Goal: Task Accomplishment & Management: Manage account settings

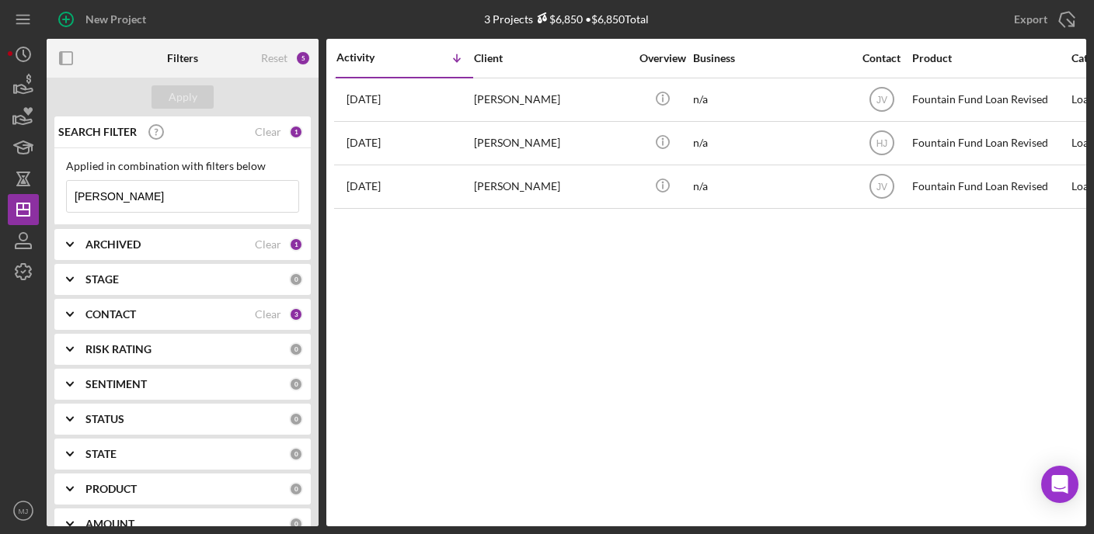
drag, startPoint x: 129, startPoint y: 199, endPoint x: 47, endPoint y: 198, distance: 82.3
click at [47, 198] on div "SEARCH FILTER Clear 1 Applied in combination with filters below [PERSON_NAME] I…" at bounding box center [183, 322] width 272 height 410
click at [66, 260] on icon "Icon/Expander" at bounding box center [69, 279] width 39 height 39
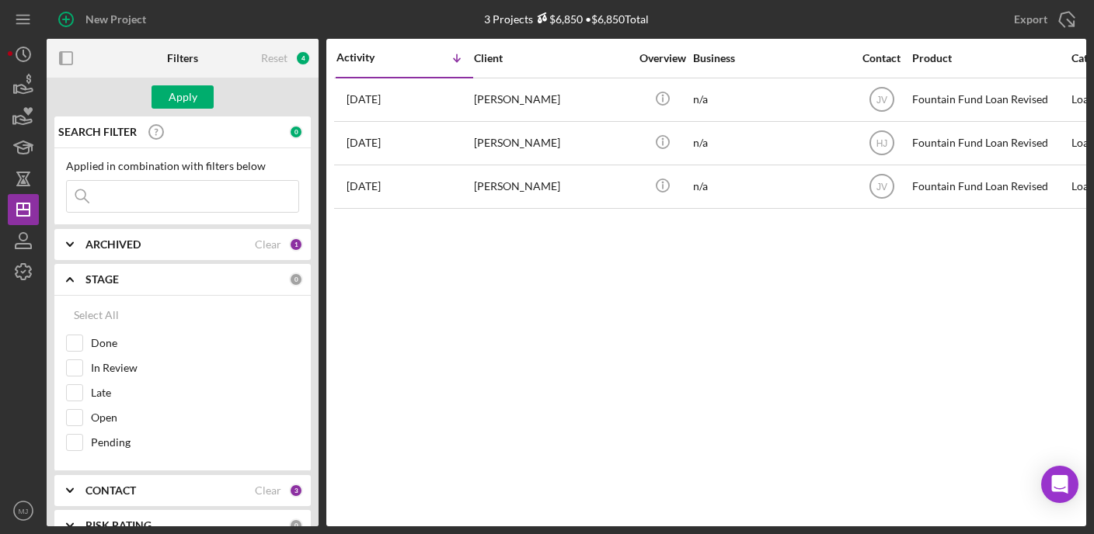
click at [71, 247] on icon "Icon/Expander" at bounding box center [69, 244] width 39 height 39
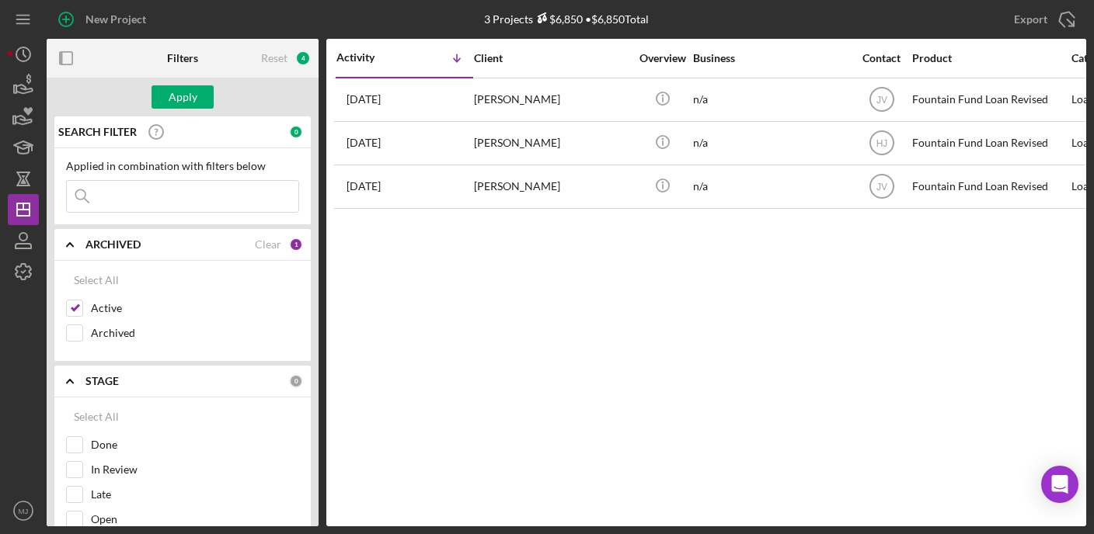
click at [73, 244] on icon "Icon/Expander" at bounding box center [69, 244] width 39 height 39
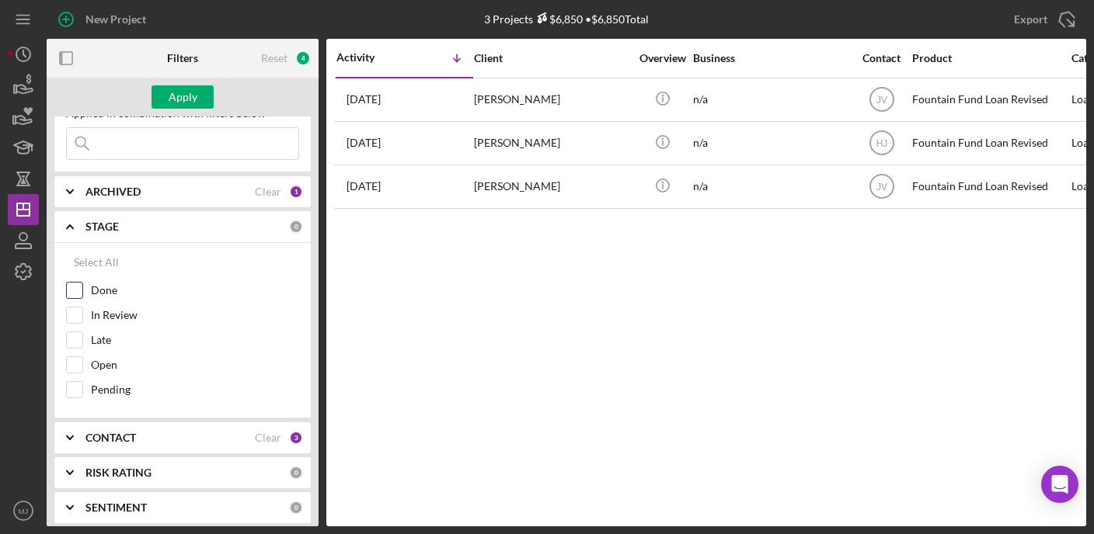
scroll to position [78, 0]
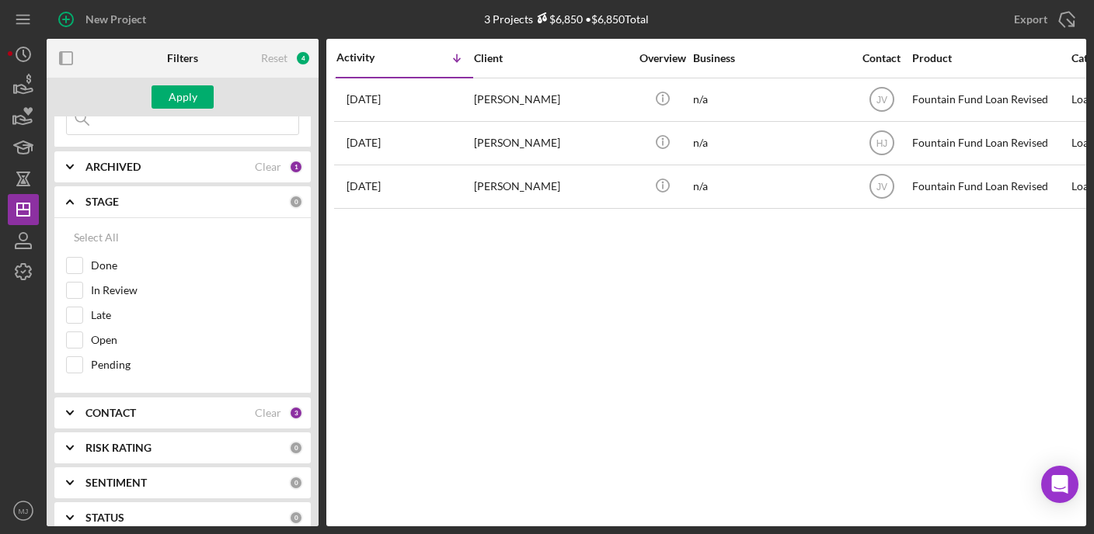
click at [75, 204] on icon "Icon/Expander" at bounding box center [69, 202] width 39 height 39
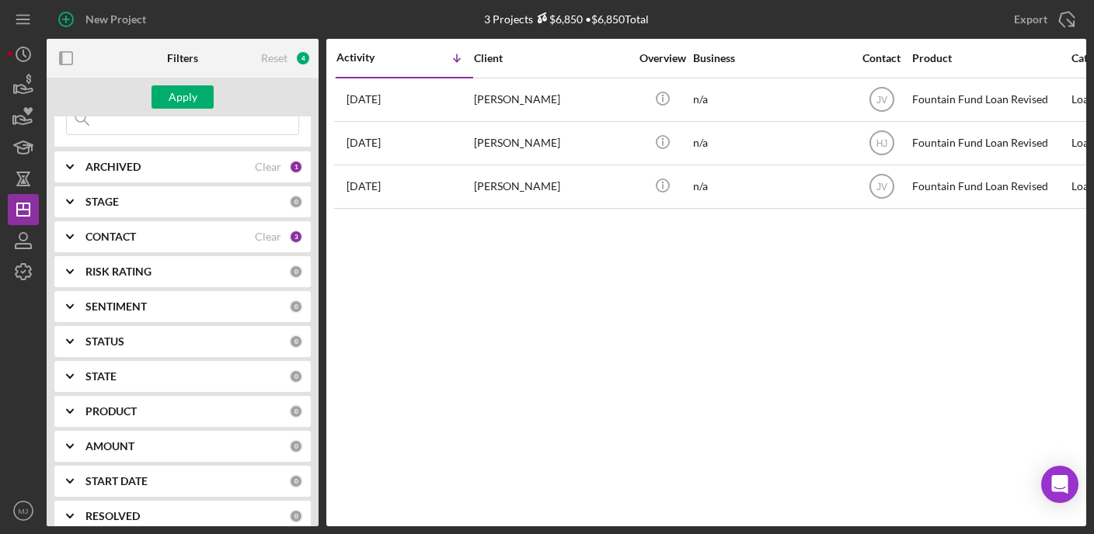
click at [68, 235] on polyline at bounding box center [70, 236] width 6 height 3
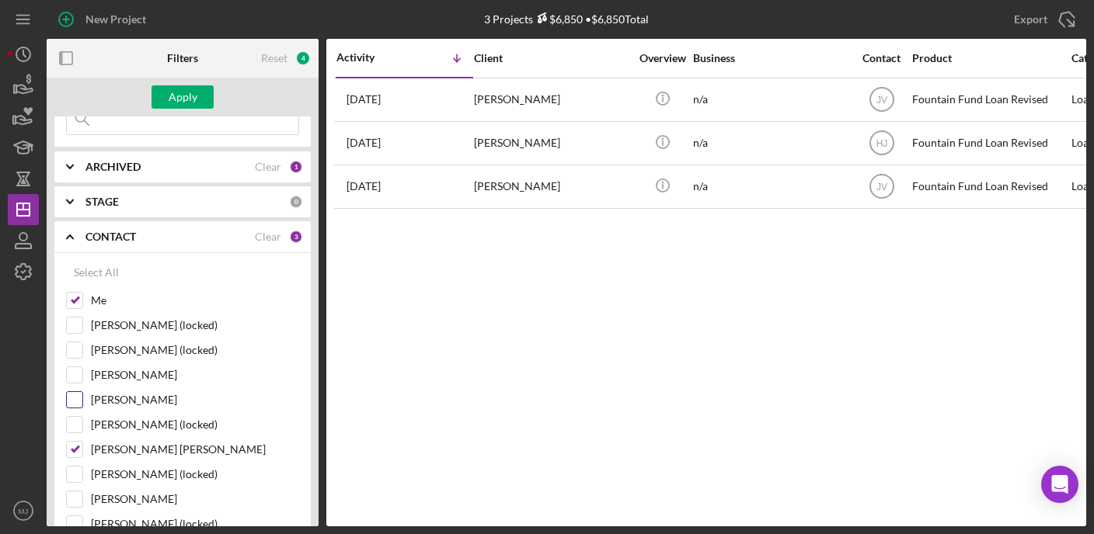
scroll to position [155, 0]
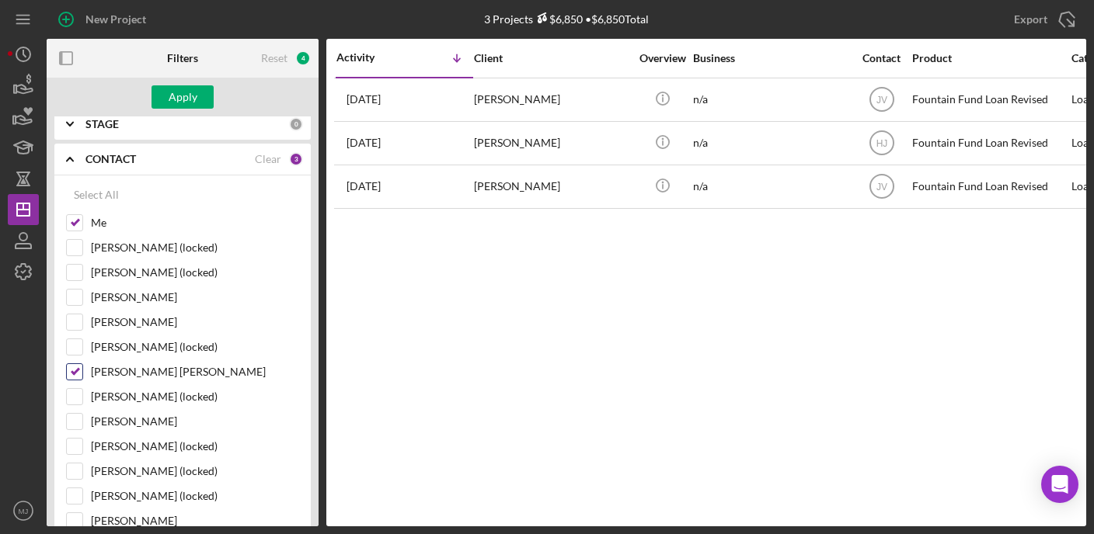
click at [75, 372] on input "[PERSON_NAME] [PERSON_NAME]" at bounding box center [75, 372] width 16 height 16
checkbox input "false"
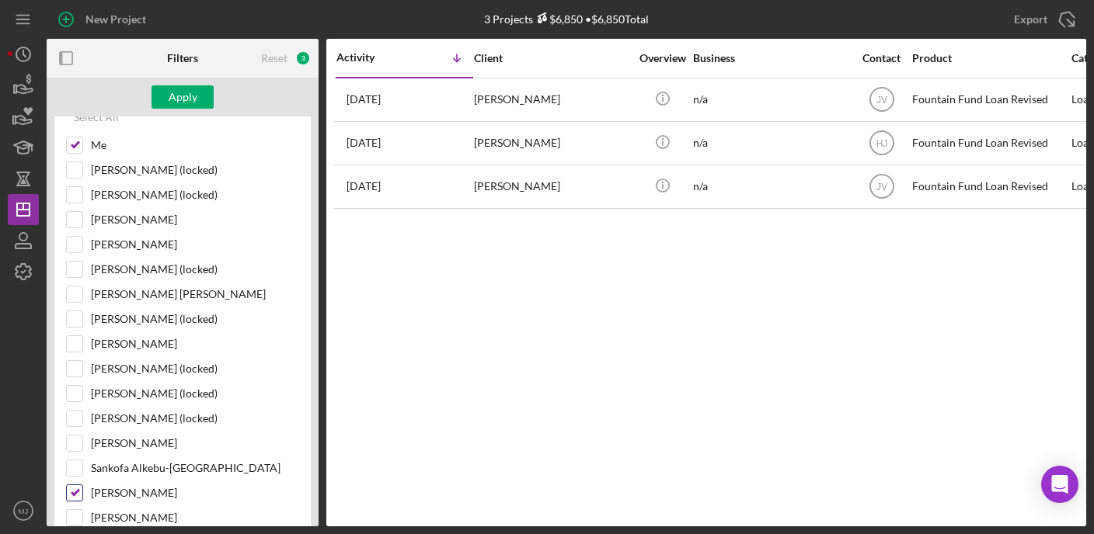
click at [76, 489] on input "[PERSON_NAME]" at bounding box center [75, 494] width 16 height 16
checkbox input "false"
click at [69, 225] on input "[PERSON_NAME]" at bounding box center [75, 220] width 16 height 16
checkbox input "true"
click at [200, 95] on button "Apply" at bounding box center [182, 96] width 62 height 23
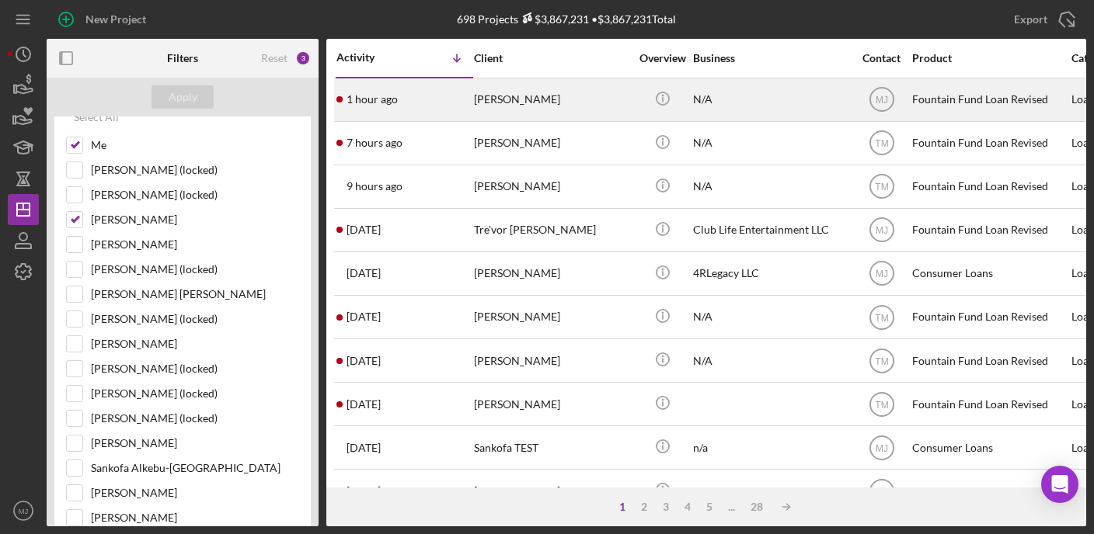
click at [474, 110] on div "[PERSON_NAME]" at bounding box center [551, 99] width 155 height 41
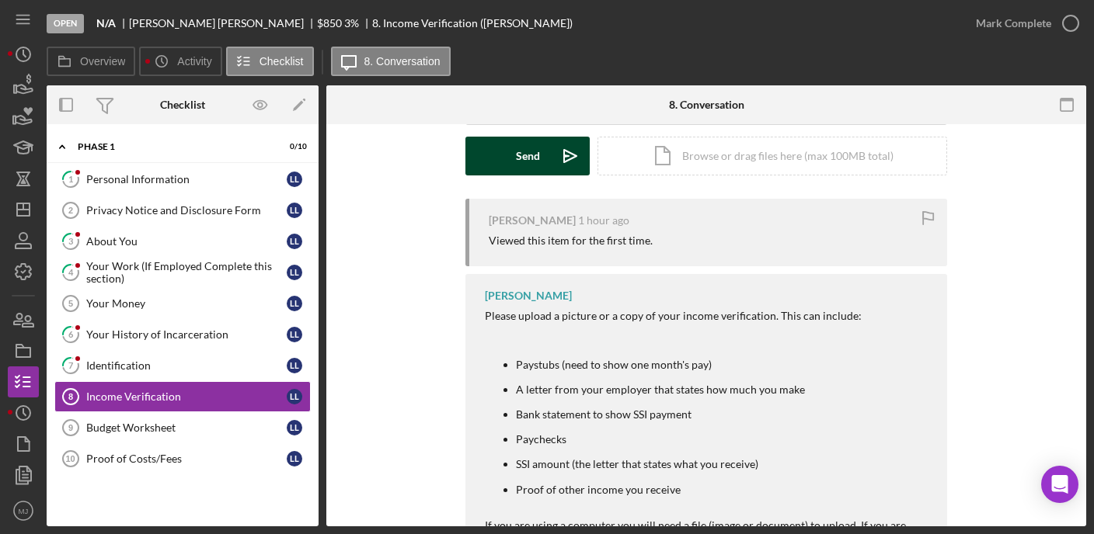
scroll to position [233, 0]
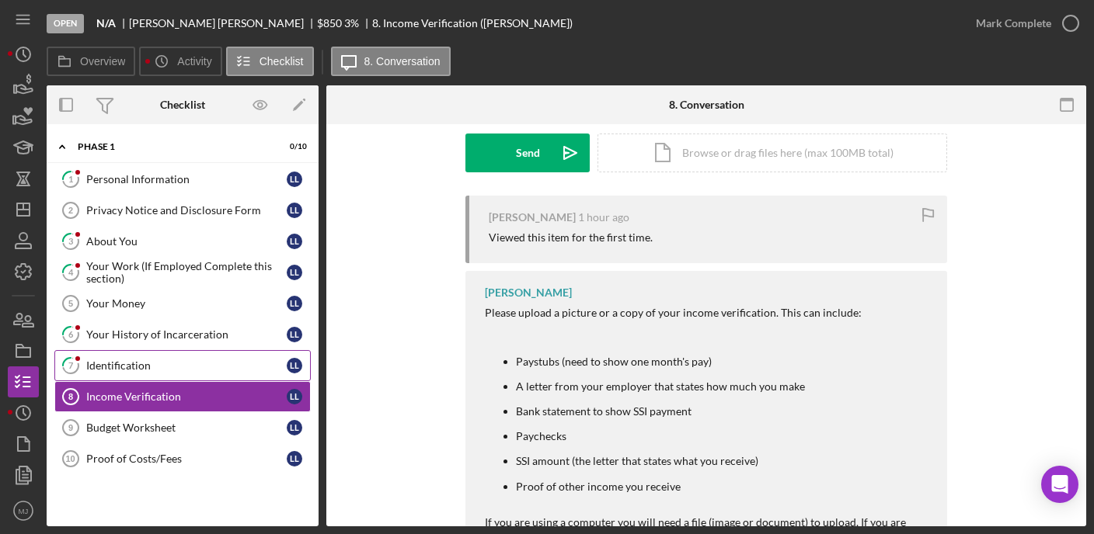
click at [111, 351] on link "7 Identification L L" at bounding box center [182, 365] width 256 height 31
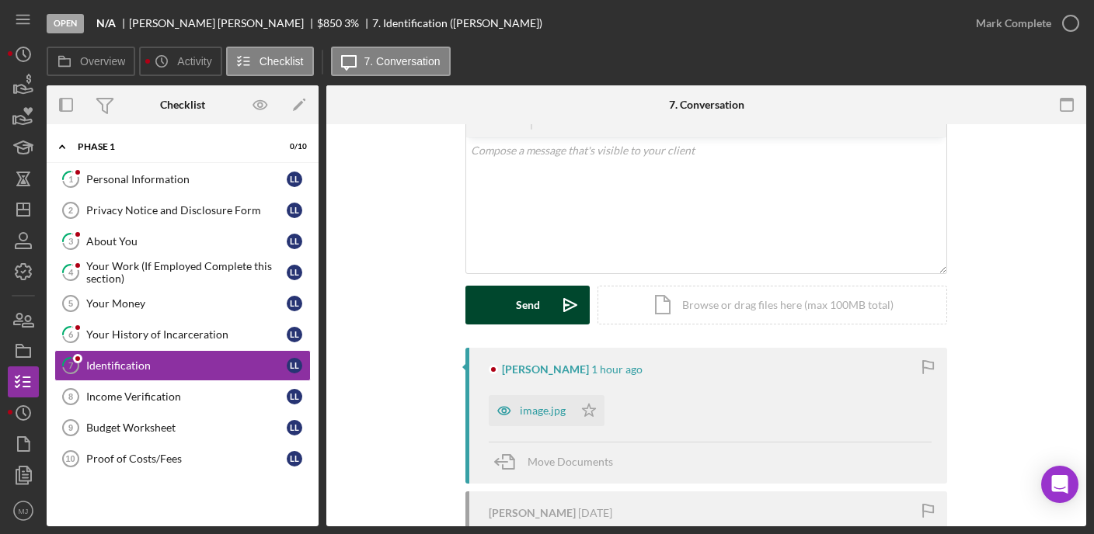
scroll to position [233, 0]
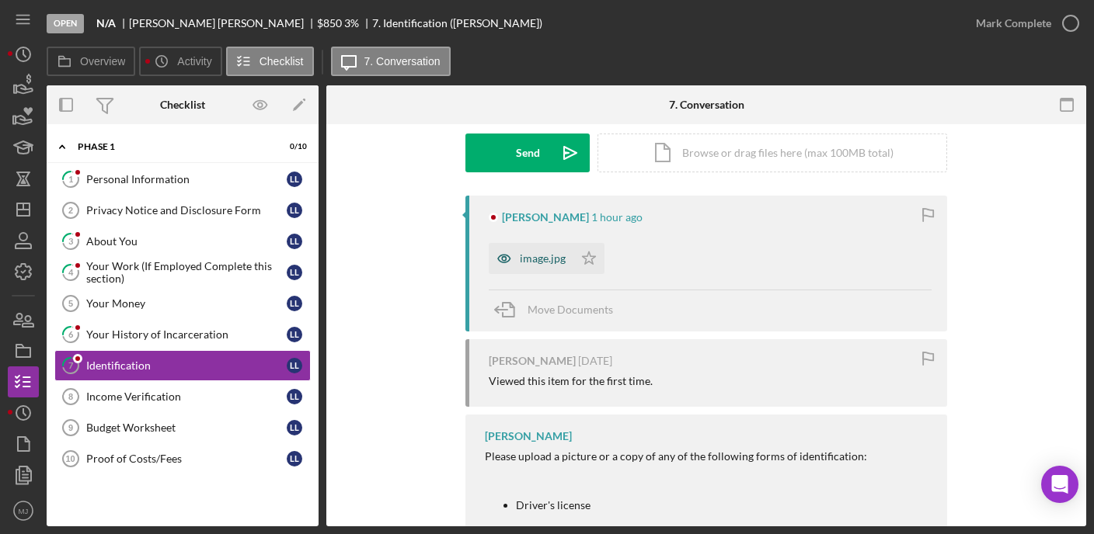
click at [524, 256] on div "image.jpg" at bounding box center [543, 258] width 46 height 12
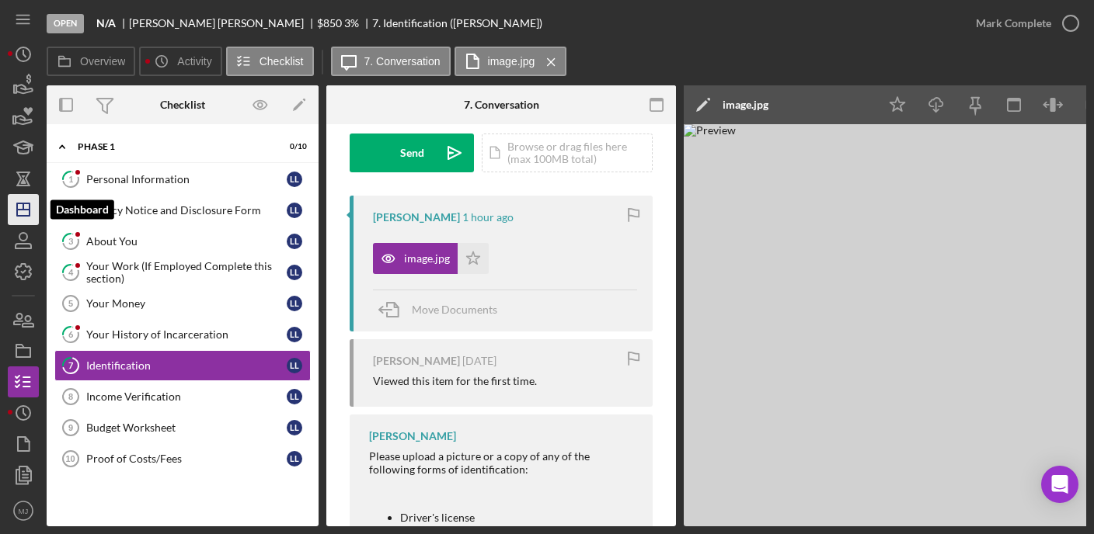
click at [19, 210] on line "button" at bounding box center [23, 210] width 12 height 0
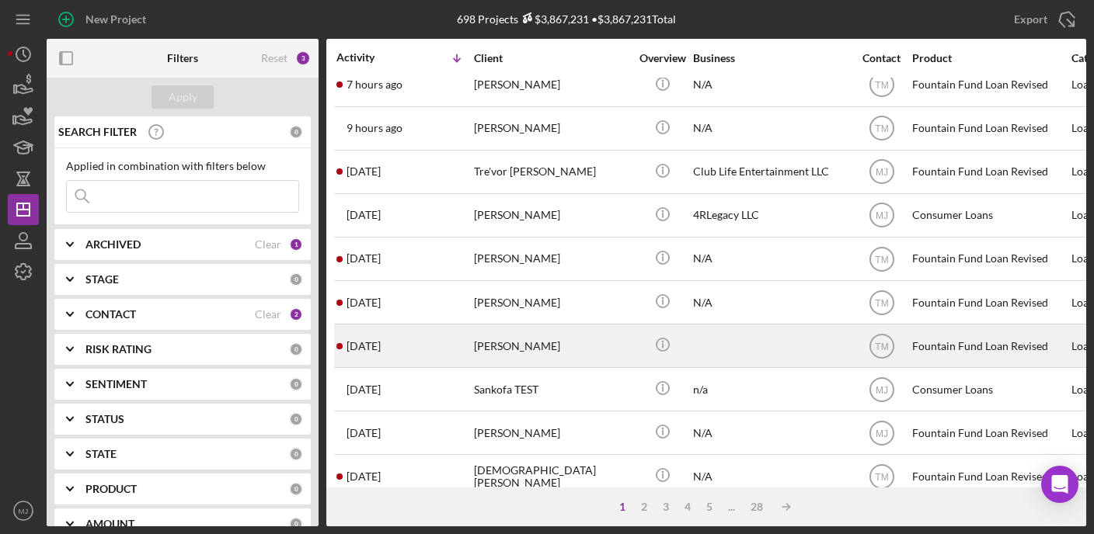
scroll to position [155, 0]
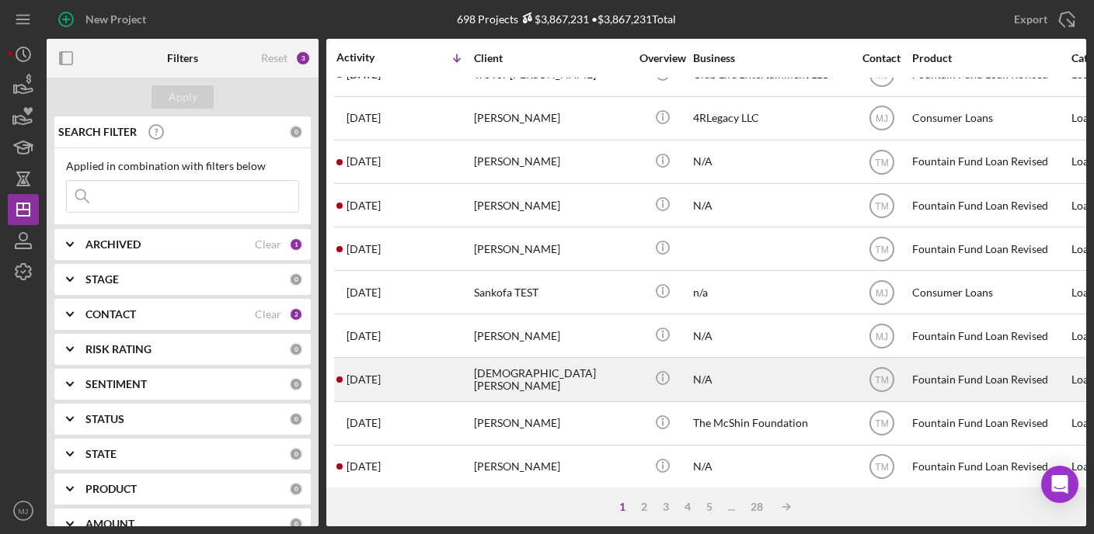
click at [444, 380] on div "[DATE] [PERSON_NAME]" at bounding box center [404, 379] width 136 height 41
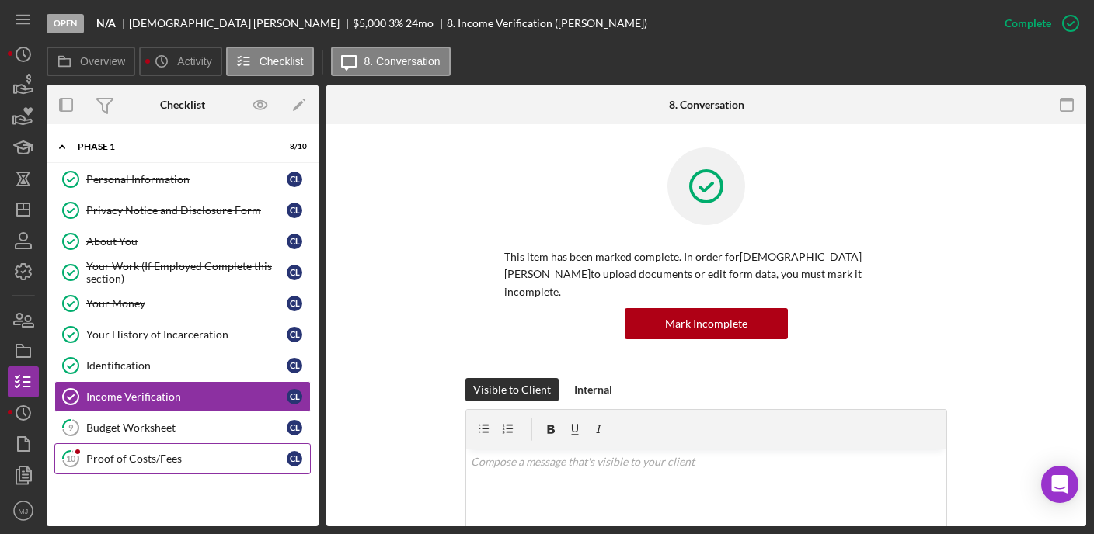
click at [120, 459] on div "Proof of Costs/Fees" at bounding box center [186, 459] width 200 height 12
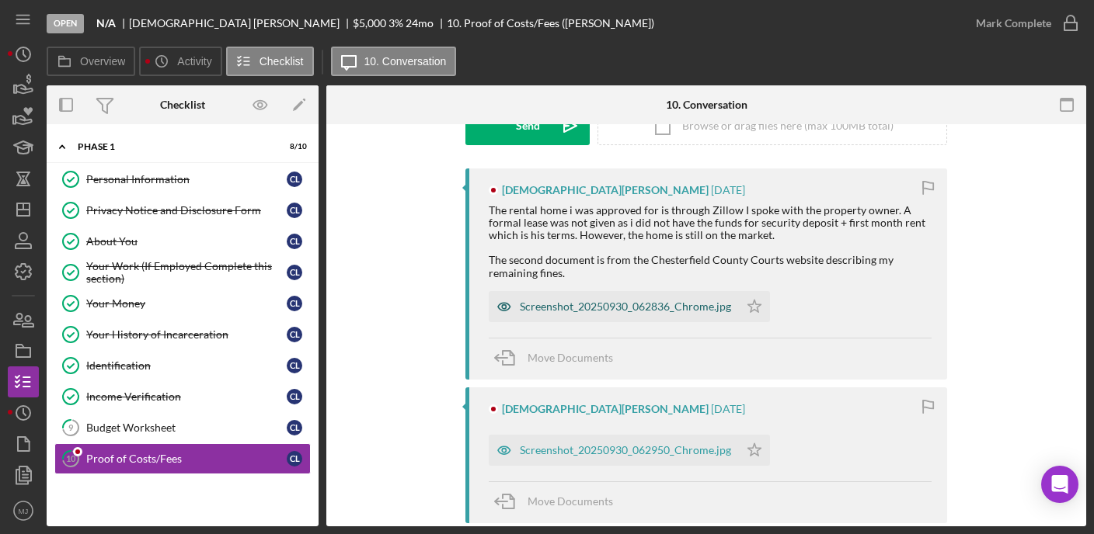
scroll to position [233, 0]
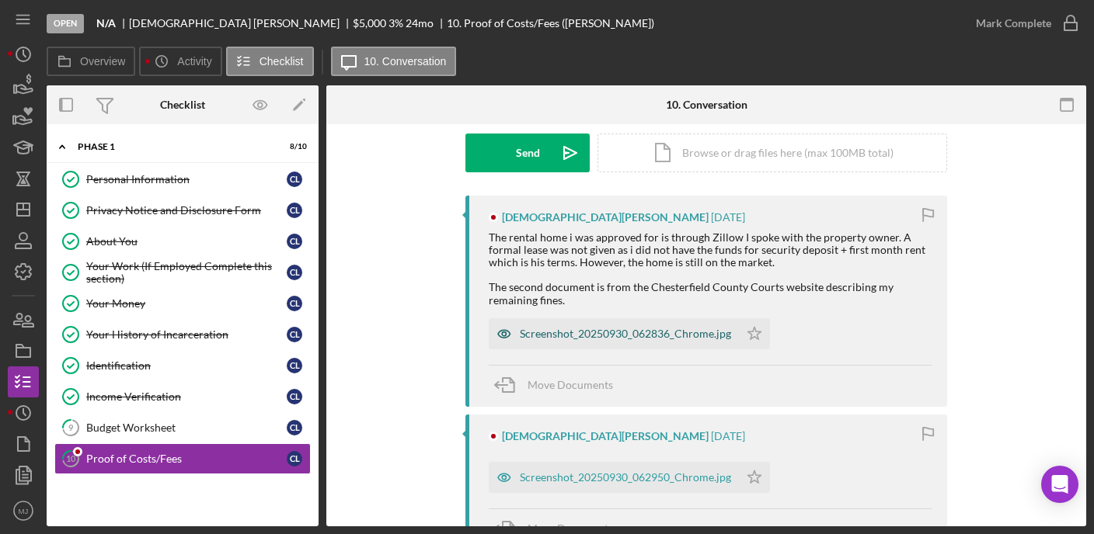
click at [659, 335] on div "Screenshot_20250930_062836_Chrome.jpg" at bounding box center [625, 334] width 211 height 12
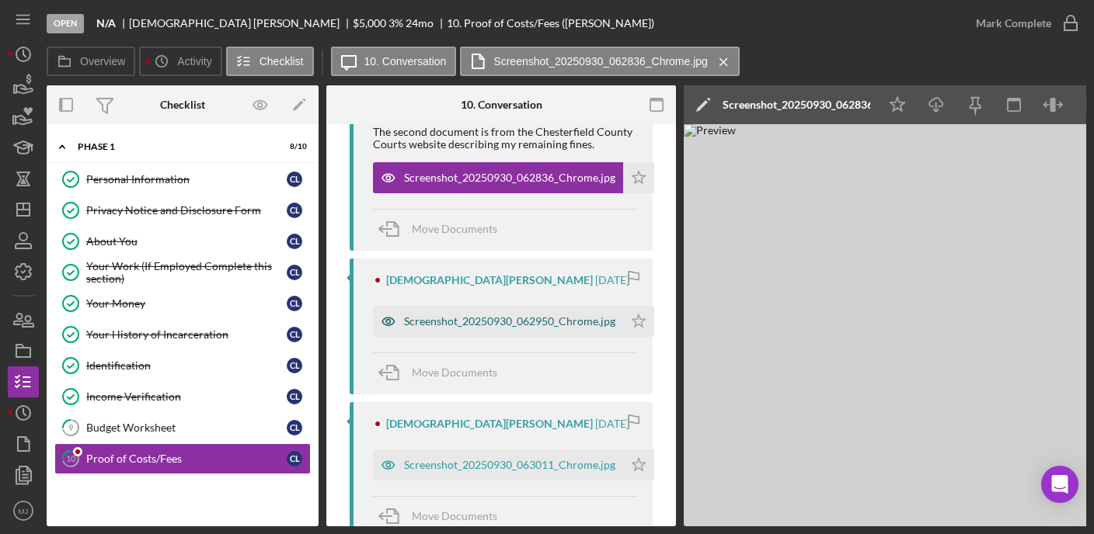
scroll to position [466, 0]
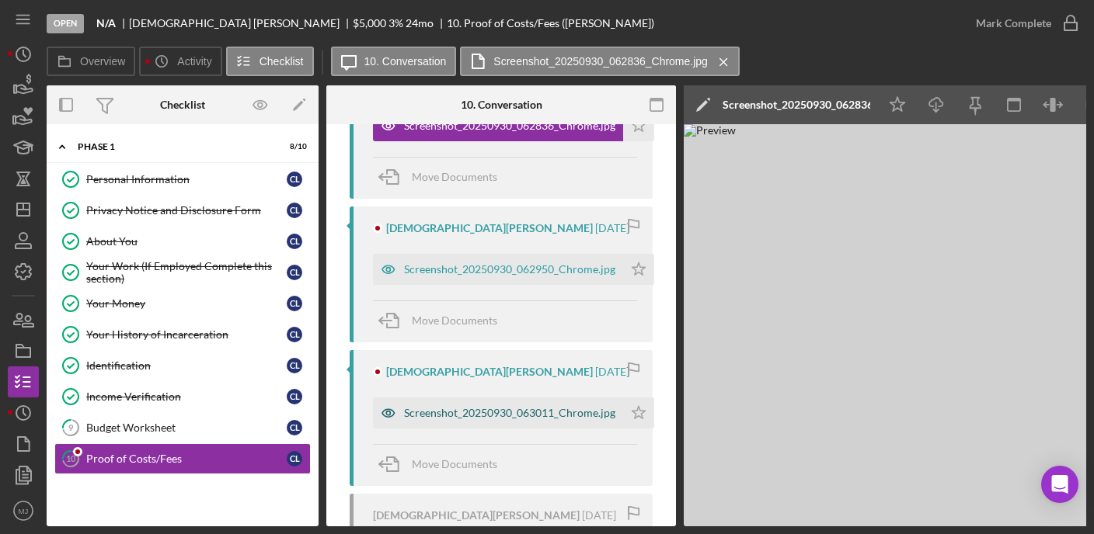
click at [550, 419] on div "Screenshot_20250930_063011_Chrome.jpg" at bounding box center [509, 413] width 211 height 12
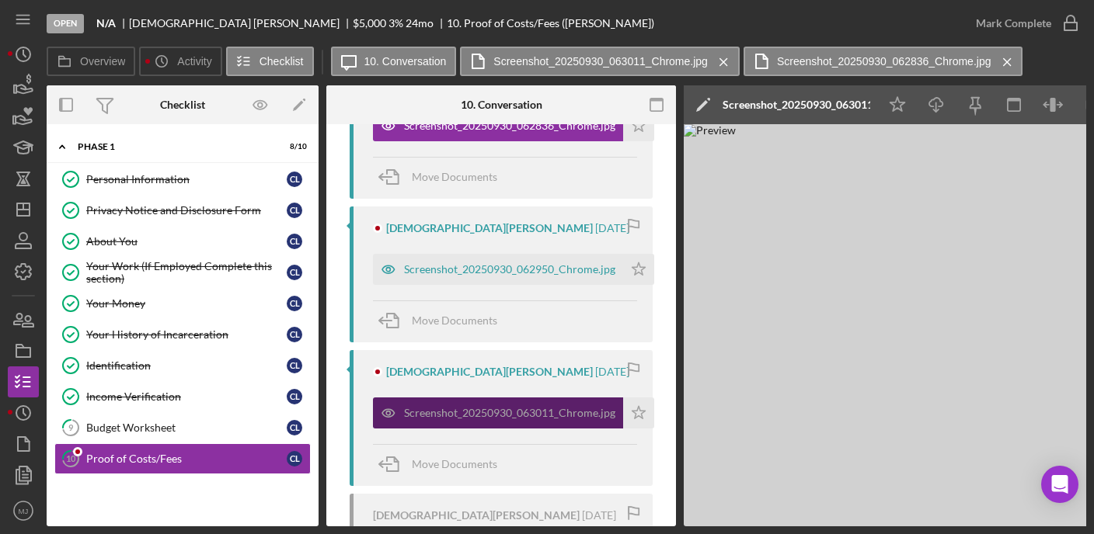
scroll to position [388, 0]
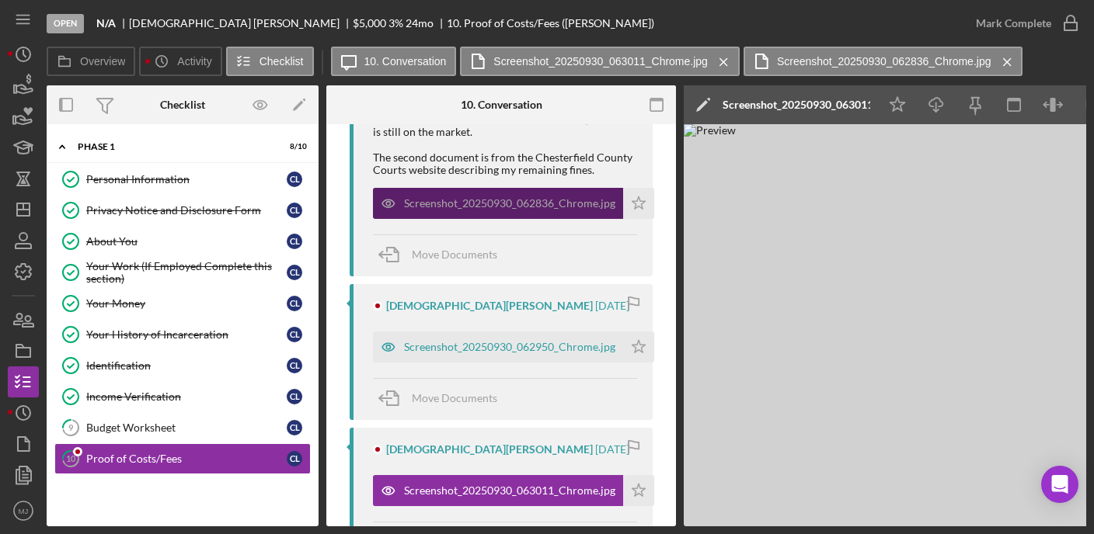
click at [563, 198] on div "Screenshot_20250930_062836_Chrome.jpg" at bounding box center [509, 203] width 211 height 12
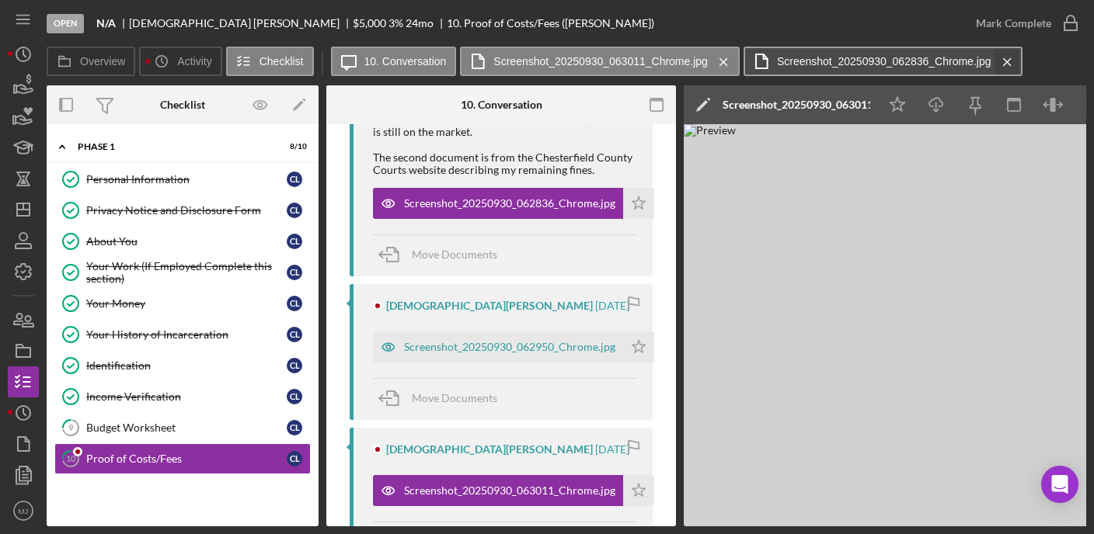
click at [995, 64] on icon "Icon/Menu Close" at bounding box center [1007, 62] width 27 height 39
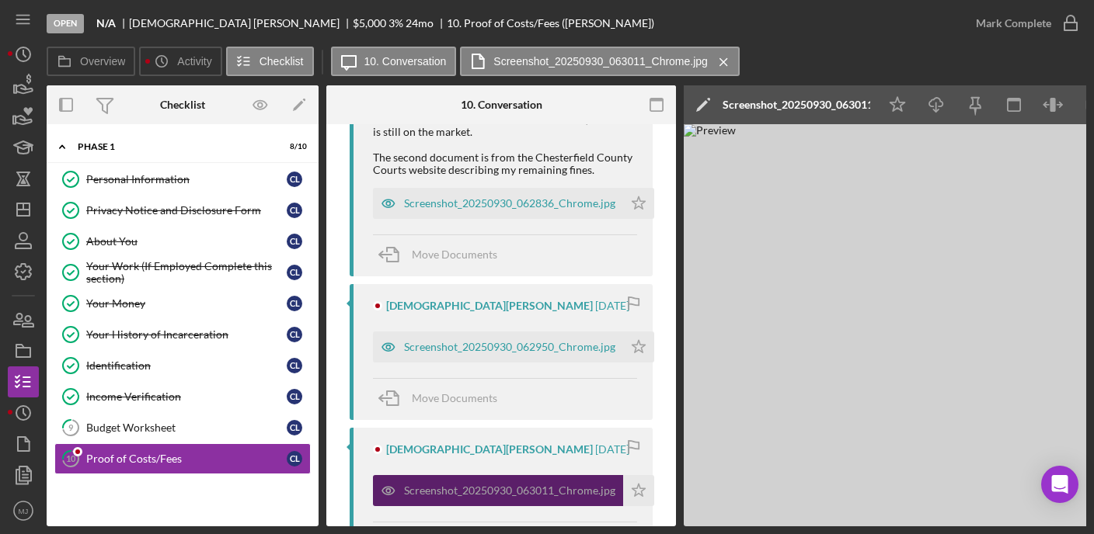
click at [548, 489] on div "Screenshot_20250930_063011_Chrome.jpg" at bounding box center [509, 491] width 211 height 12
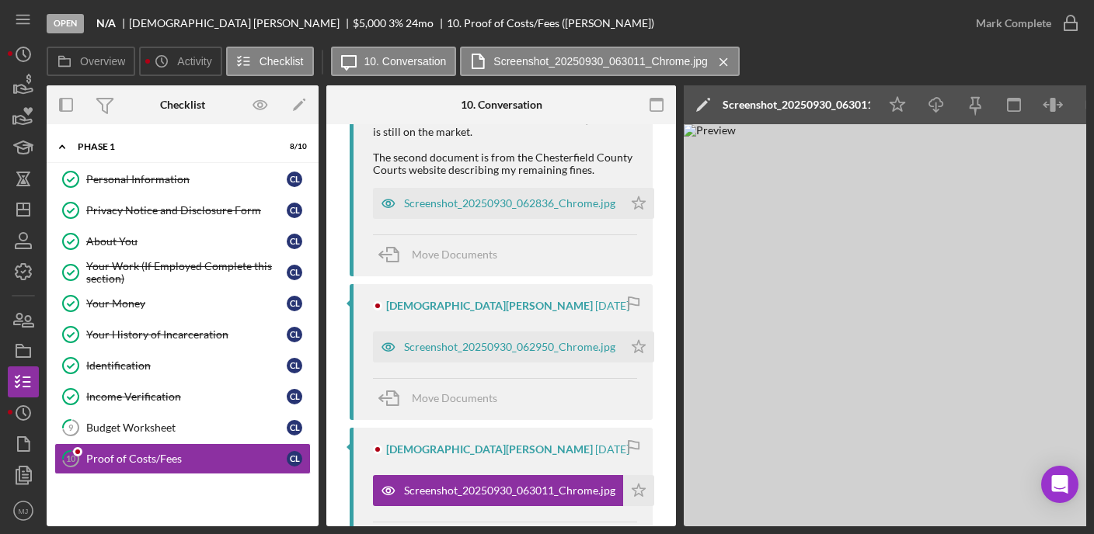
click at [726, 57] on icon "Icon/Menu Close" at bounding box center [723, 62] width 27 height 39
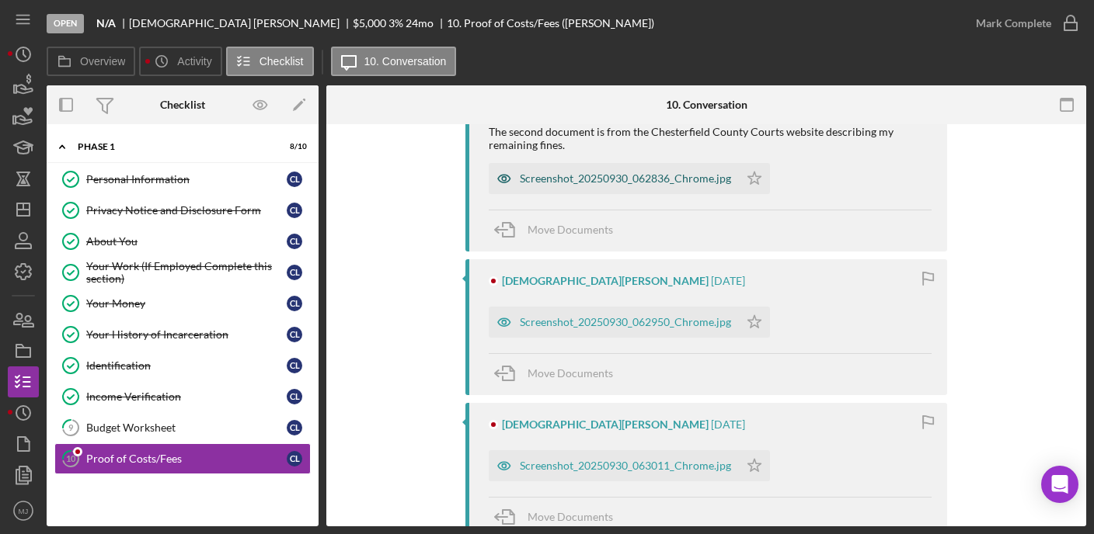
click at [655, 180] on div "Screenshot_20250930_062836_Chrome.jpg" at bounding box center [625, 178] width 211 height 12
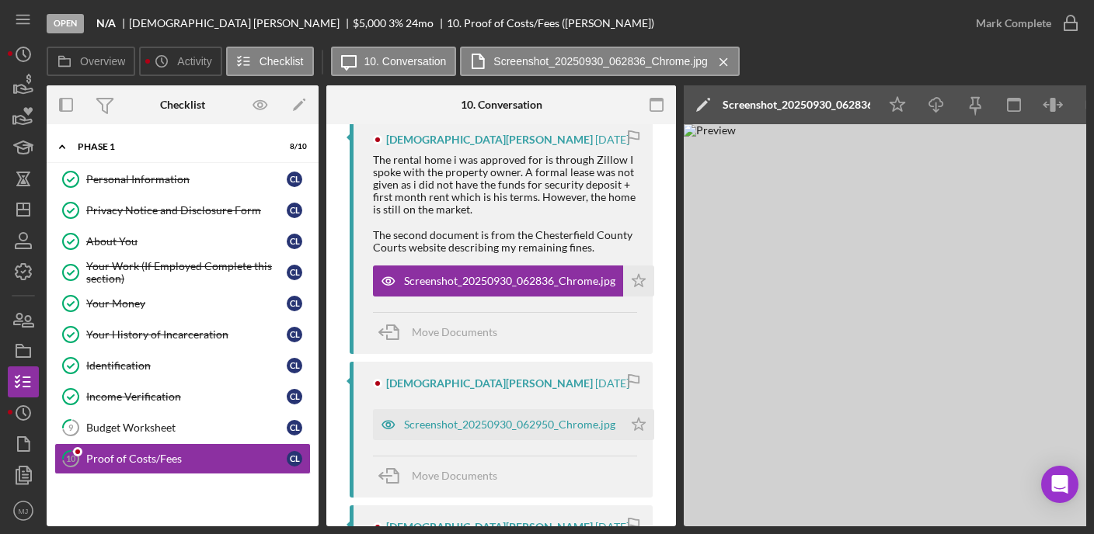
scroll to position [466, 0]
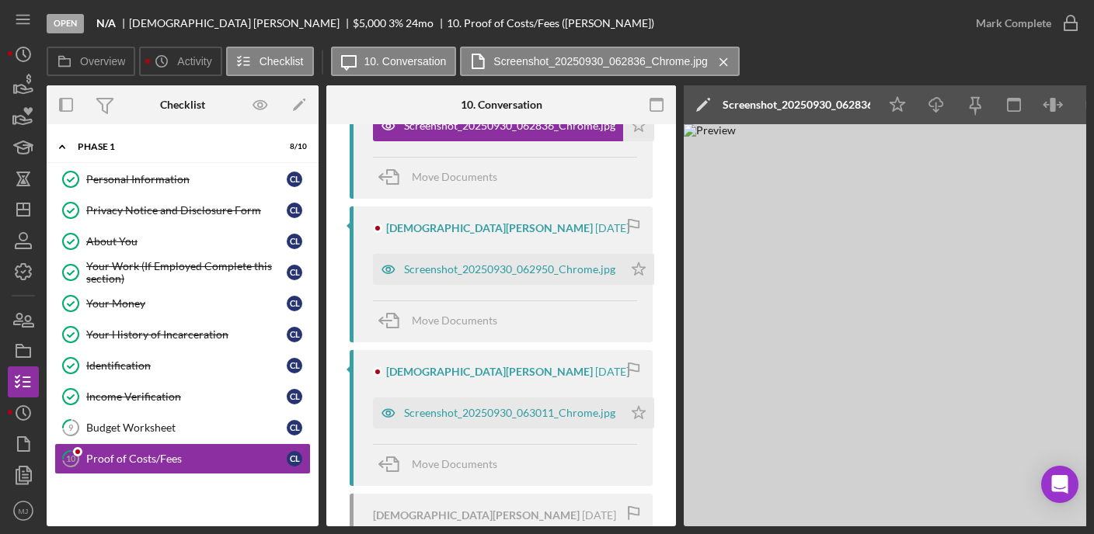
click at [494, 249] on div "Screenshot_20250930_062950_Chrome.jpg Icon/Star" at bounding box center [517, 265] width 289 height 39
click at [503, 270] on div "Screenshot_20250930_062950_Chrome.jpg" at bounding box center [509, 269] width 211 height 12
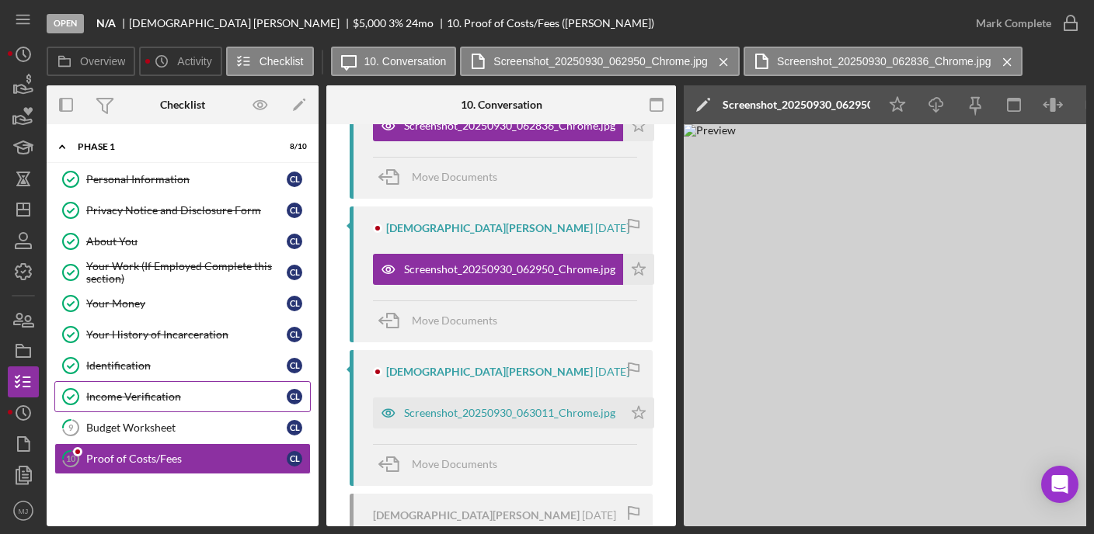
drag, startPoint x: 141, startPoint y: 397, endPoint x: 133, endPoint y: 388, distance: 12.1
click at [134, 391] on div "Income Verification" at bounding box center [186, 397] width 200 height 12
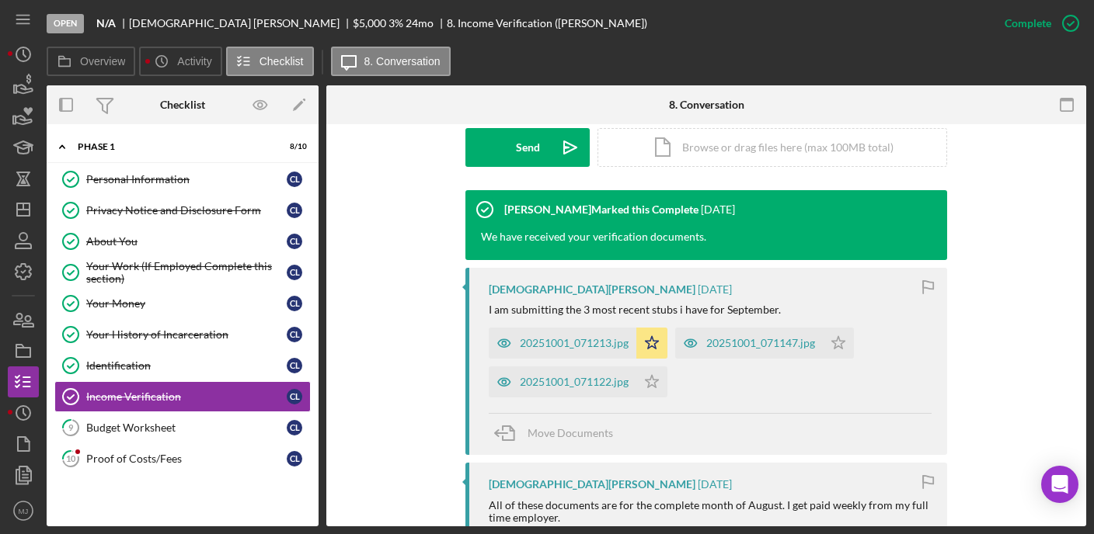
scroll to position [466, 0]
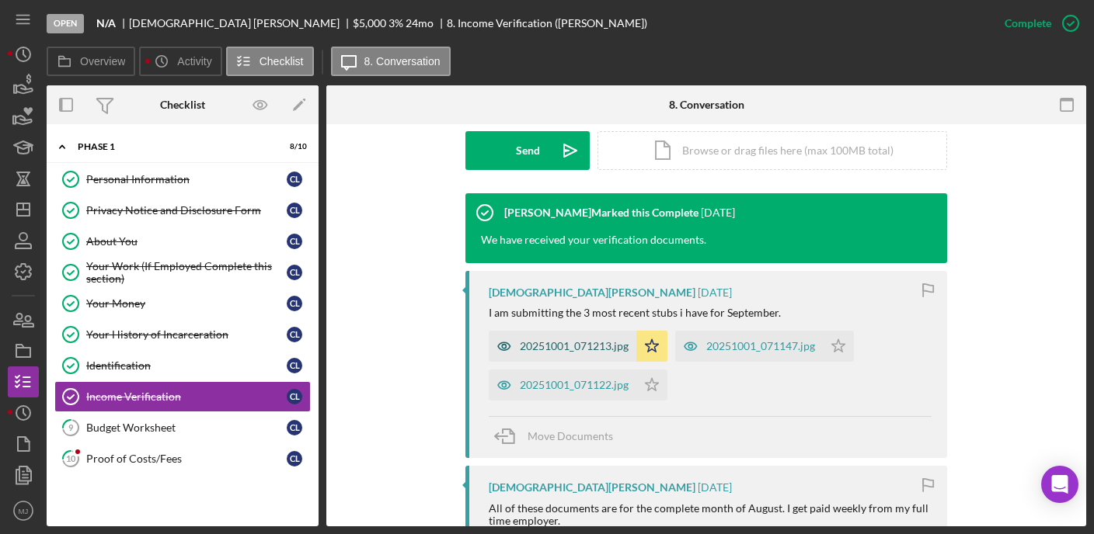
click at [547, 340] on div "20251001_071213.jpg" at bounding box center [574, 346] width 109 height 12
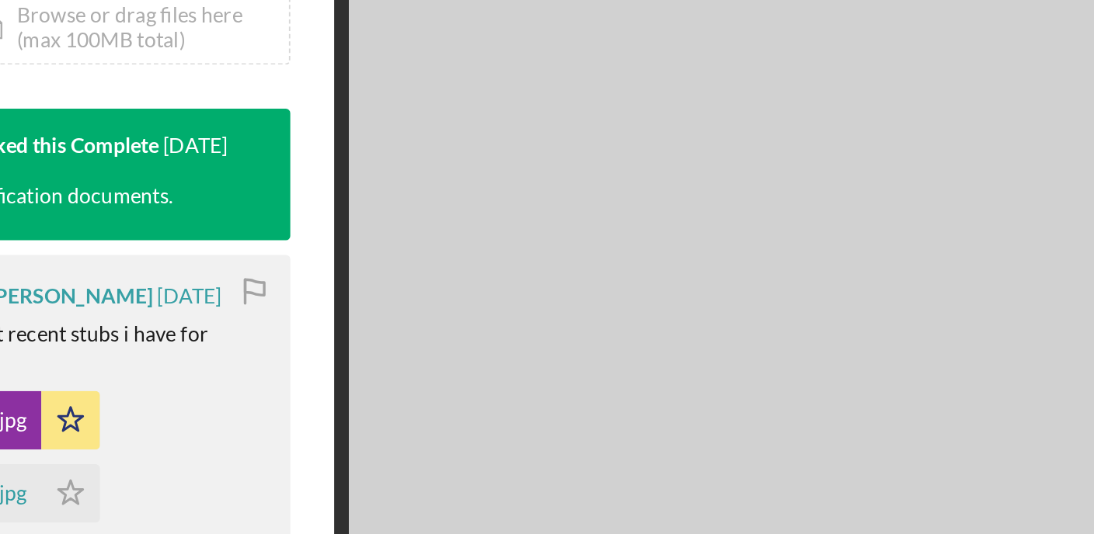
scroll to position [0, 0]
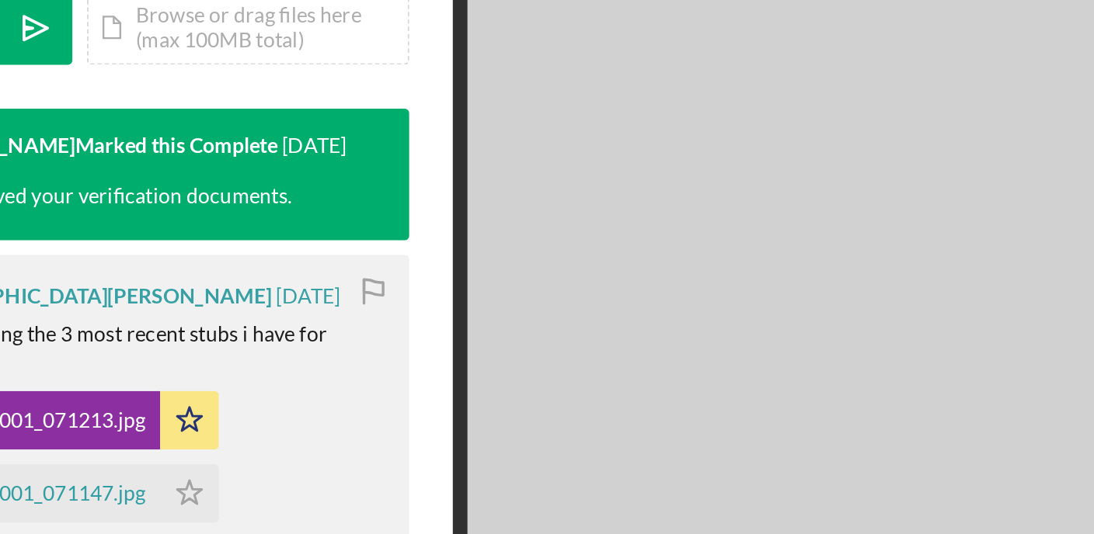
click at [849, 274] on img at bounding box center [917, 325] width 466 height 402
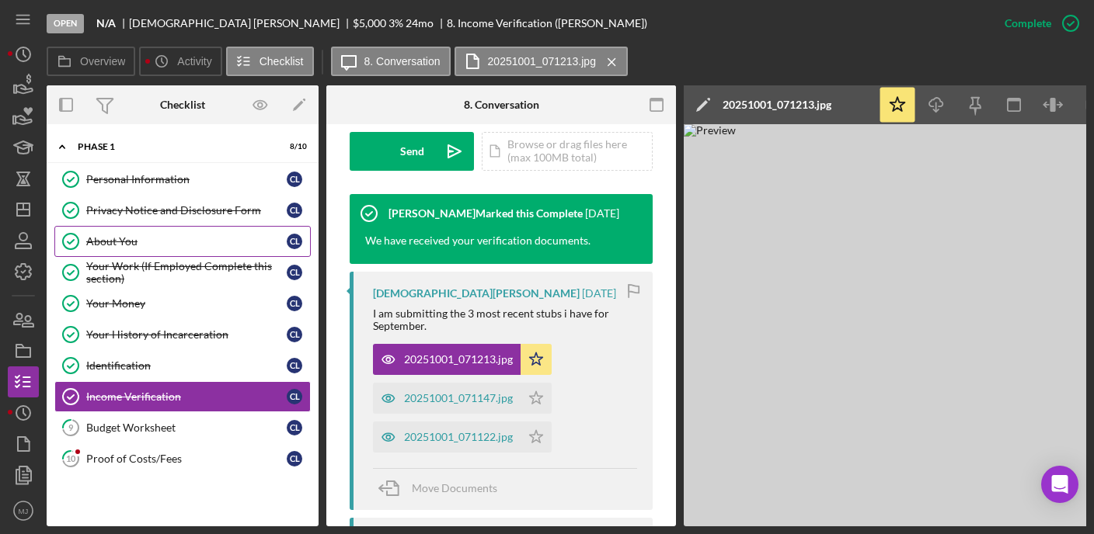
click at [134, 248] on link "About You About You C L" at bounding box center [182, 241] width 256 height 31
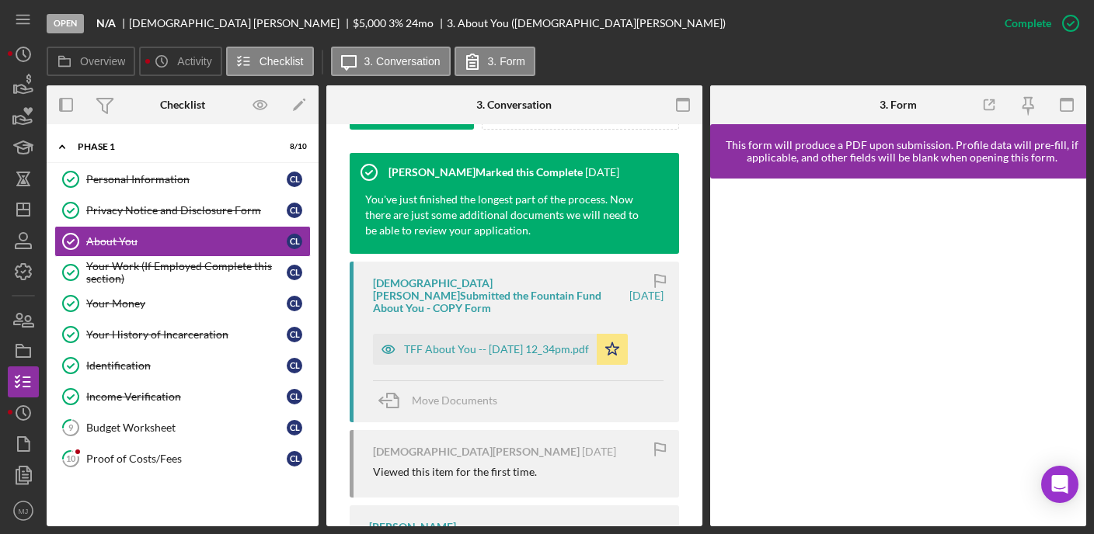
scroll to position [544, 0]
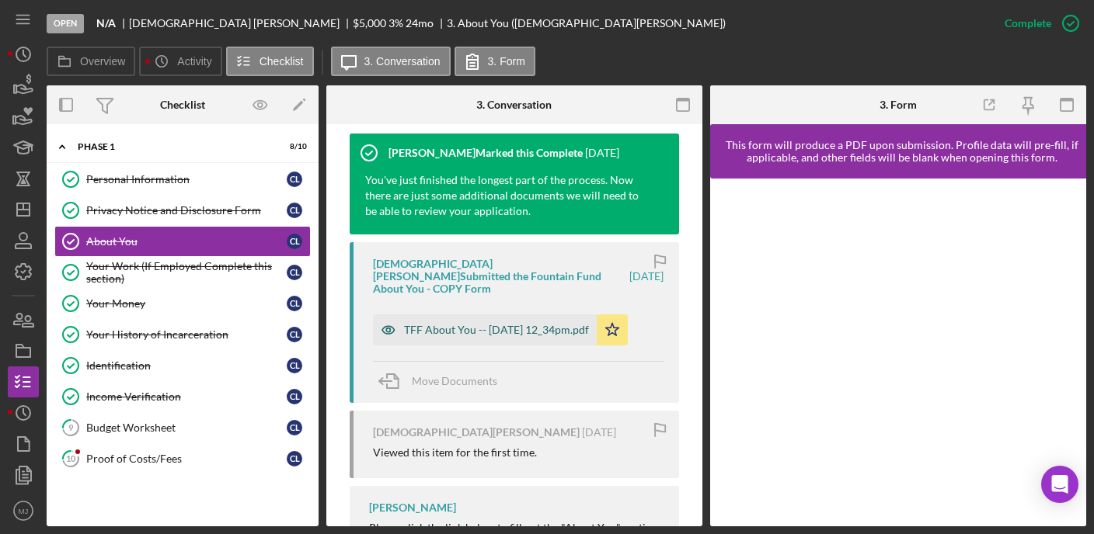
click at [458, 315] on div "TFF About You -- [DATE] 12_34pm.pdf" at bounding box center [485, 330] width 224 height 31
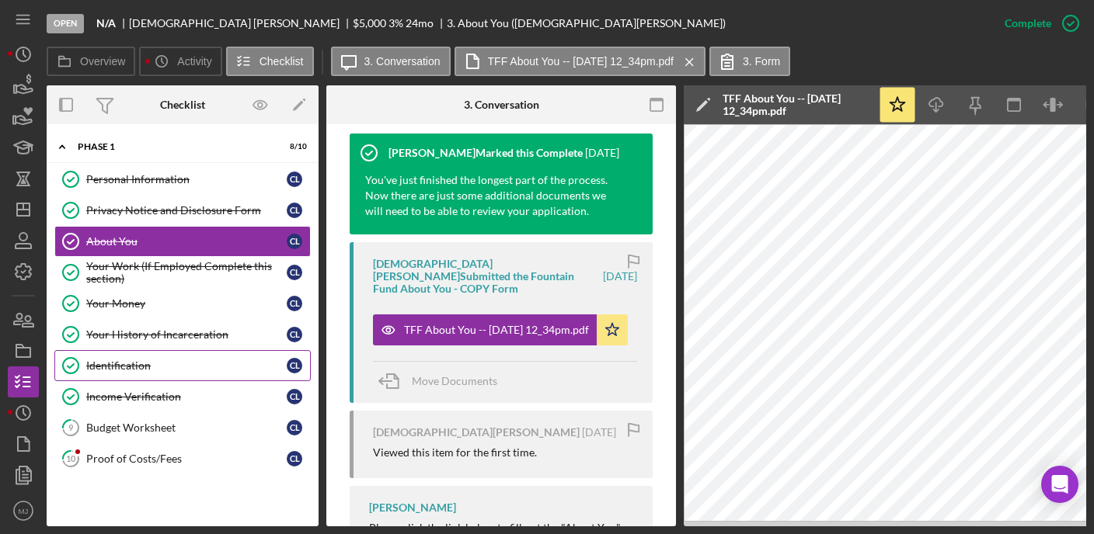
click at [134, 364] on div "Identification" at bounding box center [186, 366] width 200 height 12
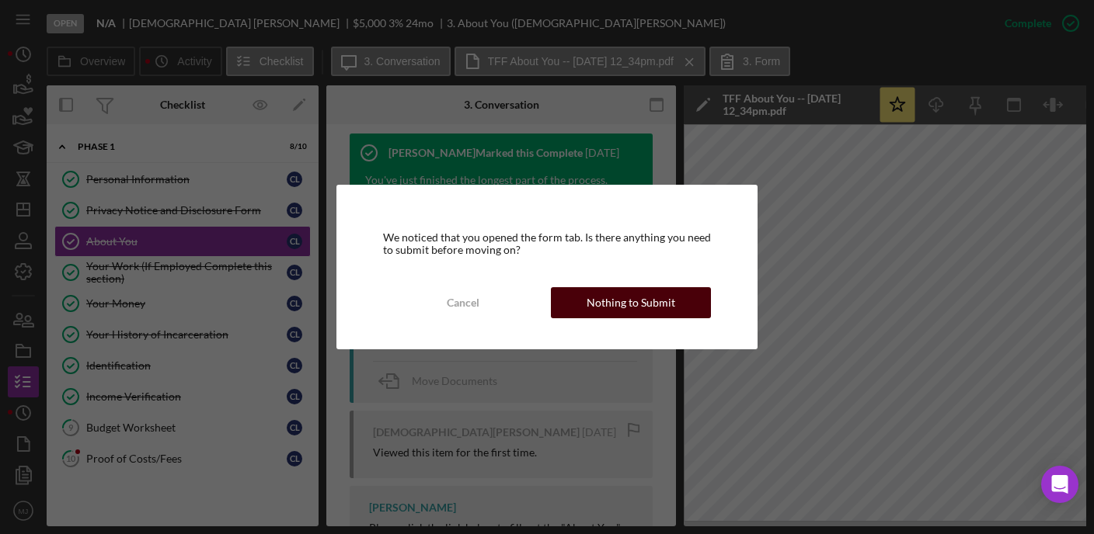
click at [605, 305] on div "Nothing to Submit" at bounding box center [631, 302] width 89 height 31
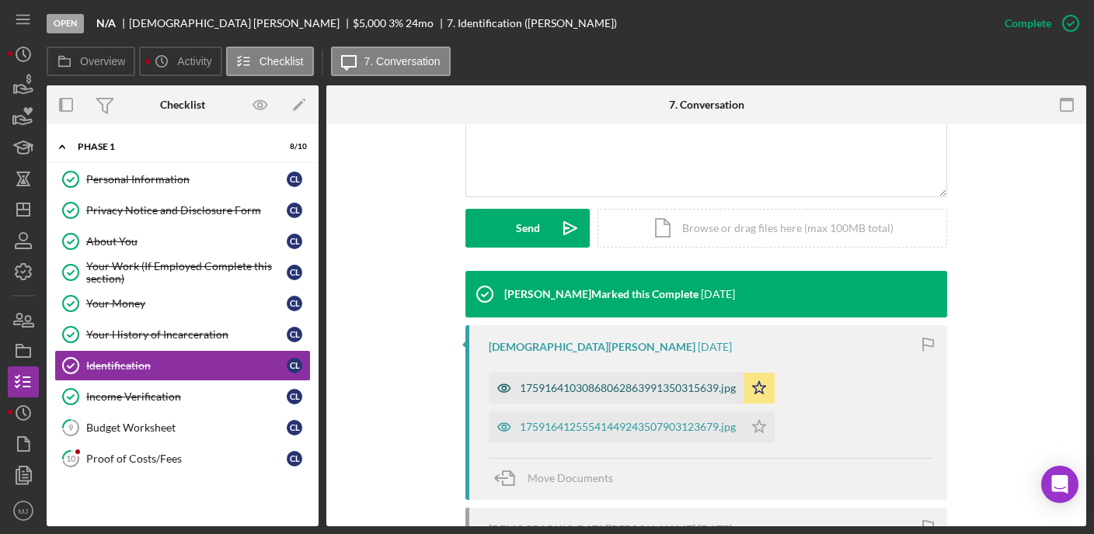
click at [584, 382] on div "17591641030868062863991350315639.jpg" at bounding box center [628, 388] width 216 height 12
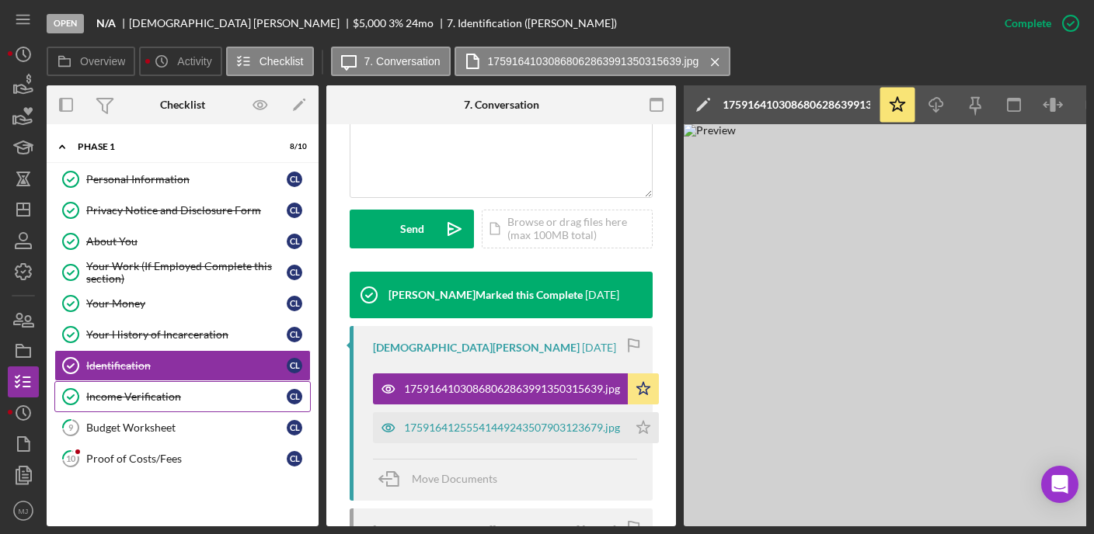
click at [96, 391] on div "Income Verification" at bounding box center [186, 397] width 200 height 12
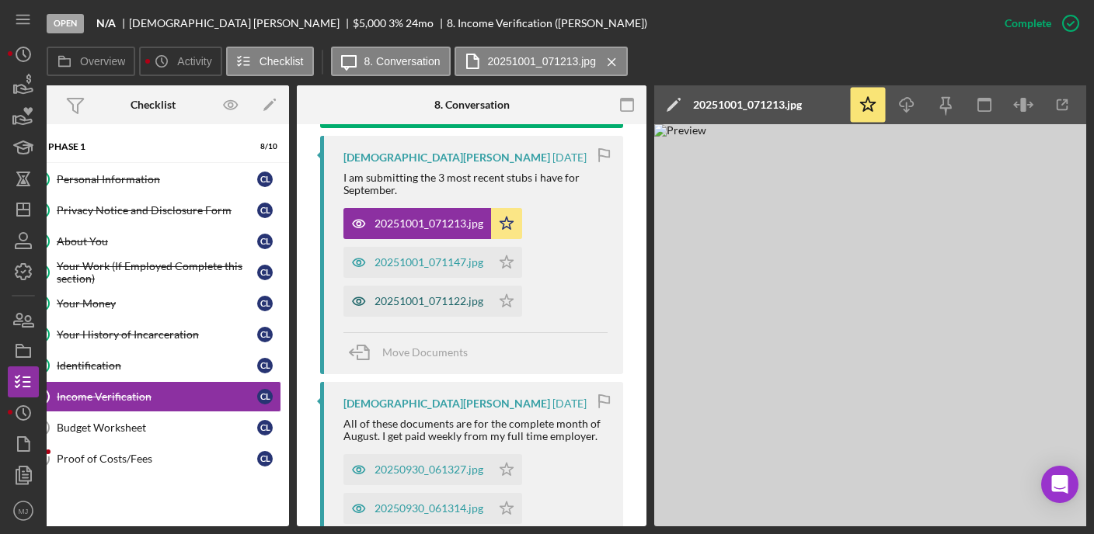
scroll to position [621, 0]
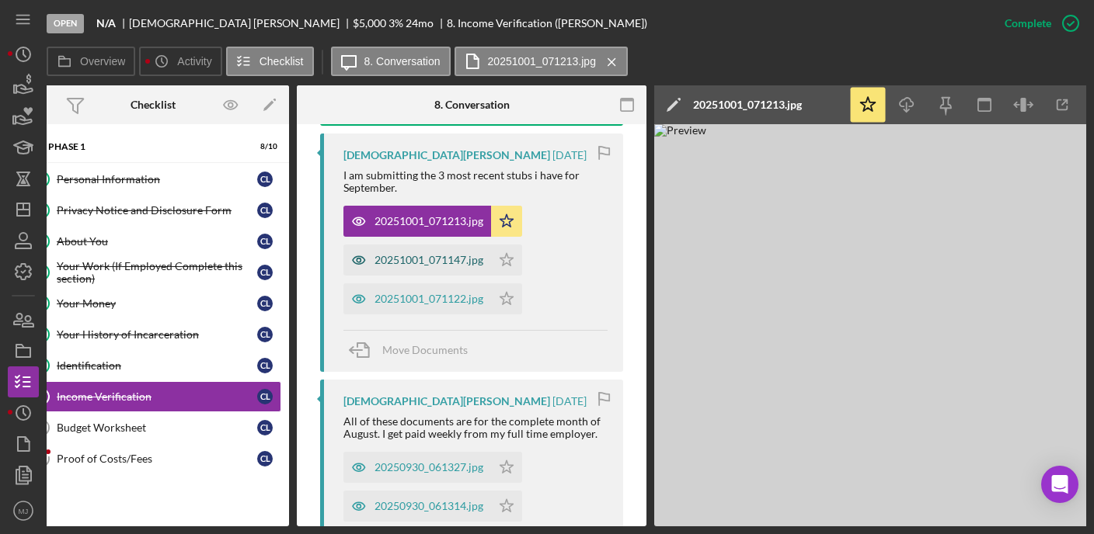
click at [433, 254] on div "20251001_071147.jpg" at bounding box center [428, 260] width 109 height 12
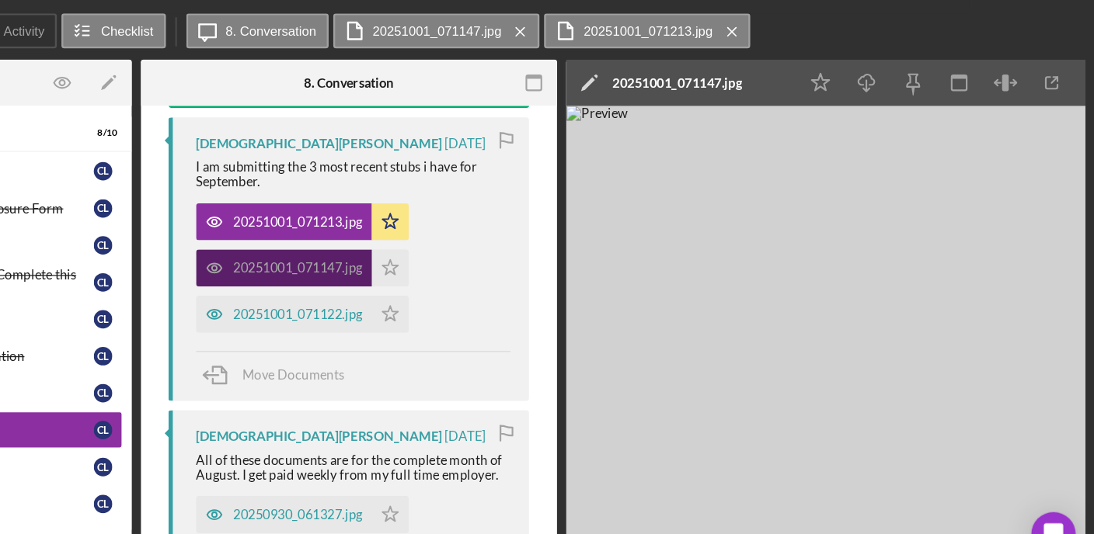
scroll to position [0, 0]
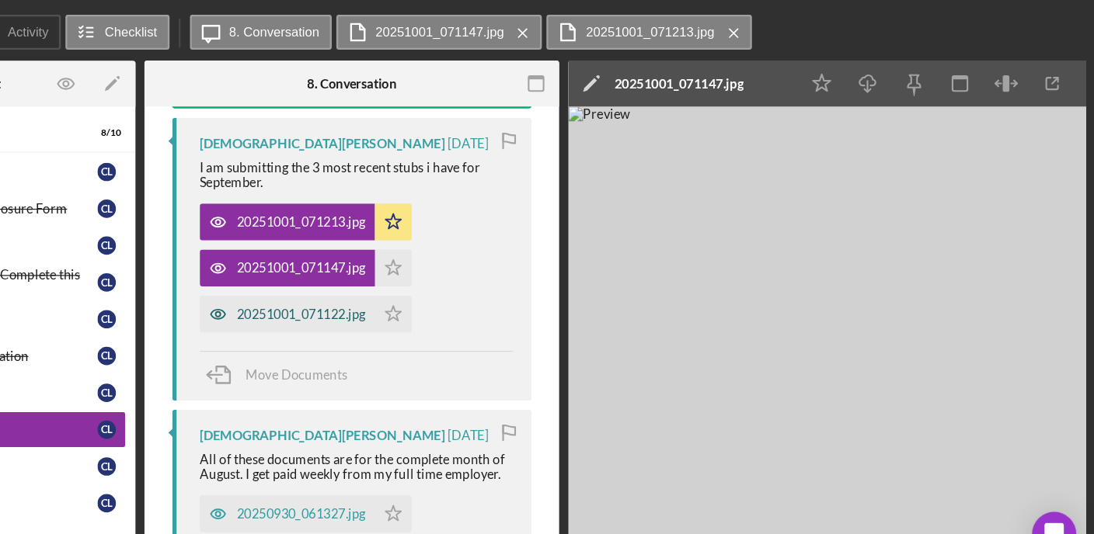
click at [447, 293] on div "20251001_071122.jpg" at bounding box center [425, 299] width 109 height 12
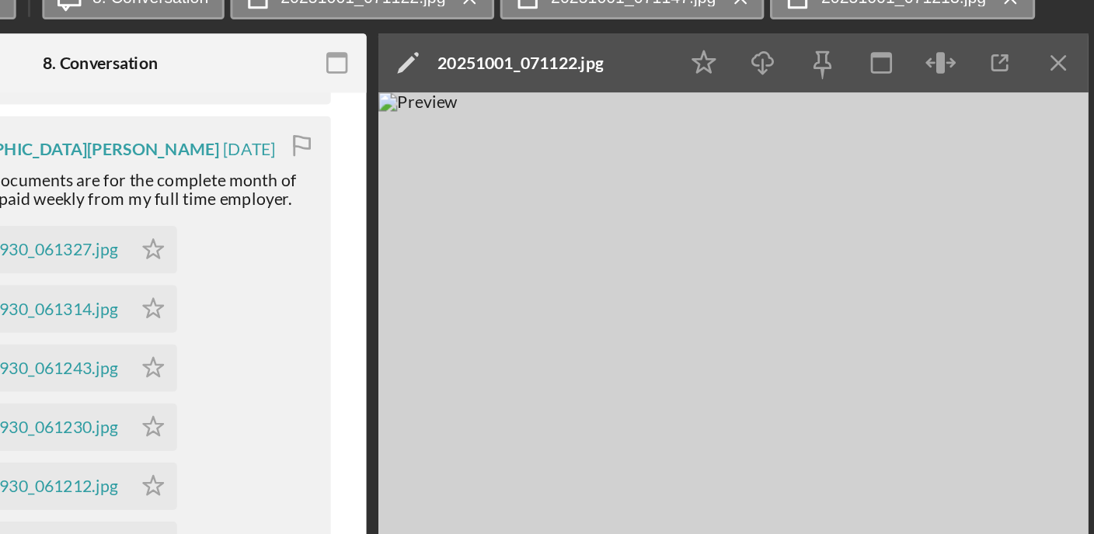
scroll to position [858, 0]
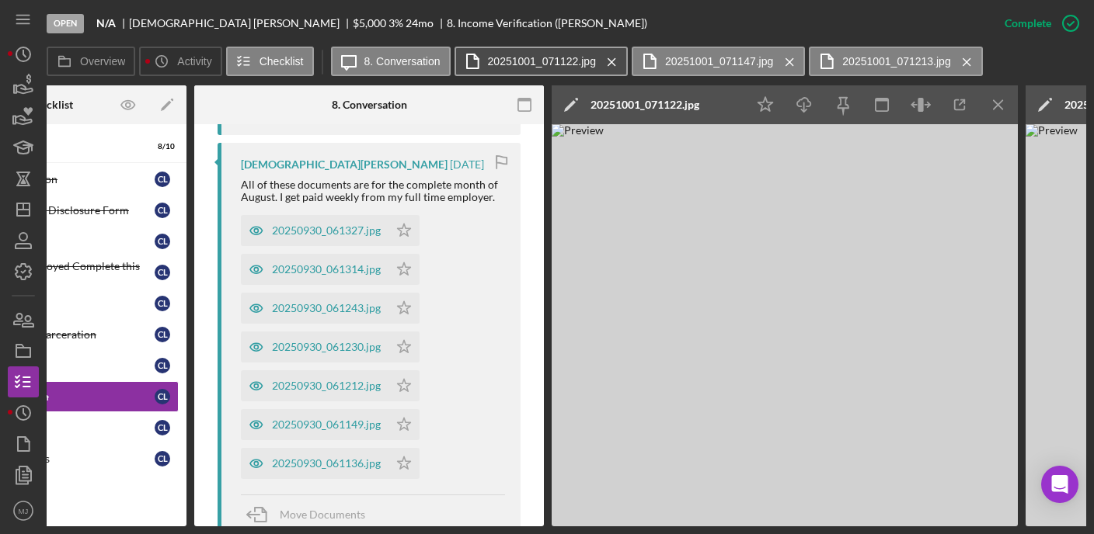
click at [556, 68] on button "20251001_071122.jpg Icon/Menu Close" at bounding box center [540, 62] width 173 height 30
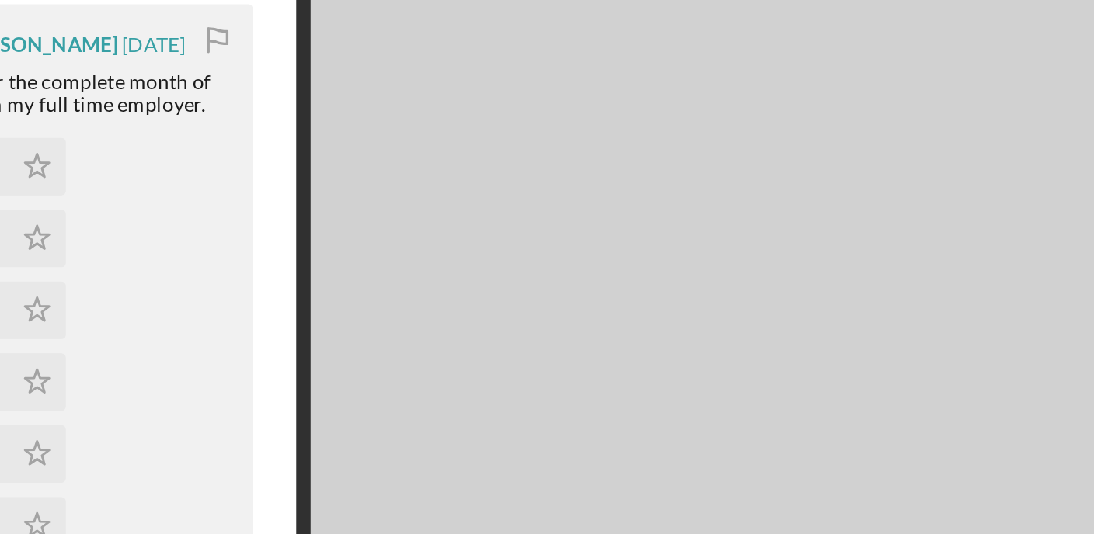
scroll to position [0, 122]
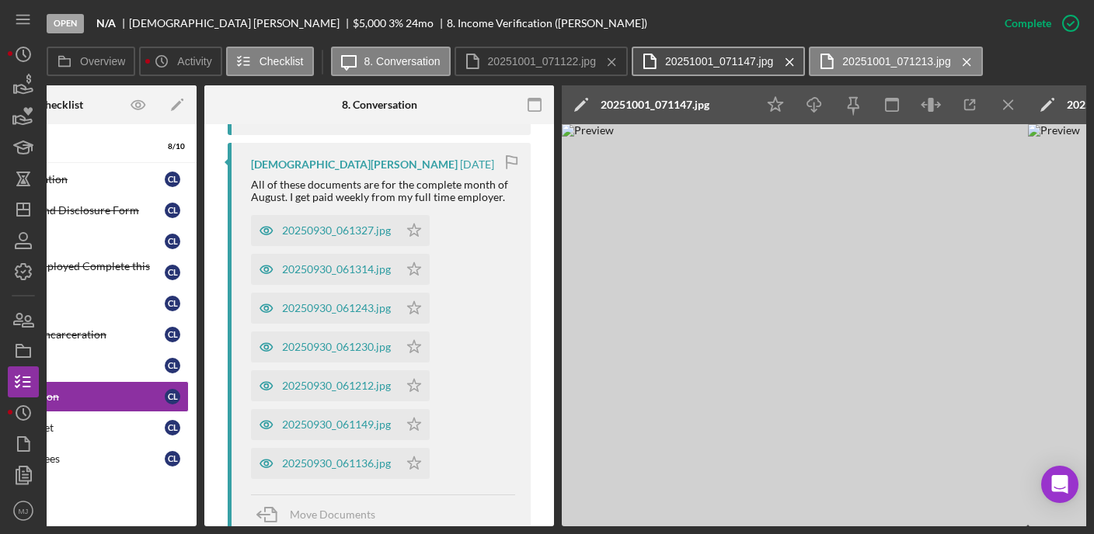
click at [736, 68] on button "20251001_071147.jpg Icon/Menu Close" at bounding box center [718, 62] width 173 height 30
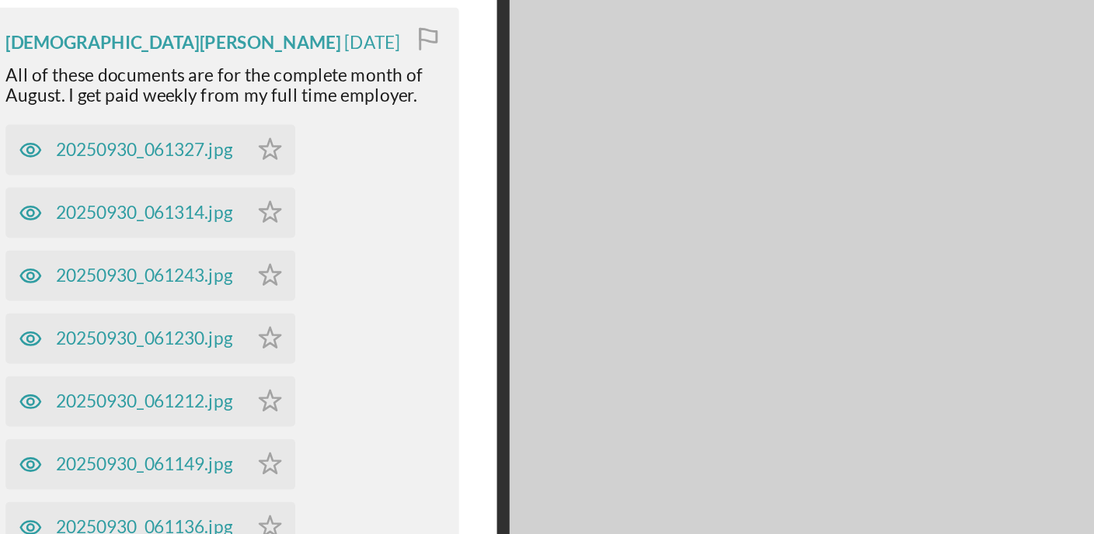
scroll to position [907, 0]
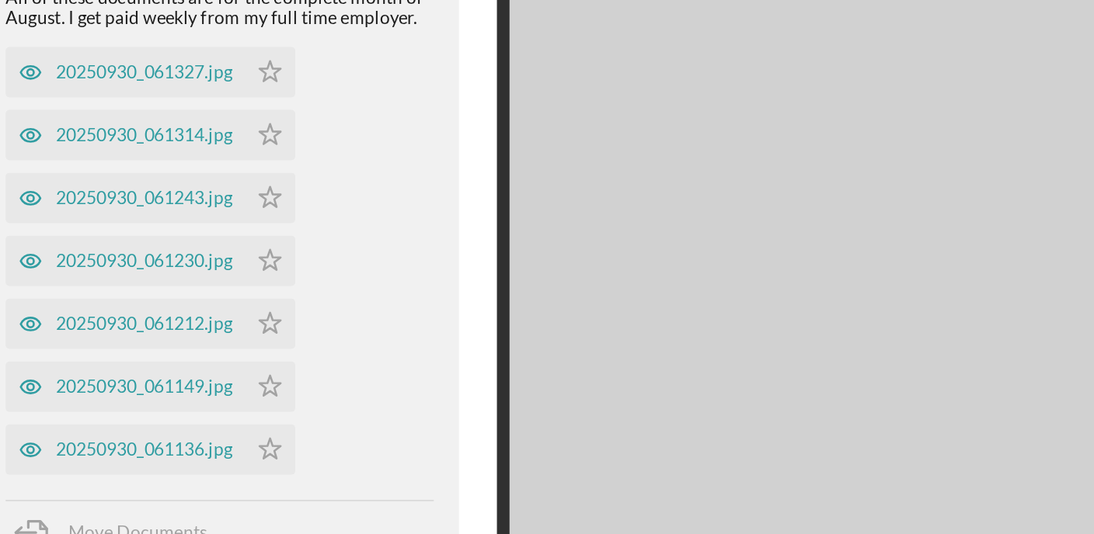
click at [635, 215] on img at bounding box center [851, 325] width 466 height 402
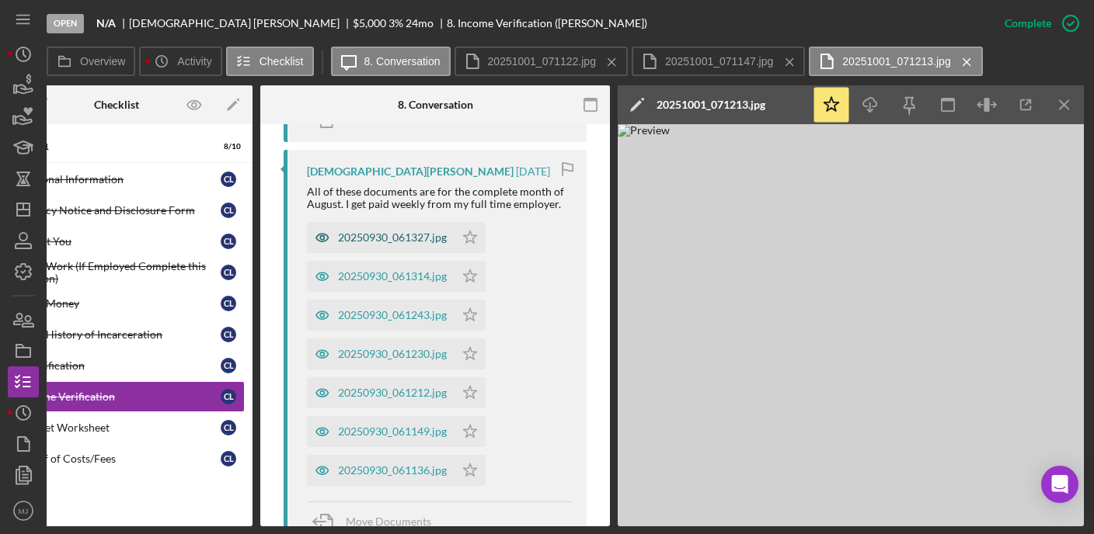
scroll to position [825, 0]
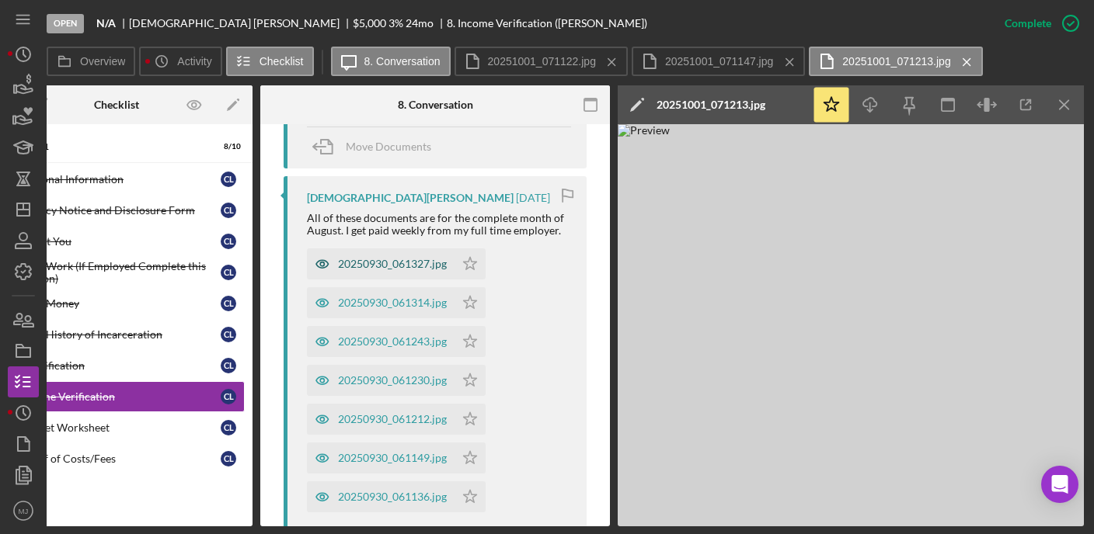
click at [397, 254] on div "20250930_061327.jpg" at bounding box center [381, 264] width 148 height 31
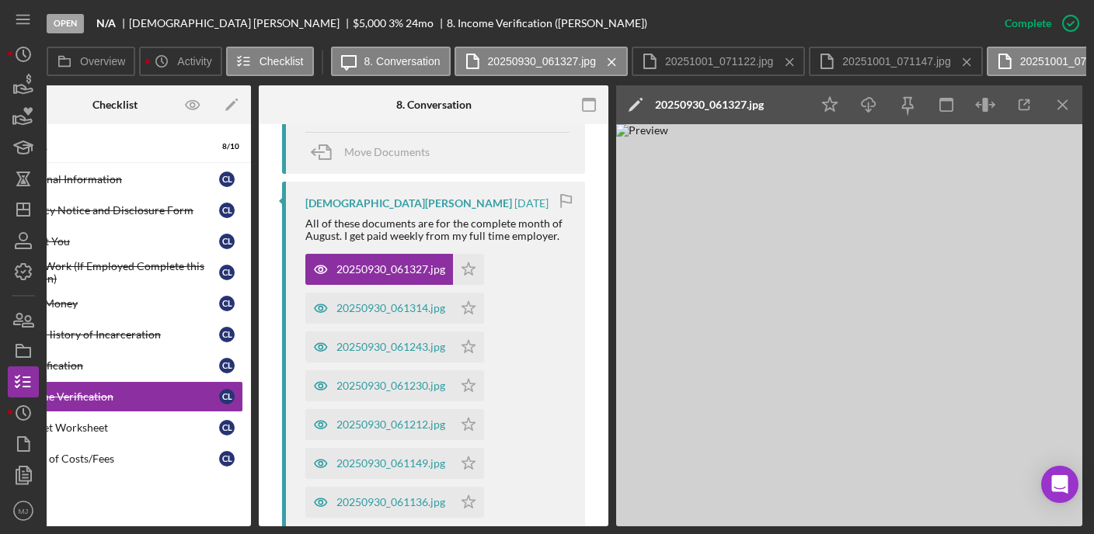
scroll to position [0, 0]
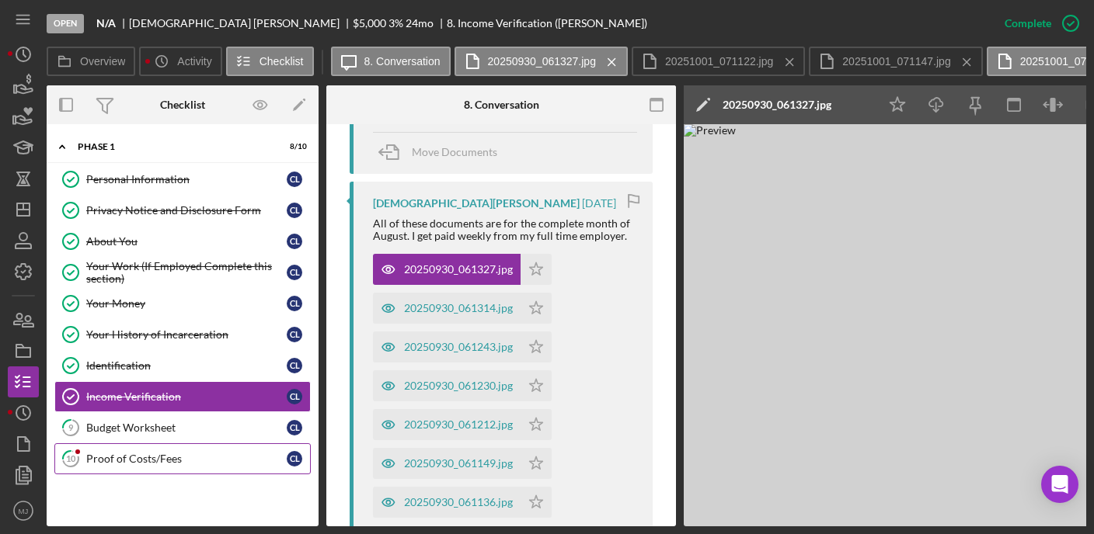
click at [143, 462] on div "Proof of Costs/Fees" at bounding box center [186, 459] width 200 height 12
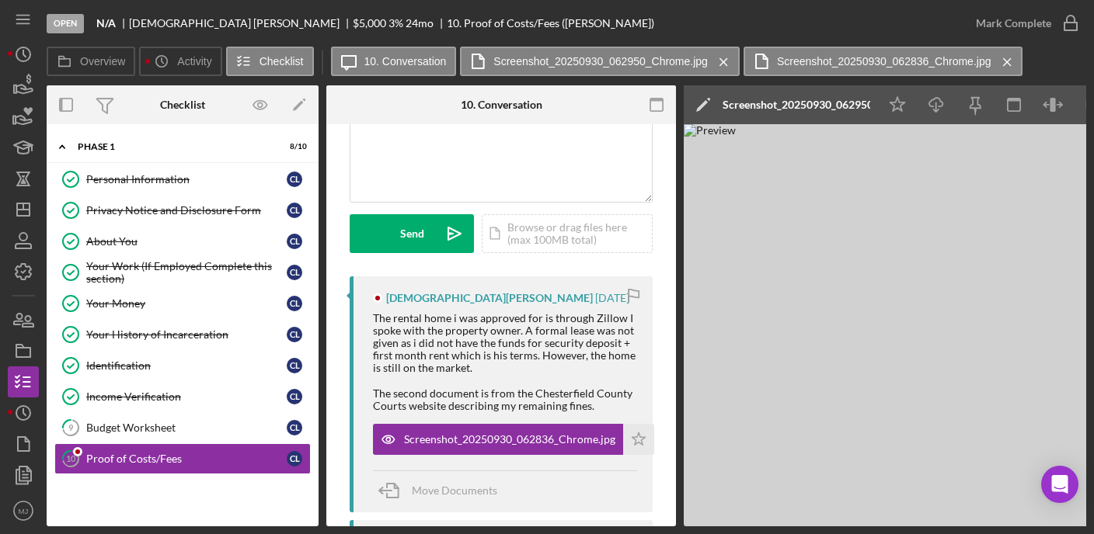
scroll to position [155, 0]
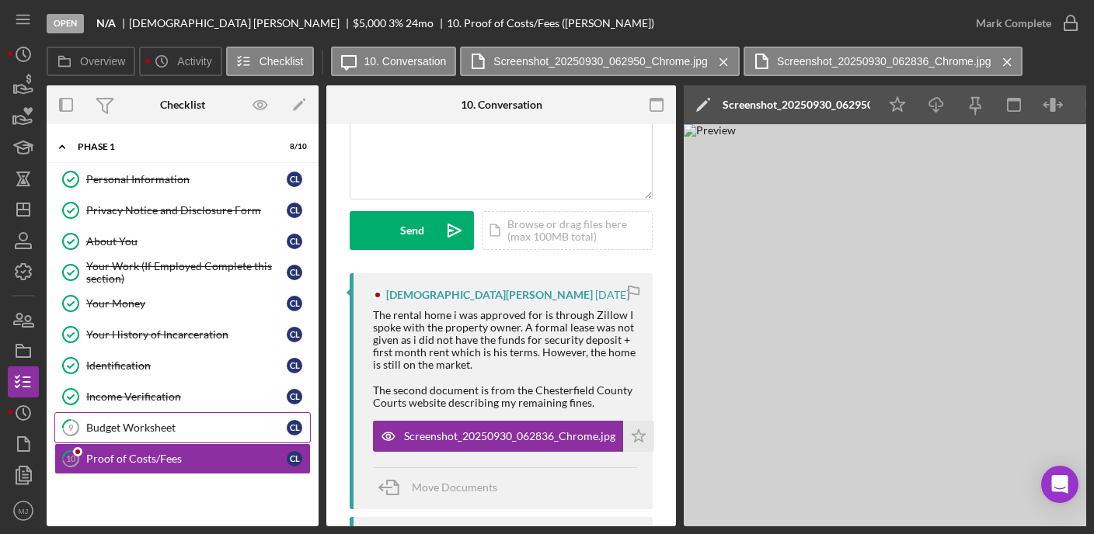
click at [113, 423] on div "Budget Worksheet" at bounding box center [186, 428] width 200 height 12
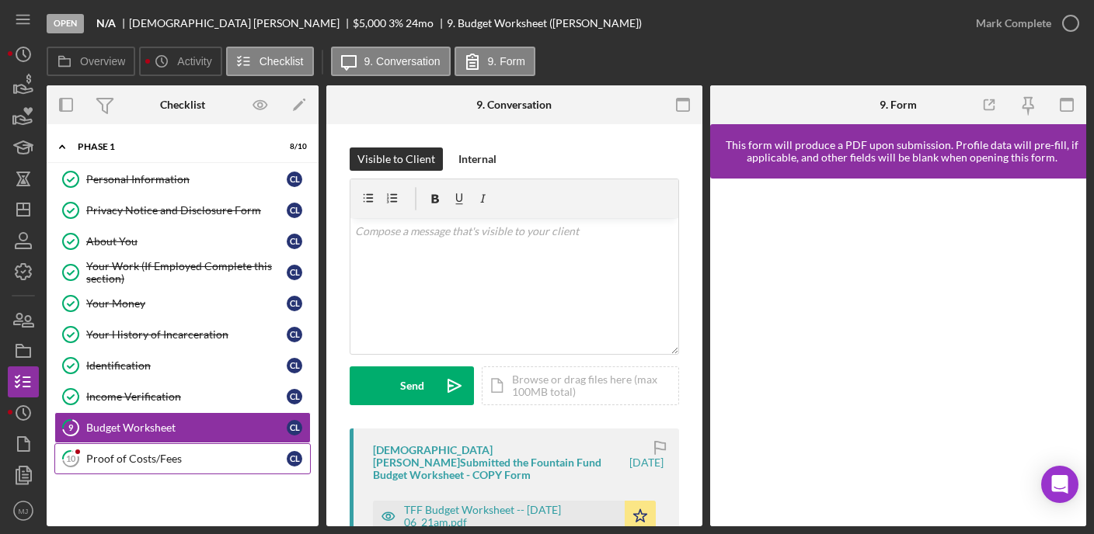
click at [149, 462] on div "Proof of Costs/Fees" at bounding box center [186, 459] width 200 height 12
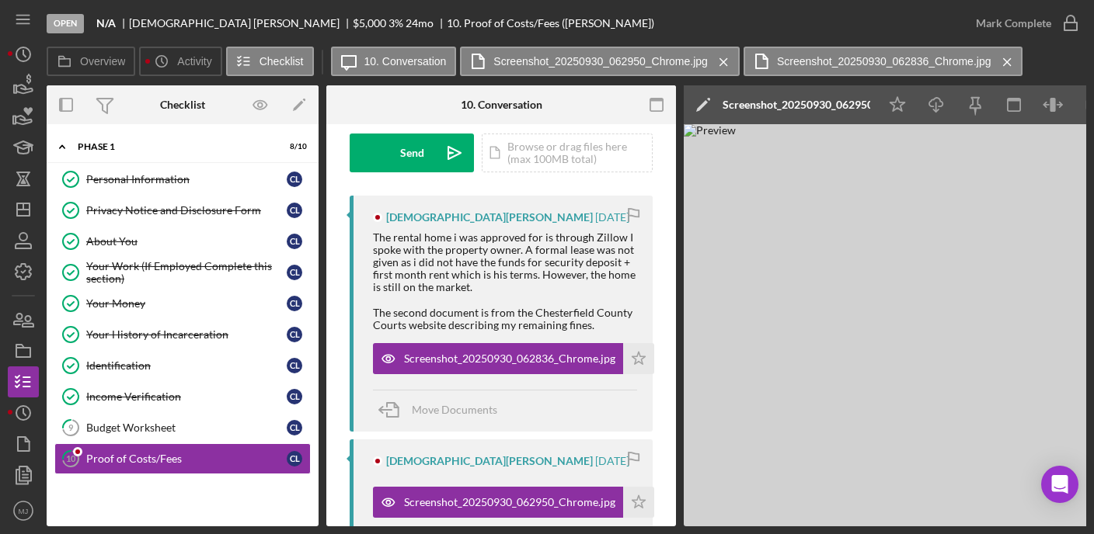
scroll to position [466, 0]
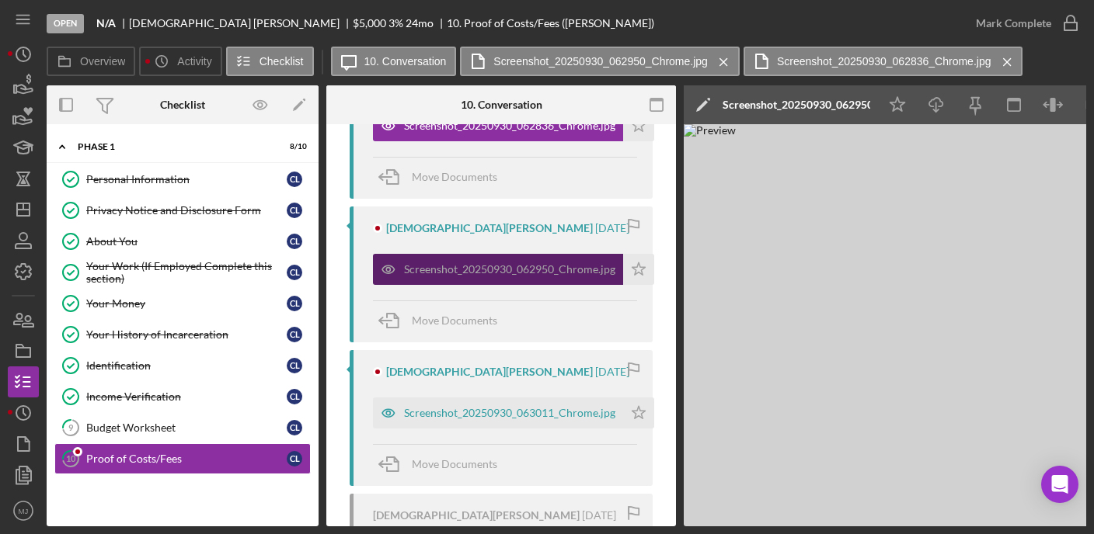
click at [528, 273] on div "Screenshot_20250930_062950_Chrome.jpg" at bounding box center [509, 269] width 211 height 12
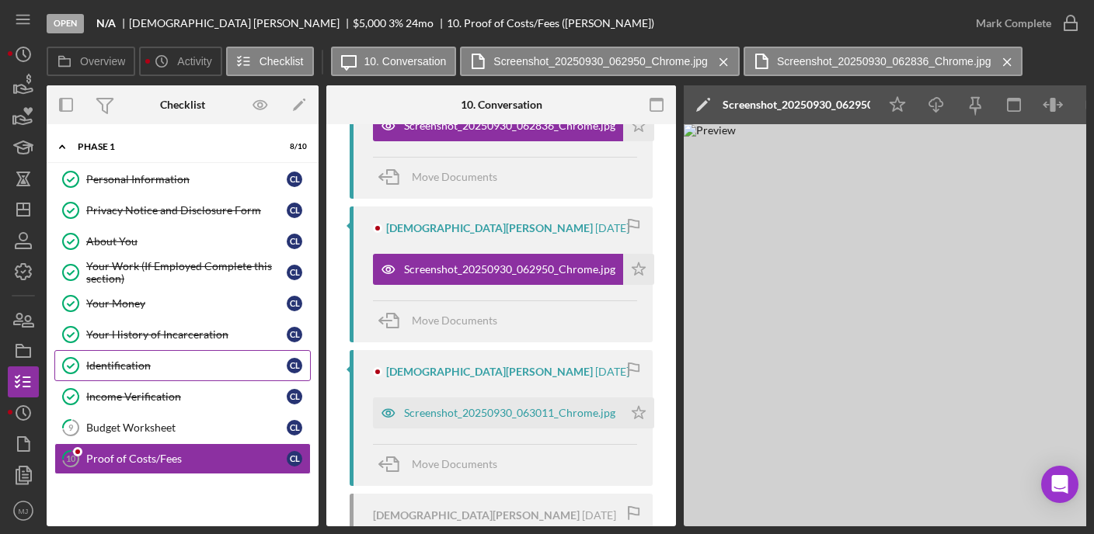
click at [117, 366] on div "Identification" at bounding box center [186, 366] width 200 height 12
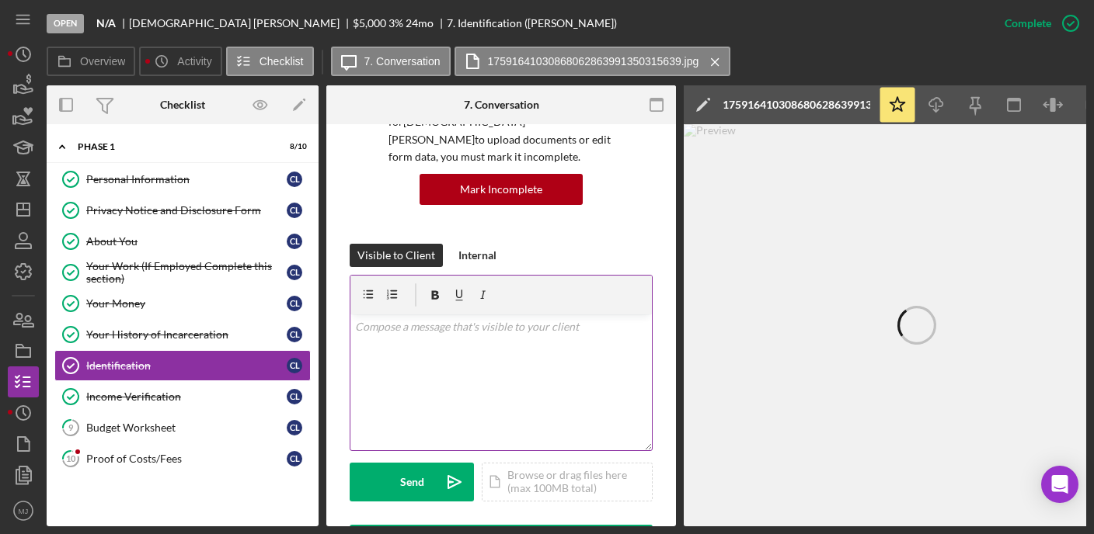
scroll to position [155, 0]
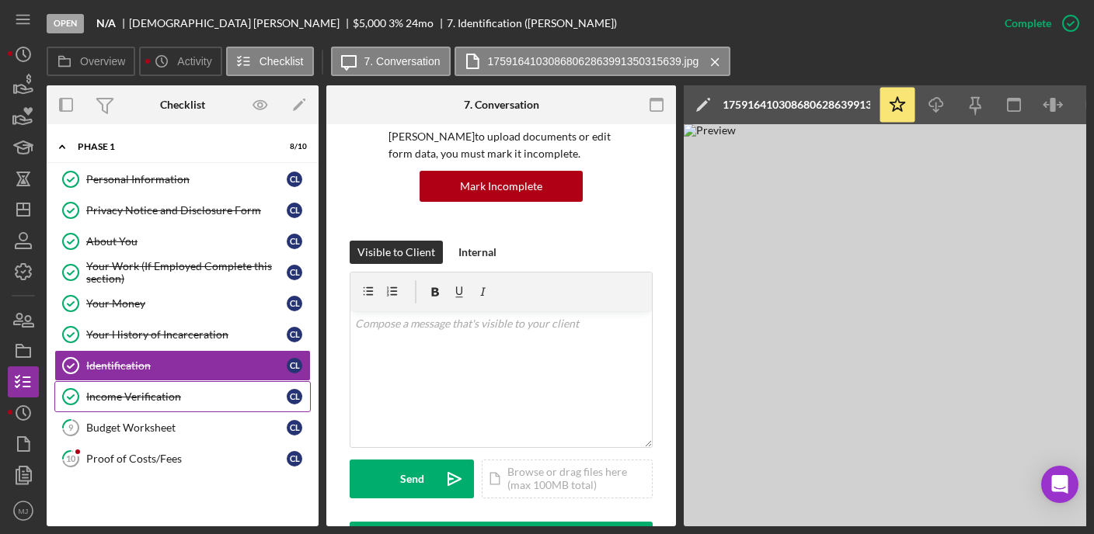
click at [137, 401] on link "Income Verification Income Verification C L" at bounding box center [182, 396] width 256 height 31
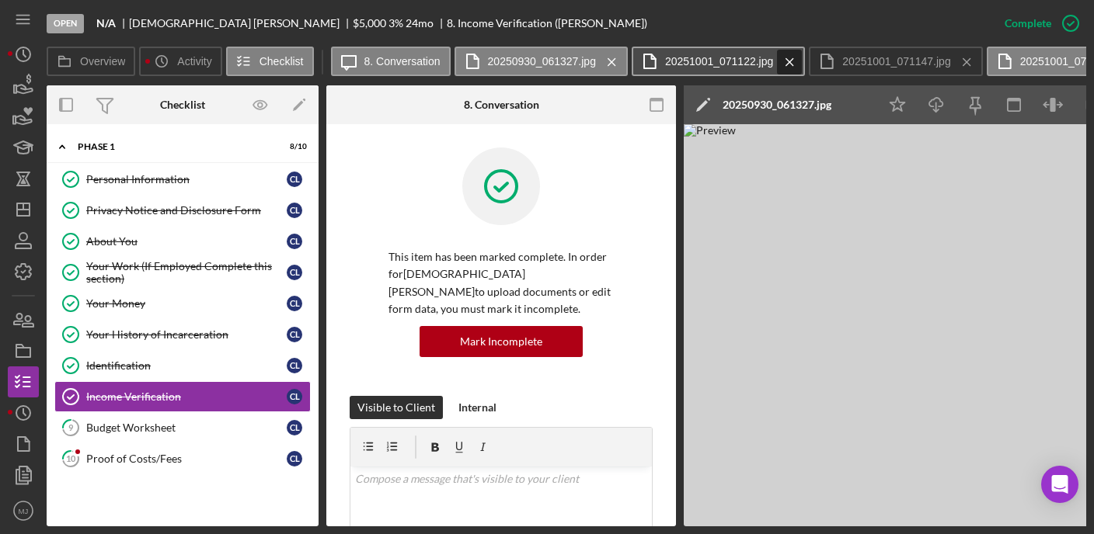
click at [778, 55] on icon "Icon/Menu Close" at bounding box center [789, 62] width 27 height 39
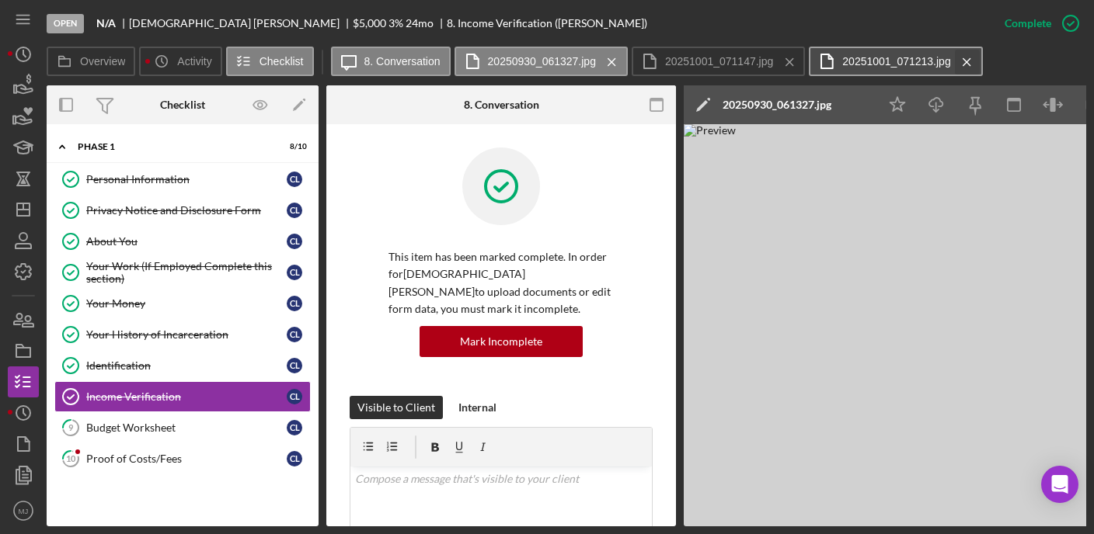
click at [784, 61] on icon "Icon/Menu Close" at bounding box center [789, 62] width 27 height 39
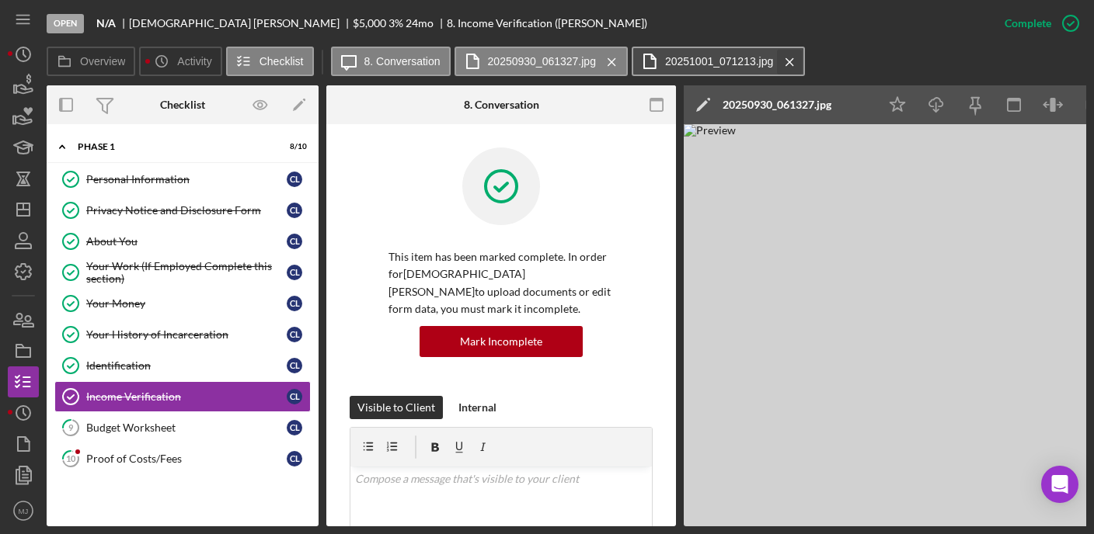
click at [784, 61] on icon "Icon/Menu Close" at bounding box center [789, 62] width 27 height 39
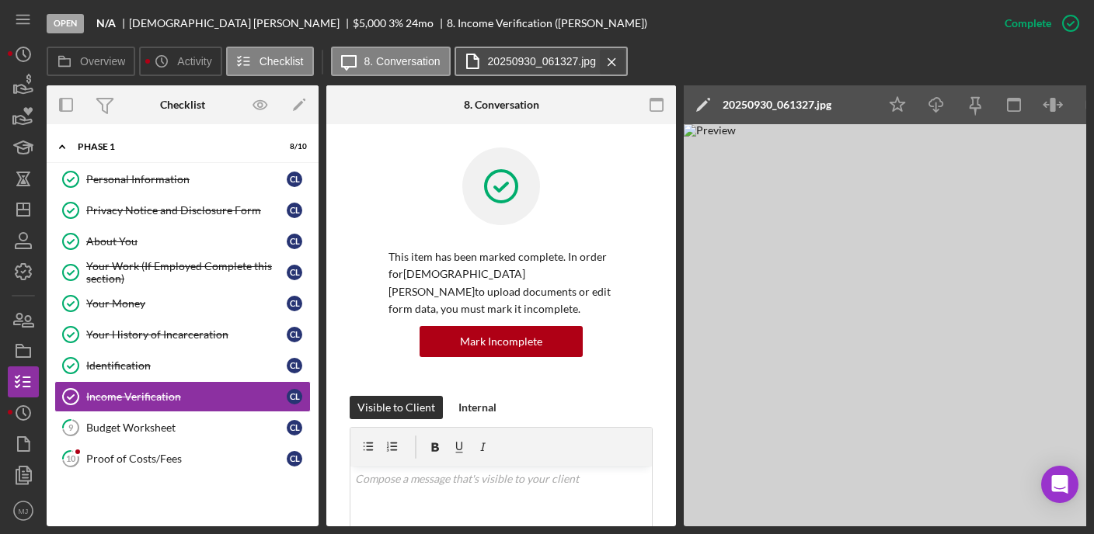
click at [601, 61] on icon "Icon/Menu Close" at bounding box center [611, 62] width 27 height 39
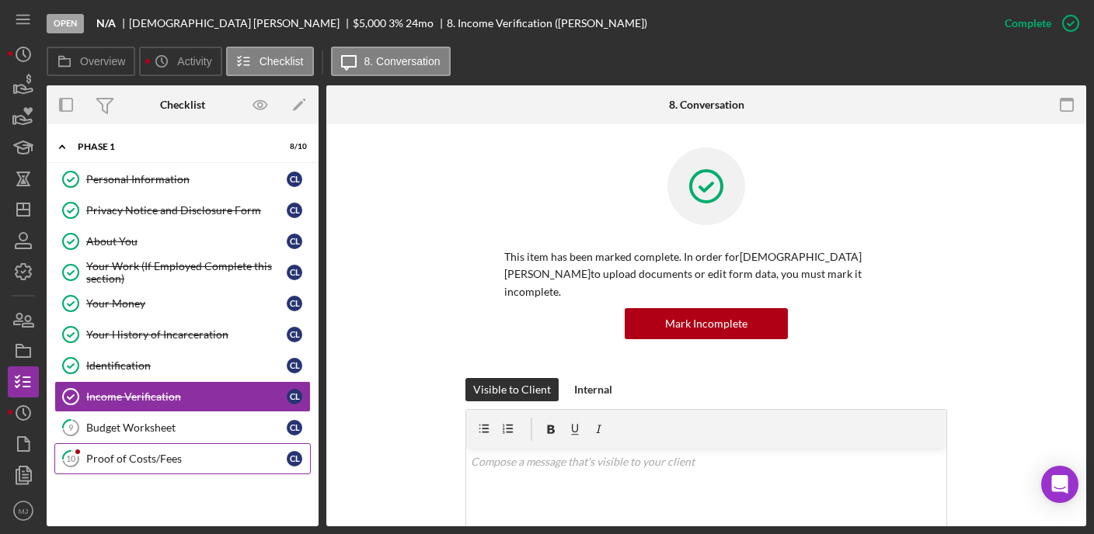
click at [150, 466] on link "10 Proof of Costs/Fees C L" at bounding box center [182, 459] width 256 height 31
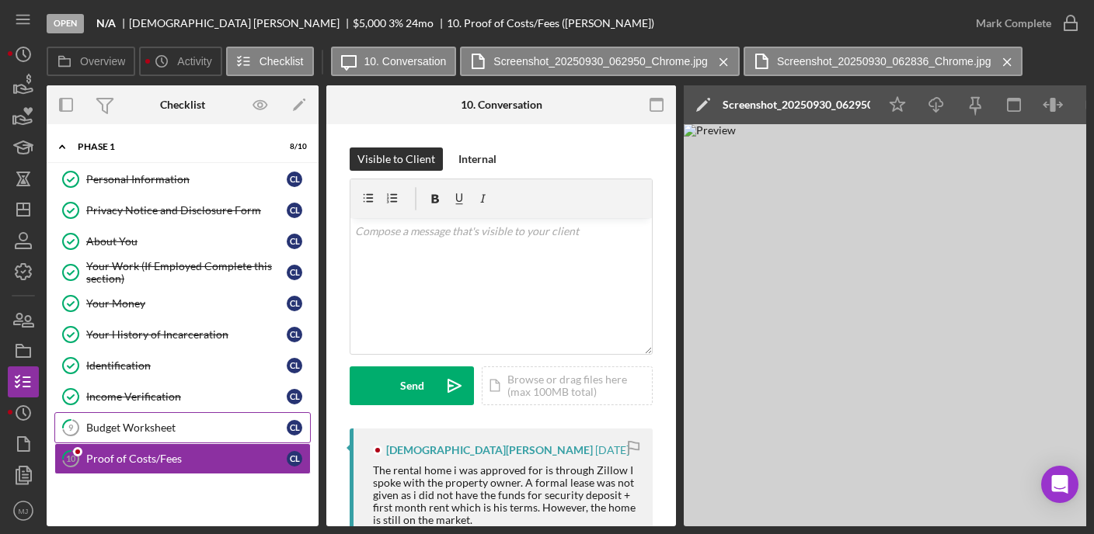
click at [167, 416] on link "9 Budget Worksheet C L" at bounding box center [182, 428] width 256 height 31
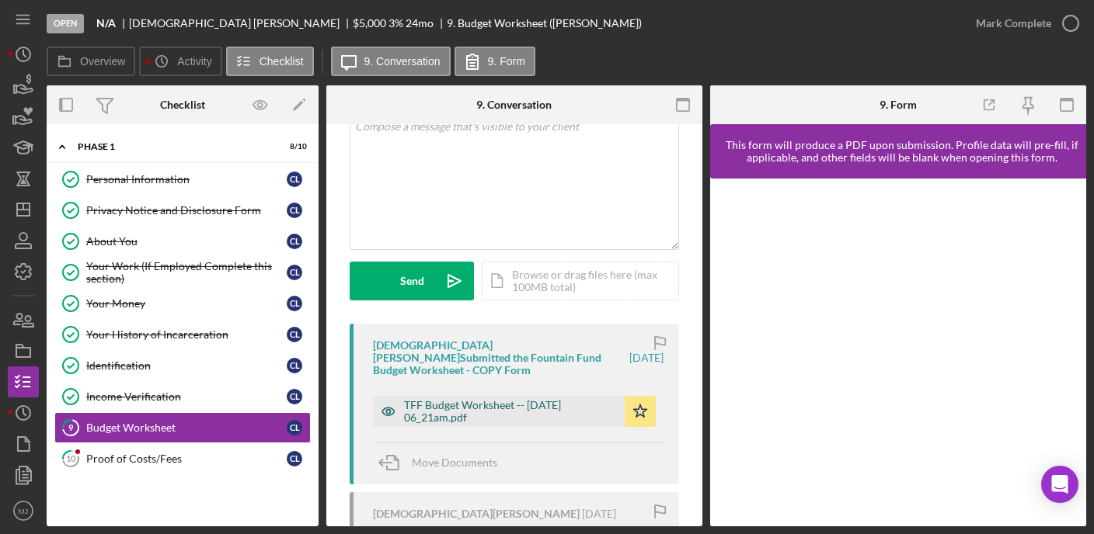
scroll to position [155, 0]
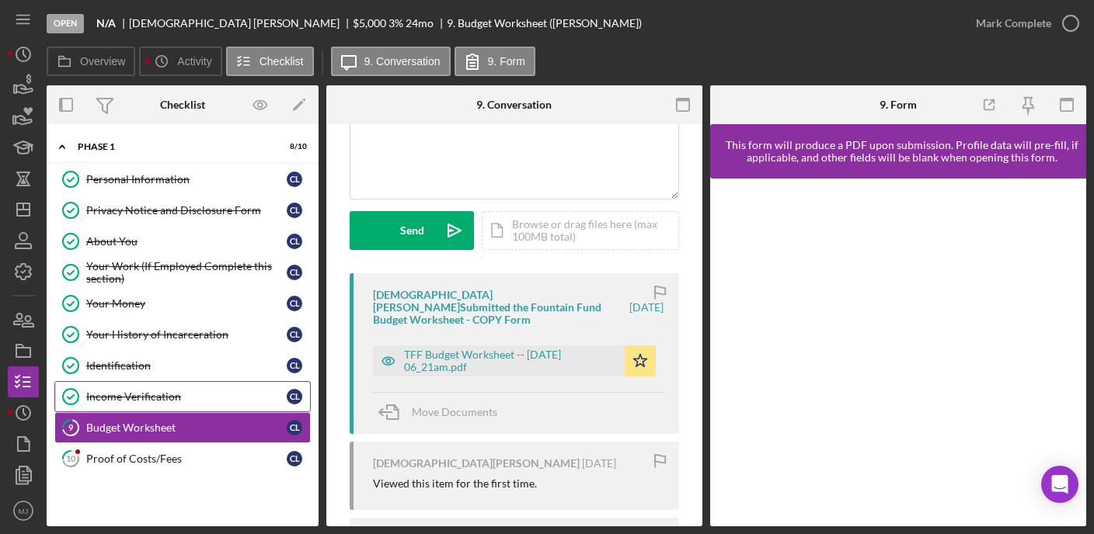
click at [112, 388] on link "Income Verification Income Verification C L" at bounding box center [182, 396] width 256 height 31
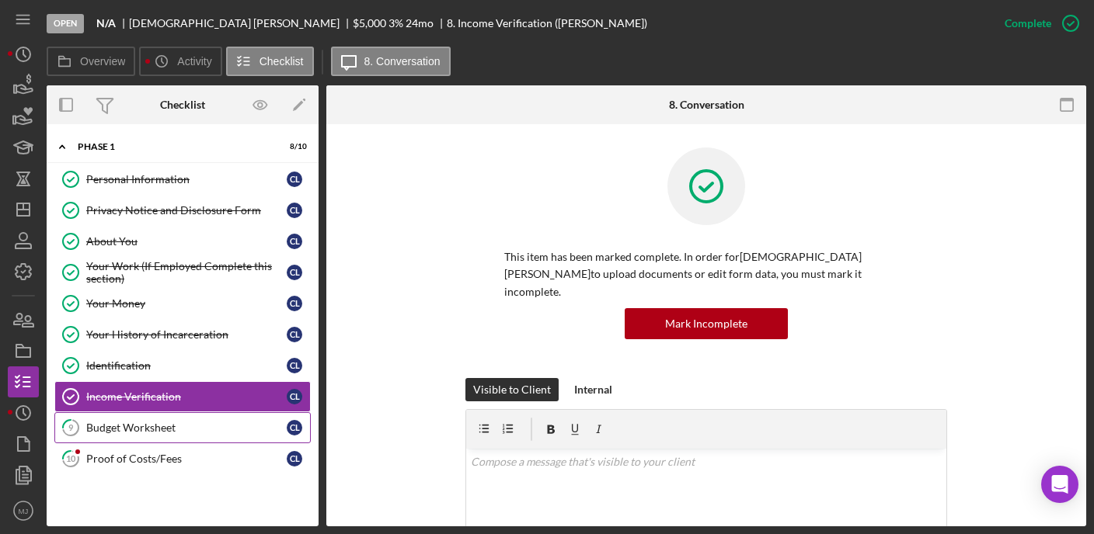
click at [108, 415] on link "9 Budget Worksheet C L" at bounding box center [182, 428] width 256 height 31
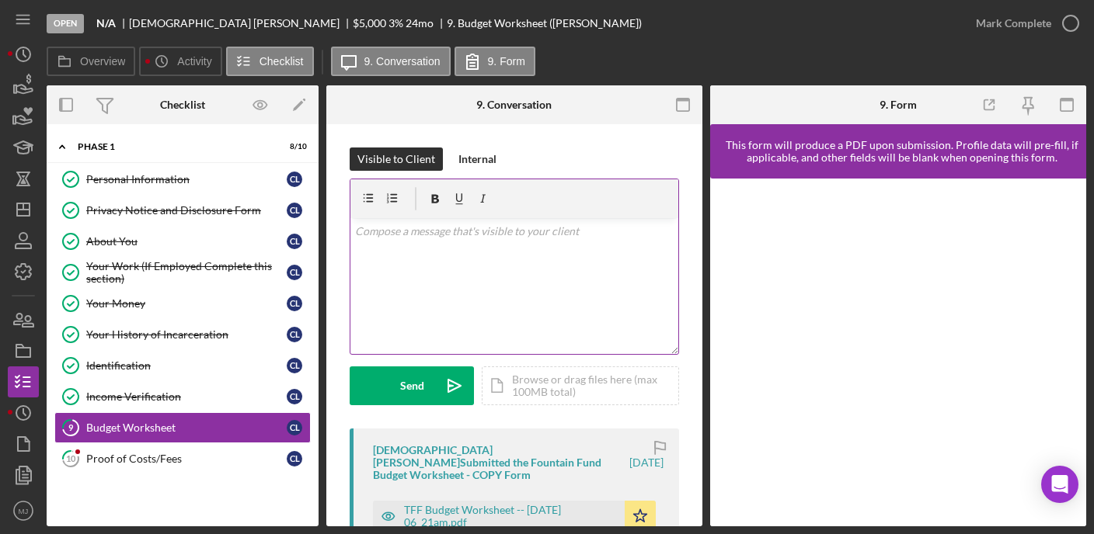
scroll to position [155, 0]
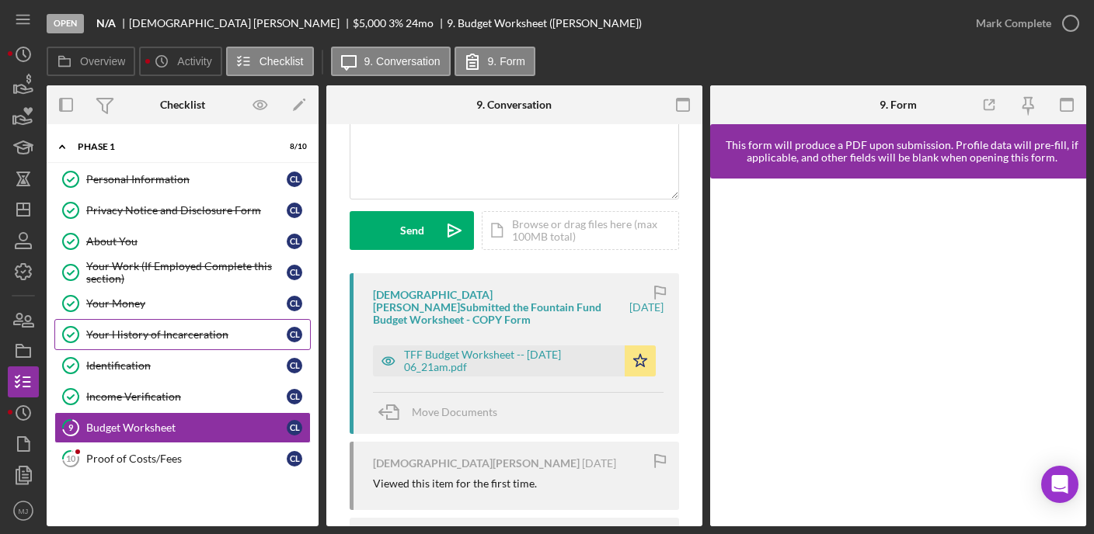
click at [123, 332] on div "Your History of Incarceration" at bounding box center [186, 335] width 200 height 12
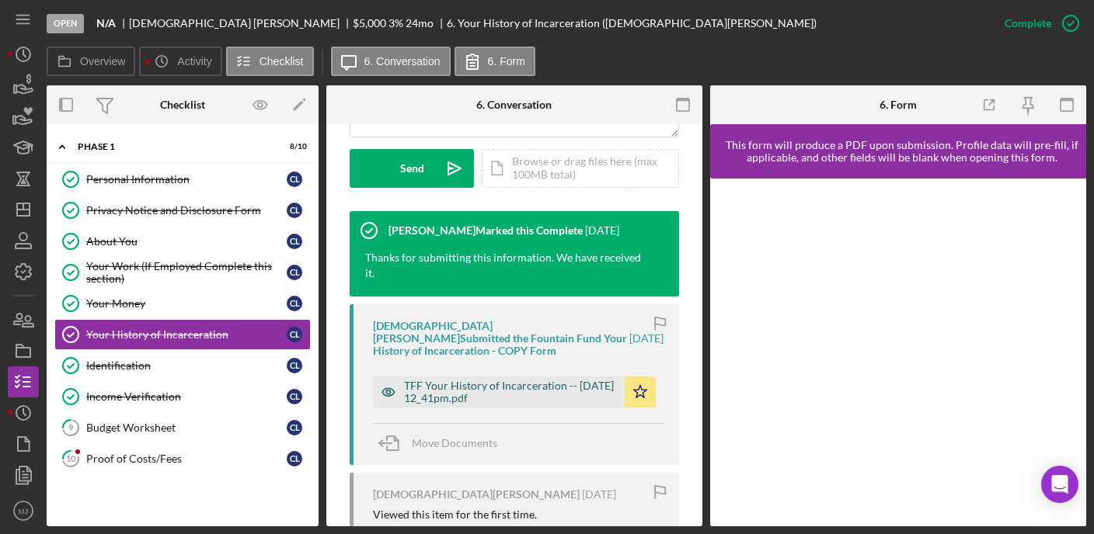
scroll to position [544, 0]
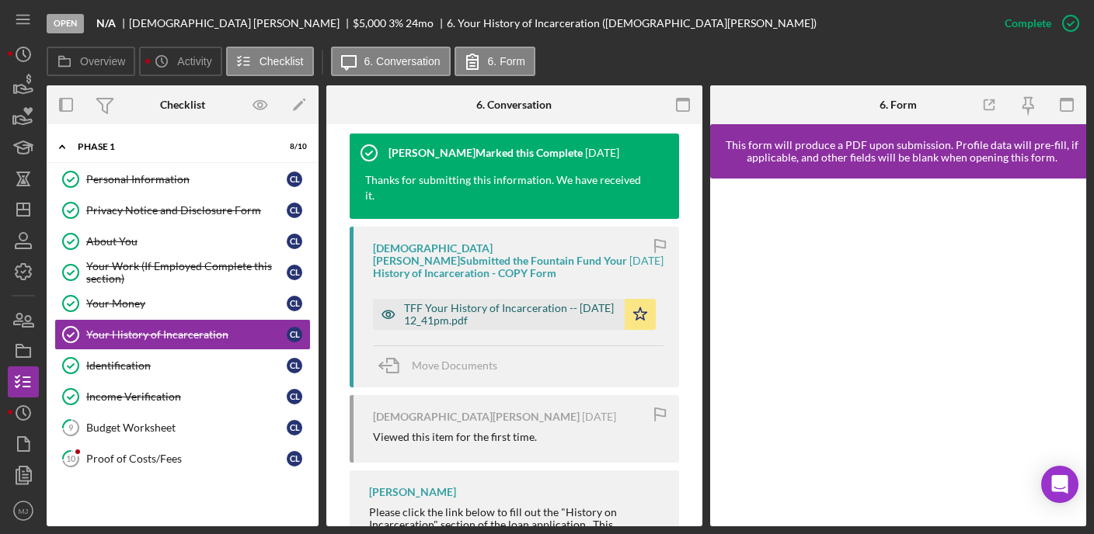
click at [500, 302] on div "TFF Your History of Incarceration -- [DATE] 12_41pm.pdf" at bounding box center [510, 314] width 213 height 25
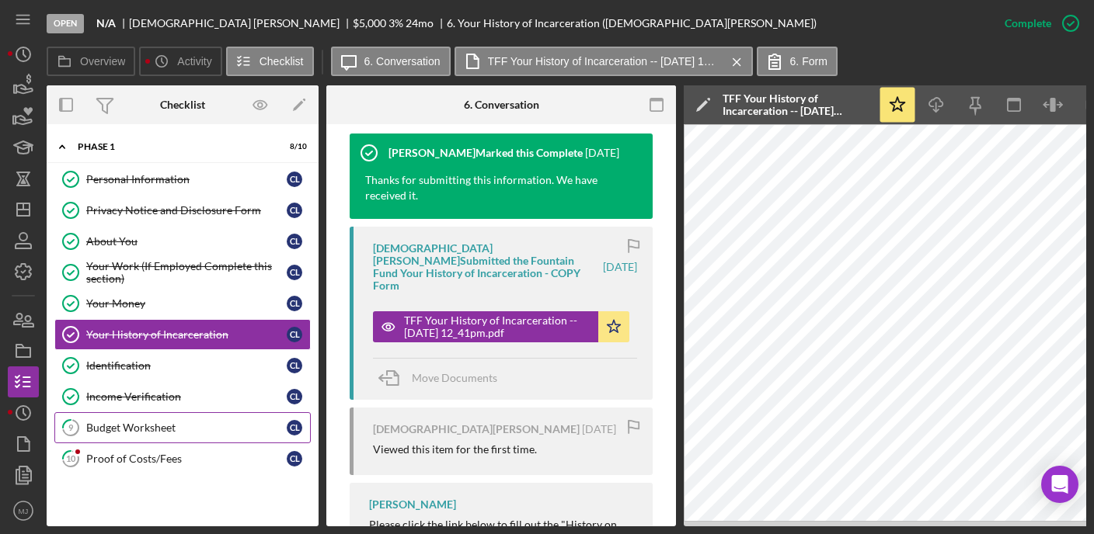
click at [161, 426] on div "Budget Worksheet" at bounding box center [186, 428] width 200 height 12
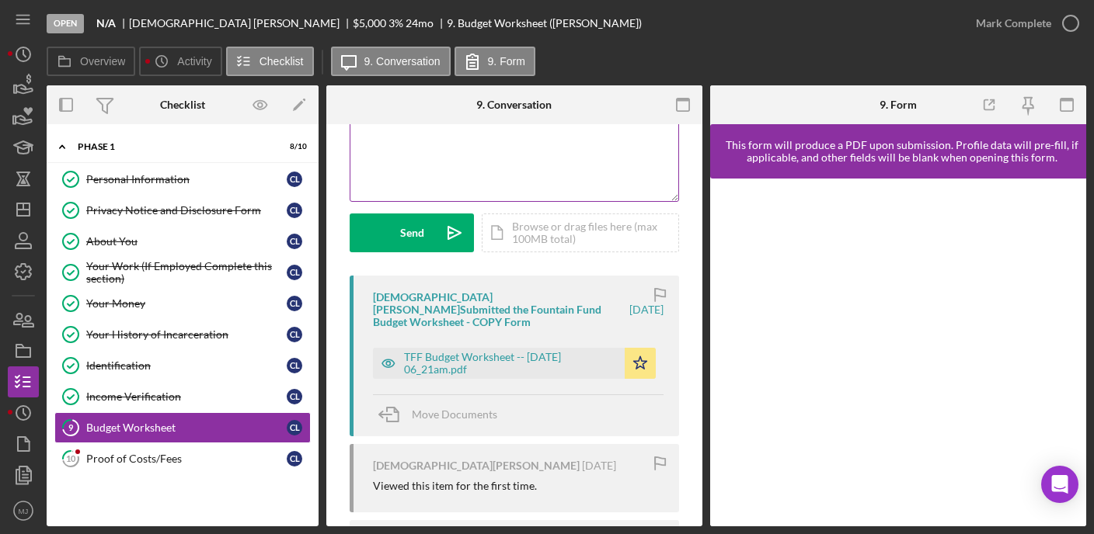
scroll to position [311, 0]
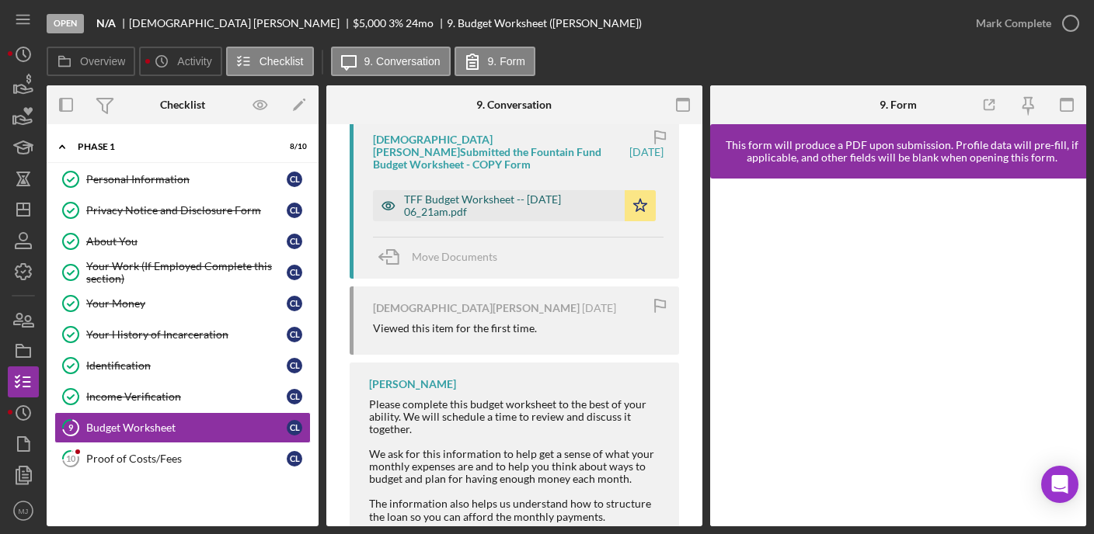
click at [472, 193] on div "TFF Budget Worksheet -- [DATE] 06_21am.pdf" at bounding box center [510, 205] width 213 height 25
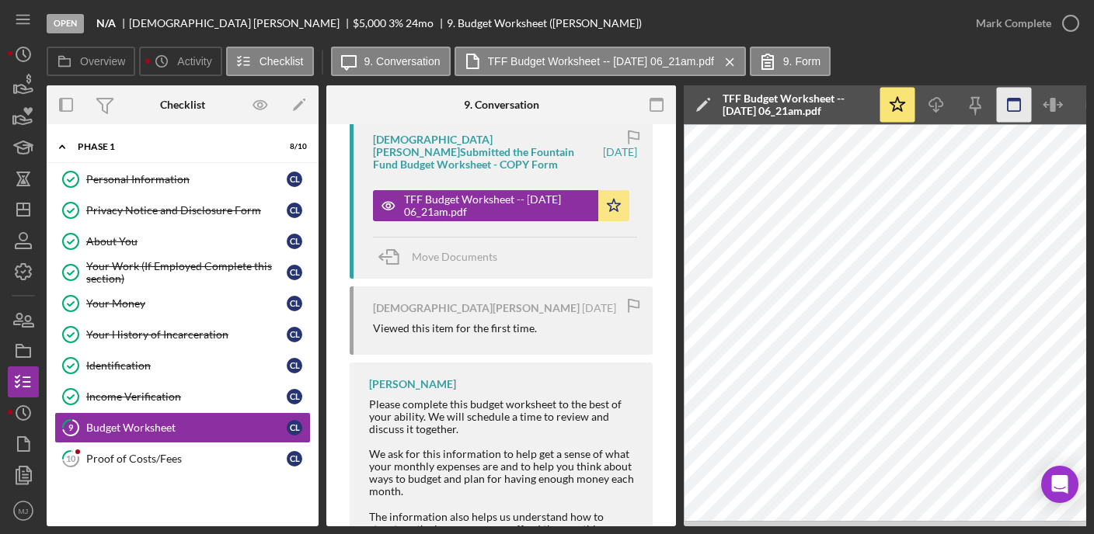
click at [647, 96] on icon "button" at bounding box center [656, 105] width 35 height 35
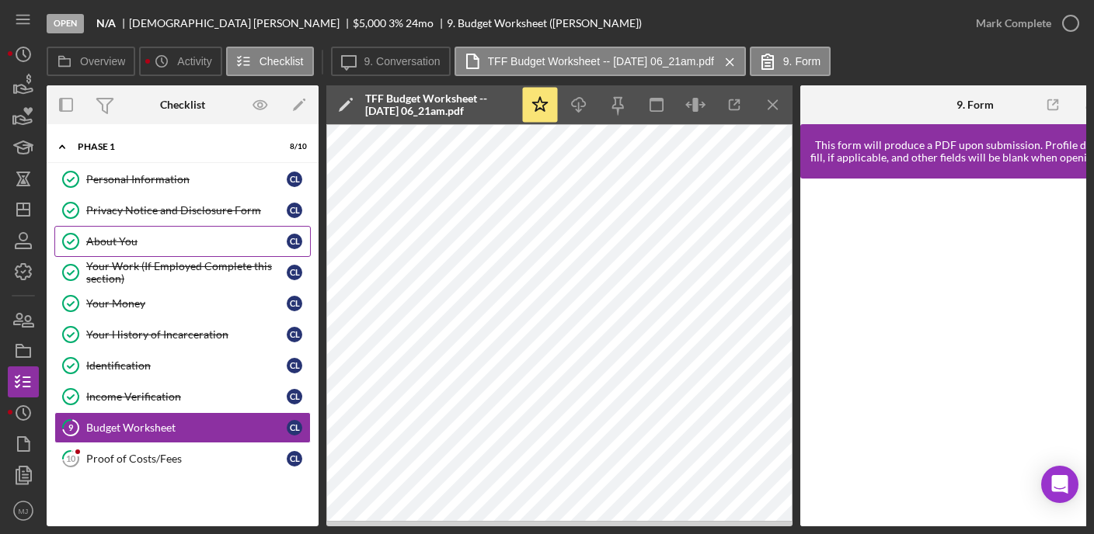
click at [96, 243] on div "About You" at bounding box center [186, 241] width 200 height 12
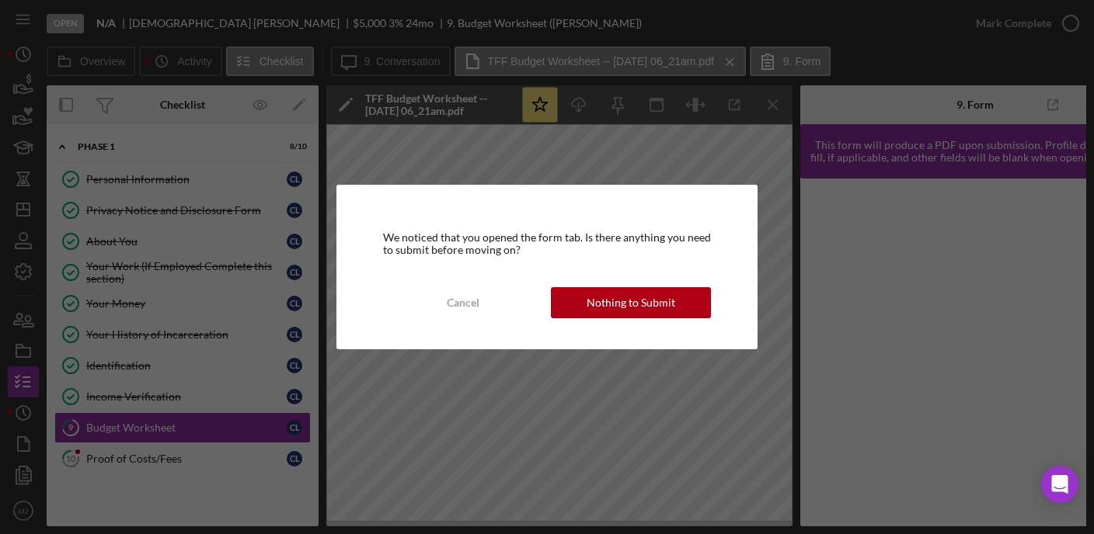
click at [615, 282] on div "We noticed that you opened the form tab. Is there anything you need to submit b…" at bounding box center [546, 267] width 421 height 165
click at [625, 303] on div "Nothing to Submit" at bounding box center [631, 302] width 89 height 31
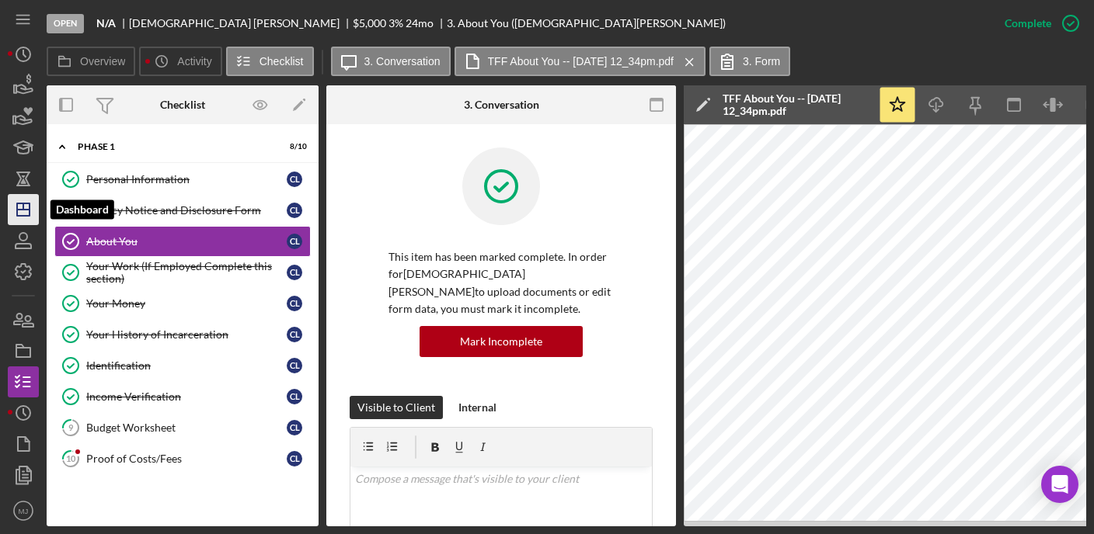
click at [28, 210] on line "button" at bounding box center [23, 210] width 12 height 0
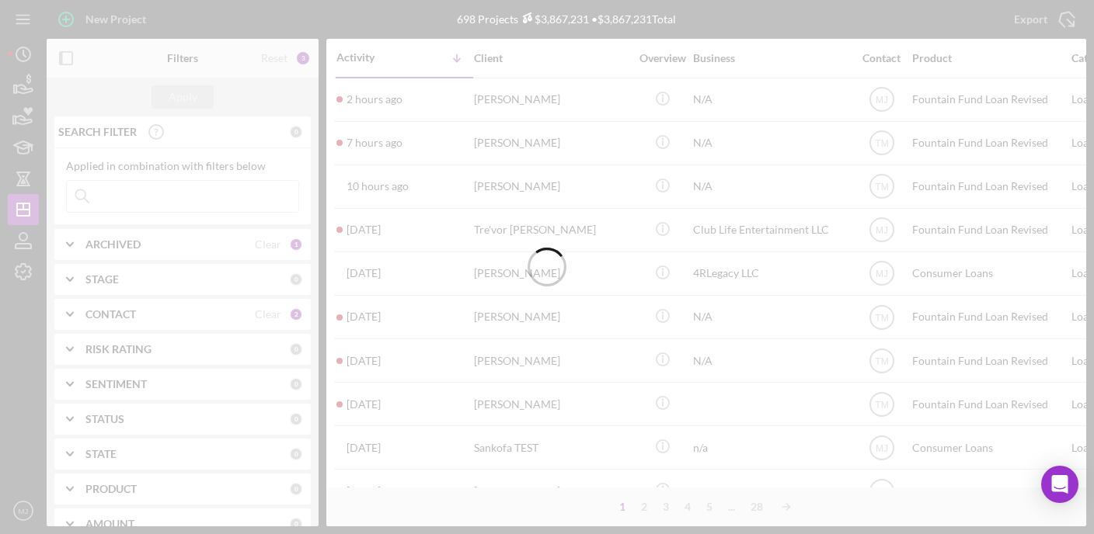
click at [128, 319] on div at bounding box center [547, 267] width 1094 height 534
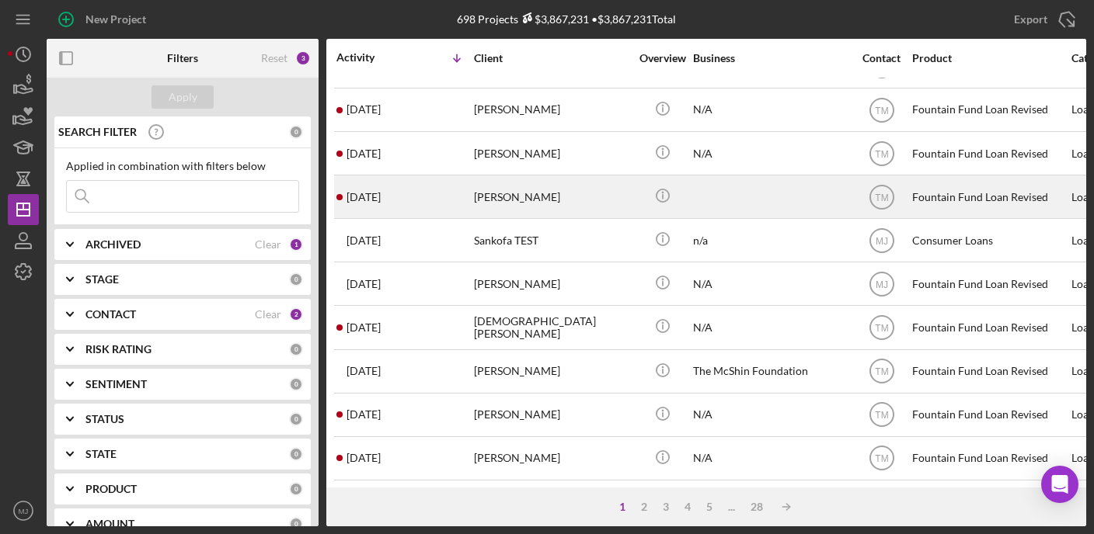
scroll to position [233, 0]
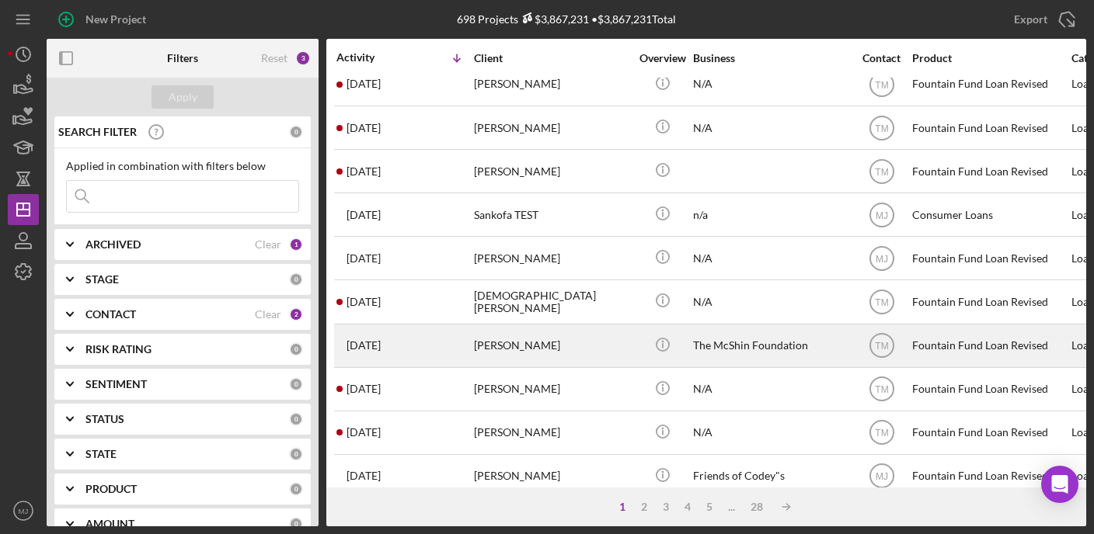
click at [534, 345] on div "[PERSON_NAME]" at bounding box center [551, 346] width 155 height 41
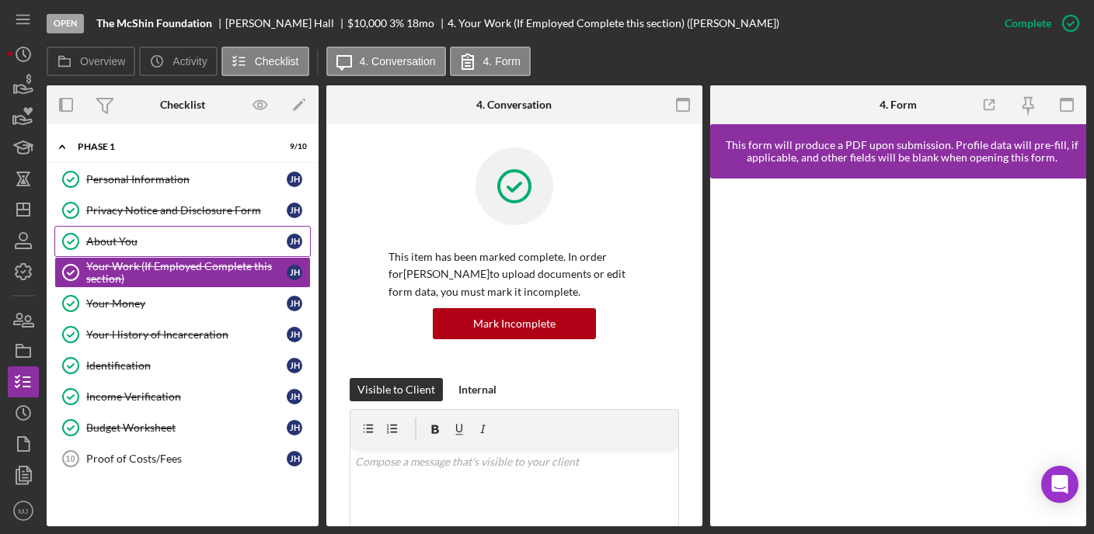
click at [112, 239] on div "About You" at bounding box center [186, 241] width 200 height 12
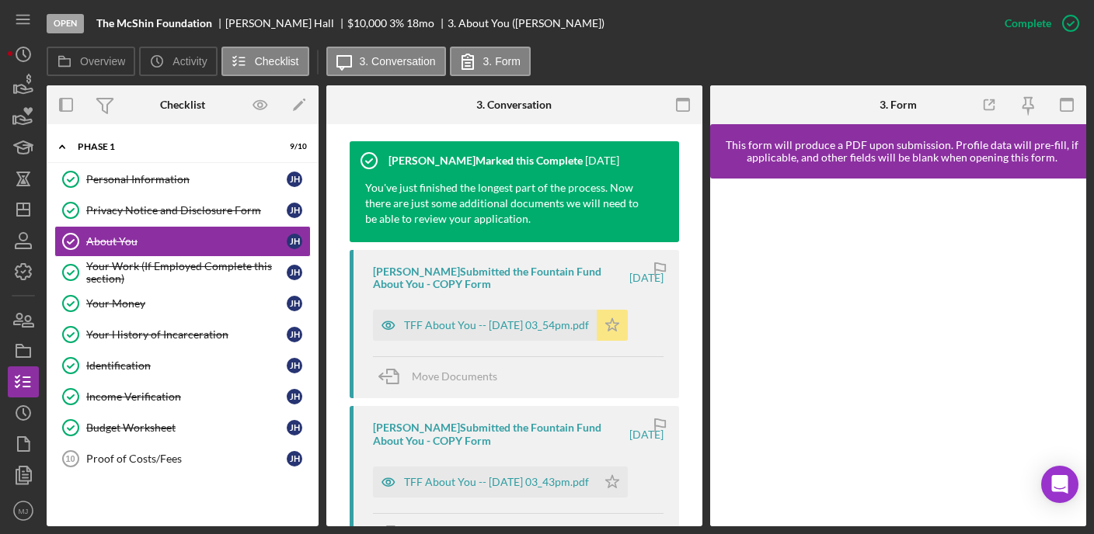
scroll to position [544, 0]
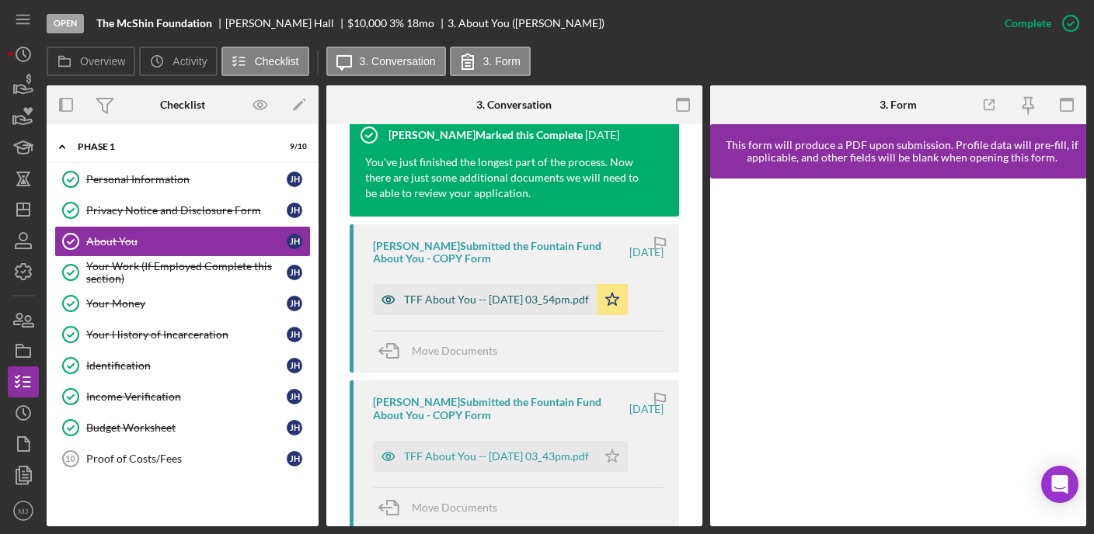
click at [522, 301] on div "TFF About You -- [DATE] 03_54pm.pdf" at bounding box center [496, 300] width 185 height 12
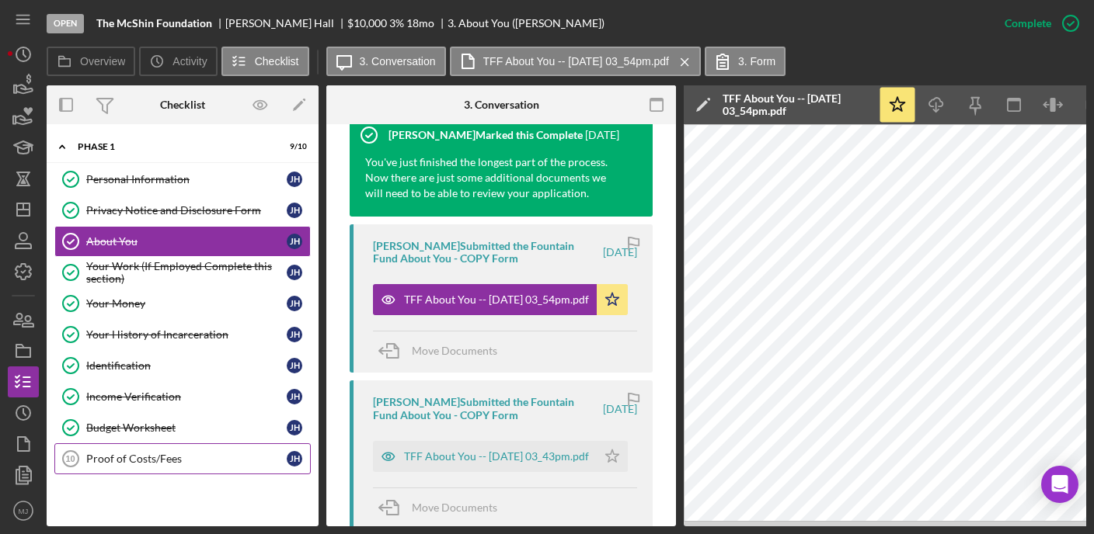
click at [175, 447] on link "Proof of Costs/Fees 10 Proof of Costs/Fees [PERSON_NAME]" at bounding box center [182, 459] width 256 height 31
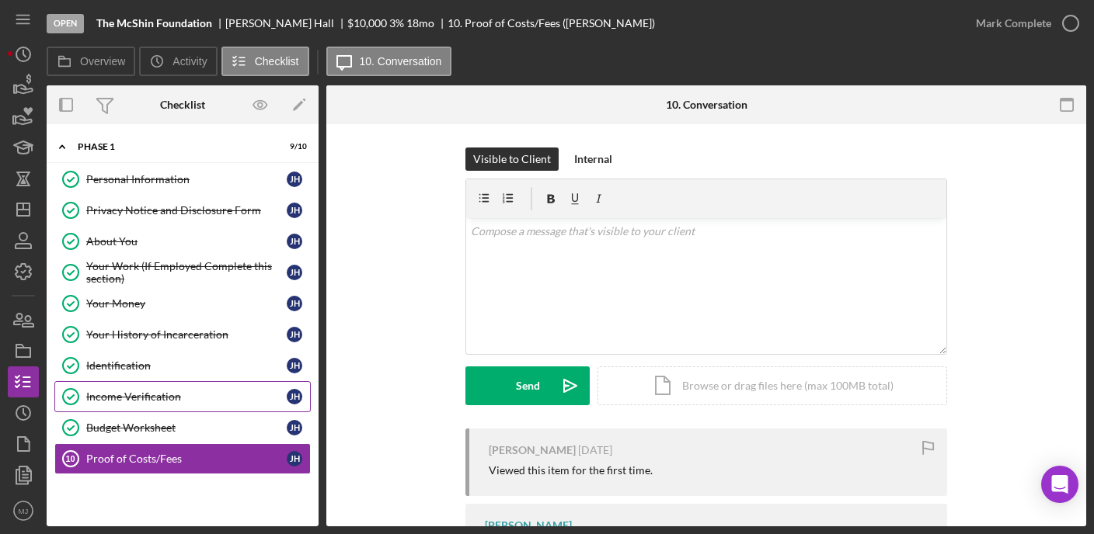
click at [113, 395] on div "Income Verification" at bounding box center [186, 397] width 200 height 12
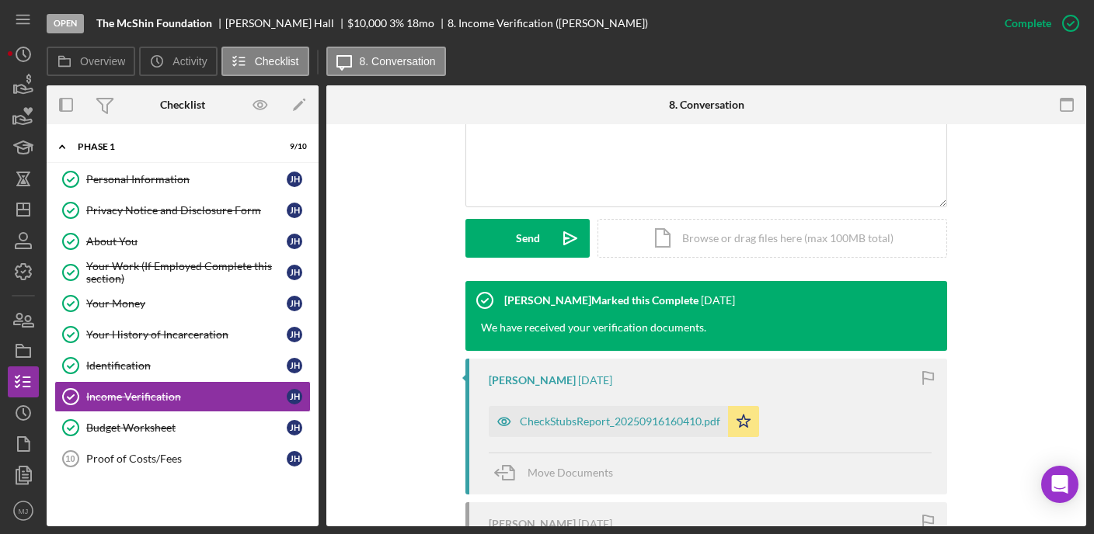
scroll to position [357, 0]
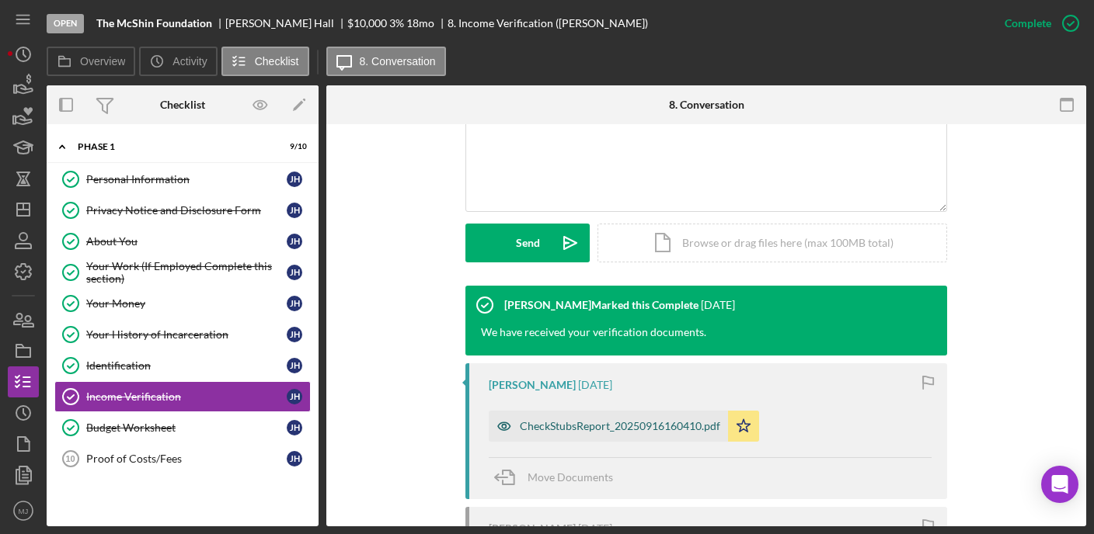
drag, startPoint x: 617, startPoint y: 424, endPoint x: 633, endPoint y: 430, distance: 17.2
click at [633, 430] on div "CheckStubsReport_20250916160410.pdf" at bounding box center [620, 426] width 200 height 12
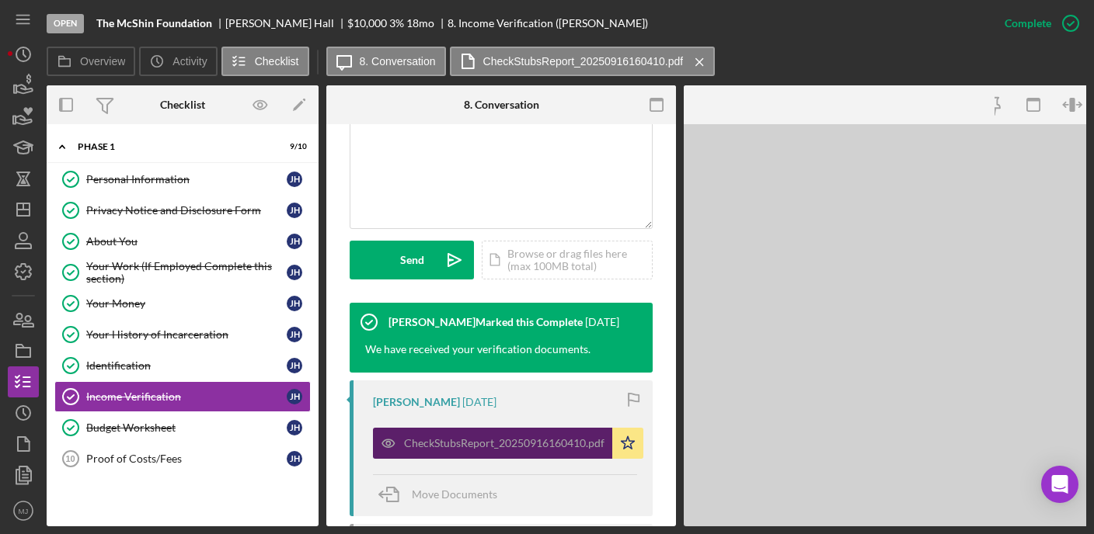
scroll to position [374, 0]
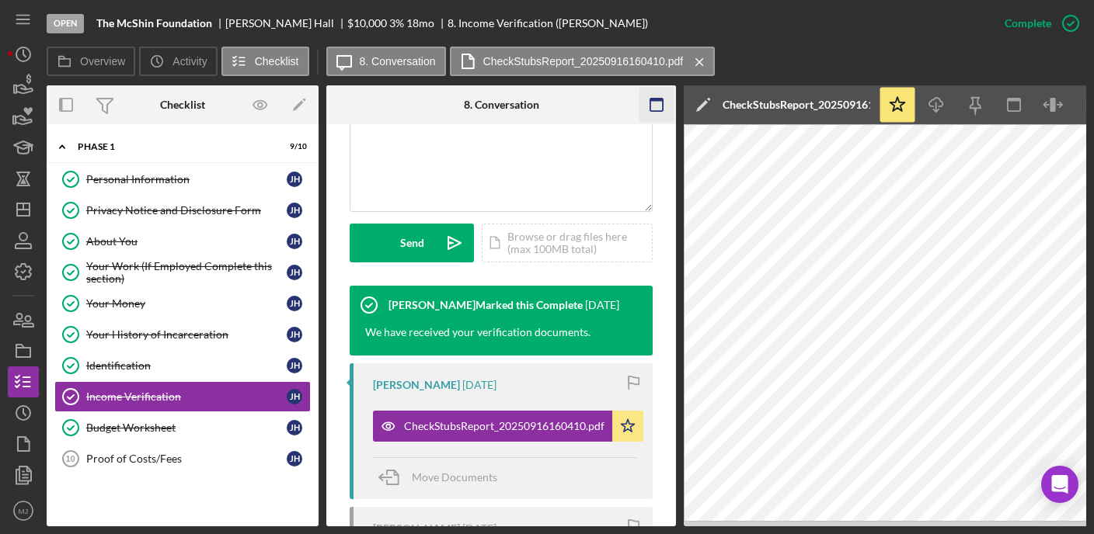
drag, startPoint x: 675, startPoint y: 98, endPoint x: 667, endPoint y: 102, distance: 8.7
click at [674, 98] on div at bounding box center [656, 104] width 39 height 39
click at [664, 103] on icon "button" at bounding box center [656, 105] width 35 height 35
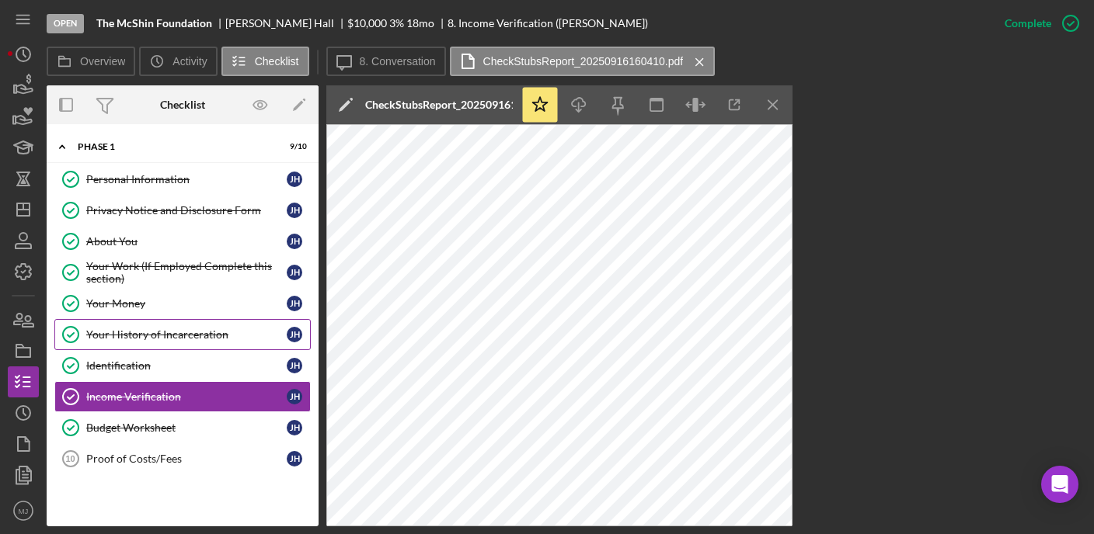
click at [192, 338] on div "Your History of Incarceration" at bounding box center [186, 335] width 200 height 12
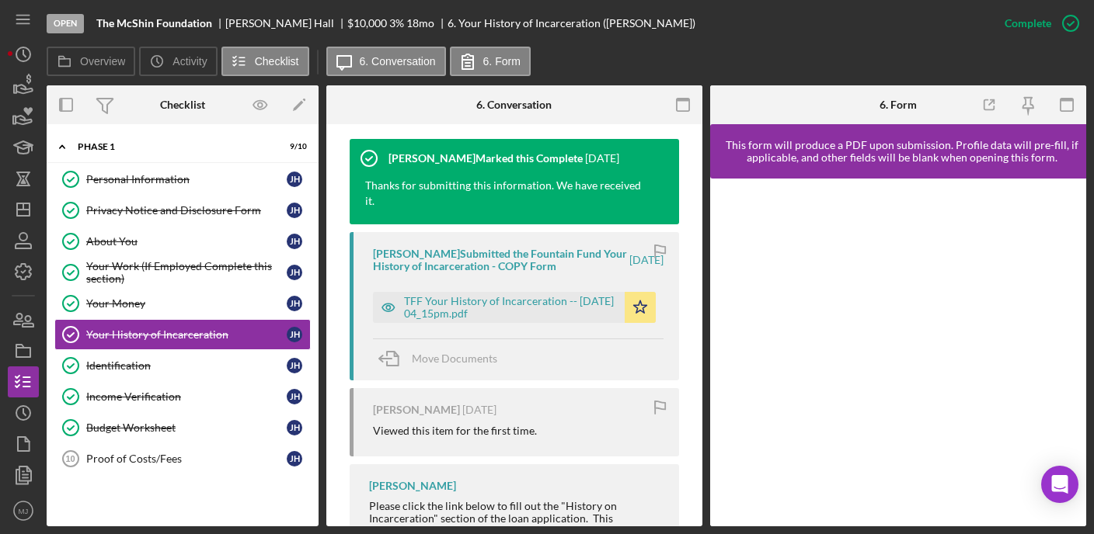
scroll to position [544, 0]
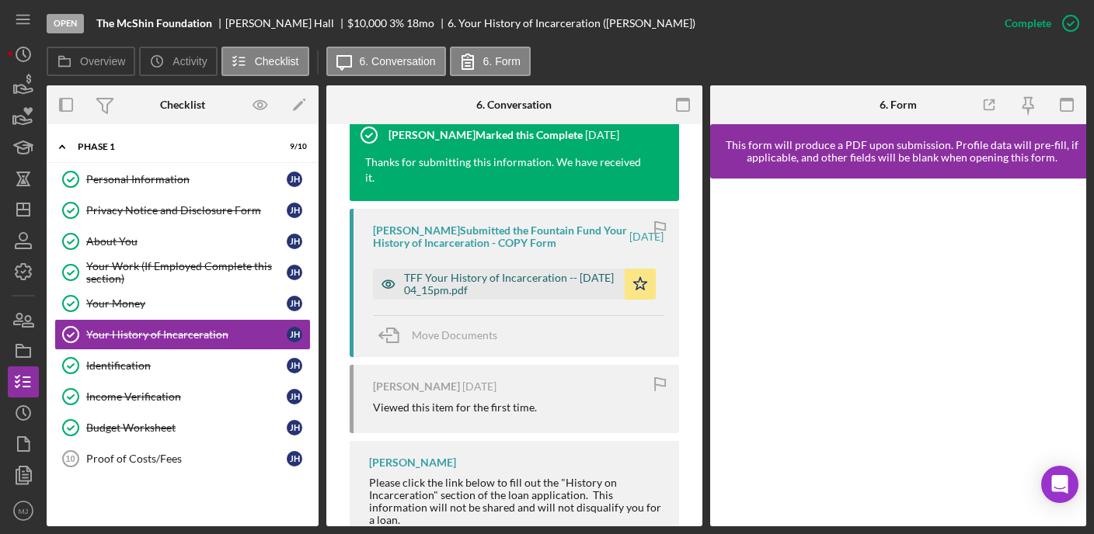
click at [493, 288] on div "TFF Your History of Incarceration -- [DATE] 04_15pm.pdf" at bounding box center [510, 284] width 213 height 25
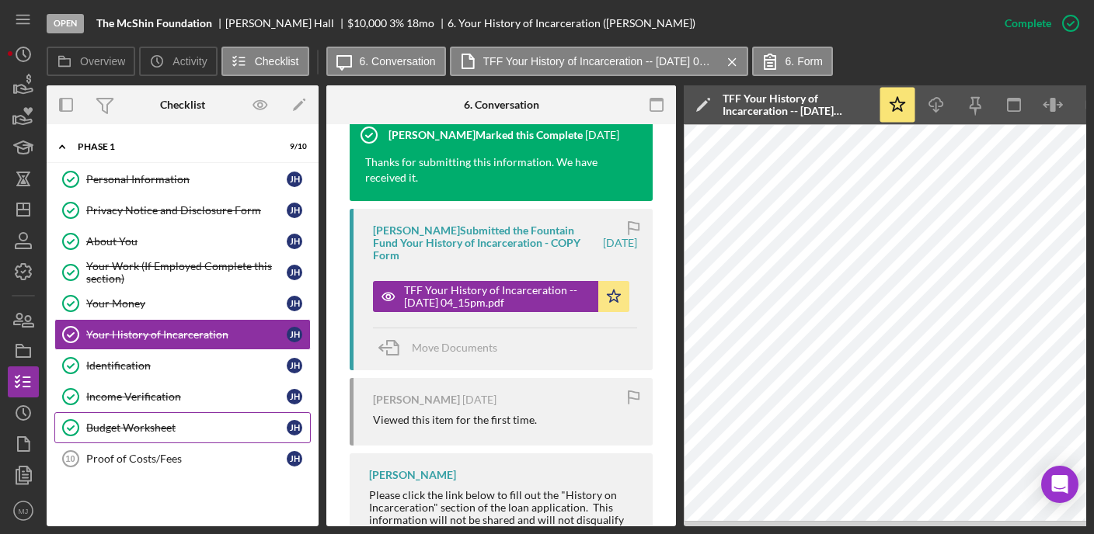
click at [163, 431] on div "Budget Worksheet" at bounding box center [186, 428] width 200 height 12
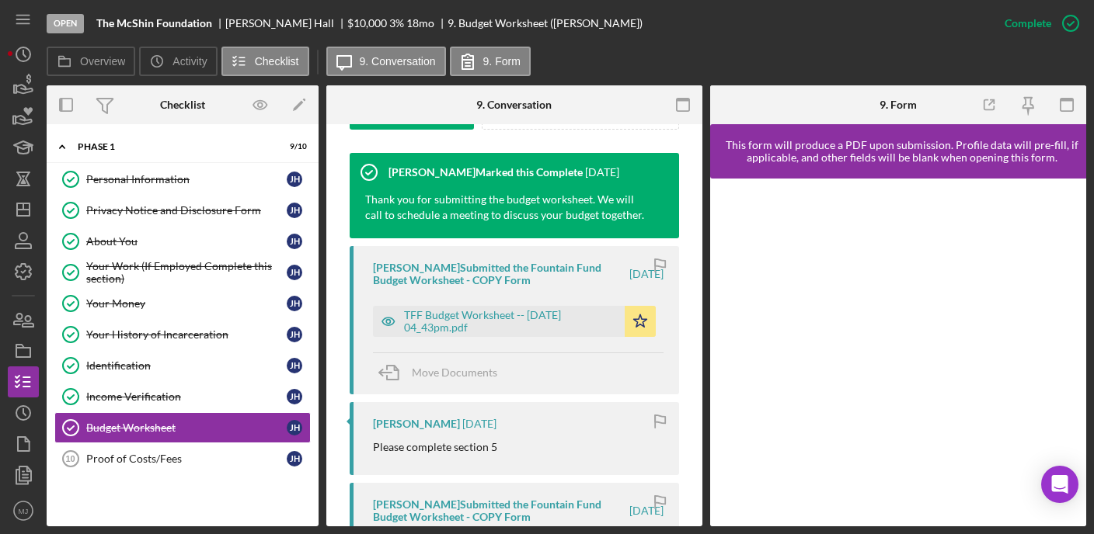
scroll to position [544, 0]
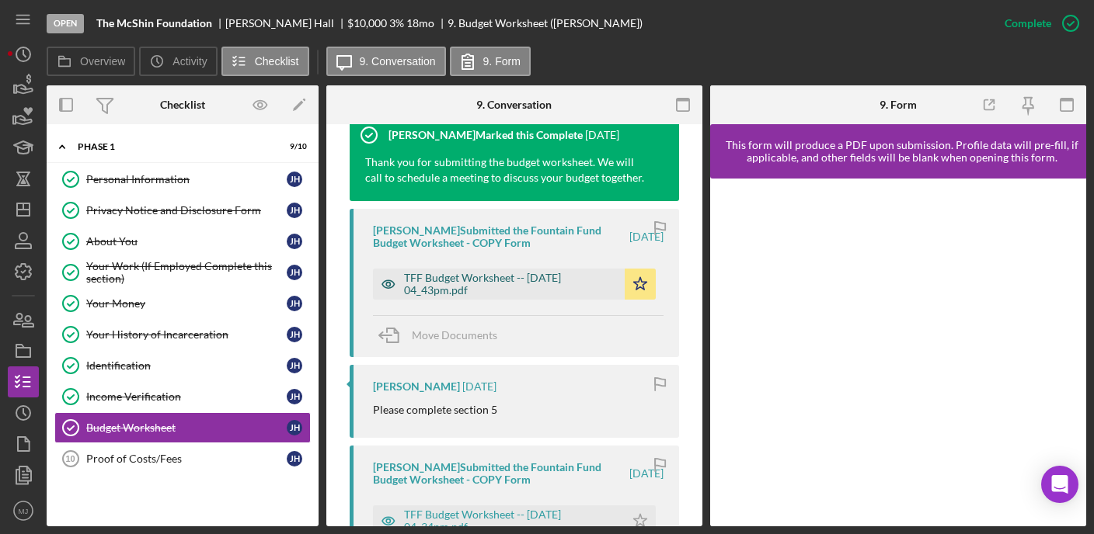
click at [493, 285] on div "TFF Budget Worksheet -- [DATE] 04_43pm.pdf" at bounding box center [510, 284] width 213 height 25
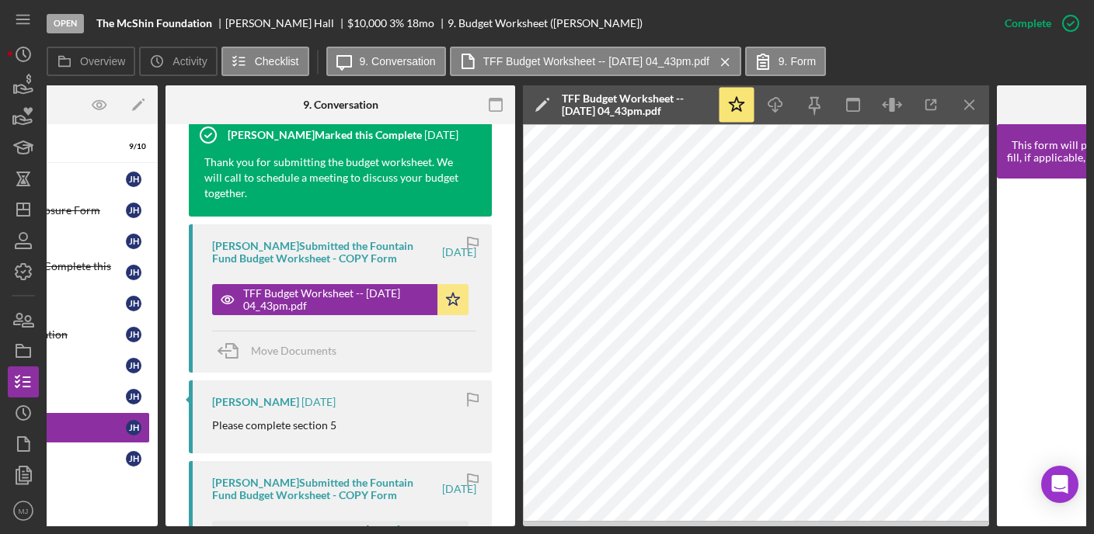
scroll to position [0, 0]
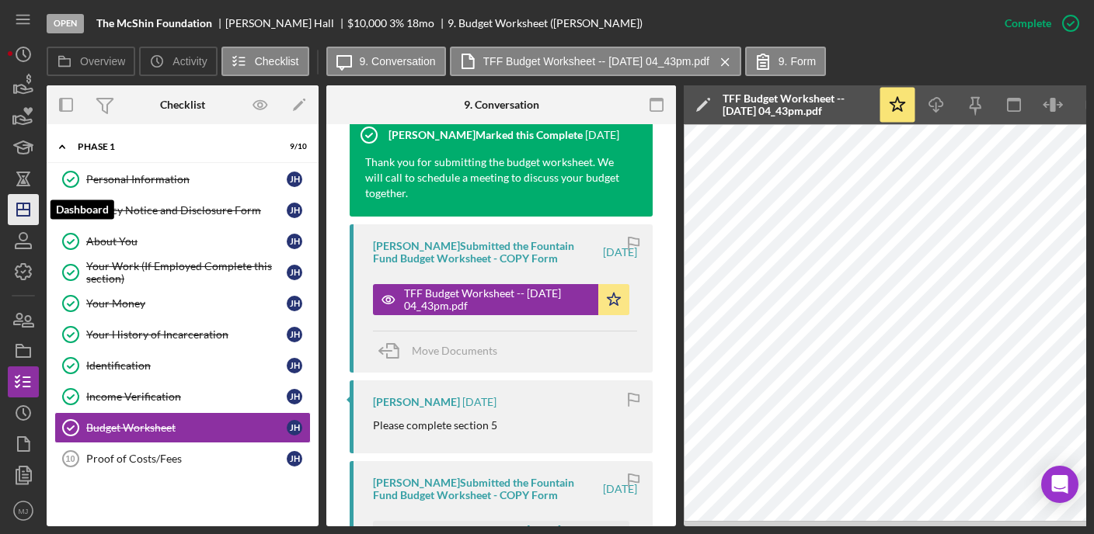
click at [25, 207] on icon "Icon/Dashboard" at bounding box center [23, 209] width 39 height 39
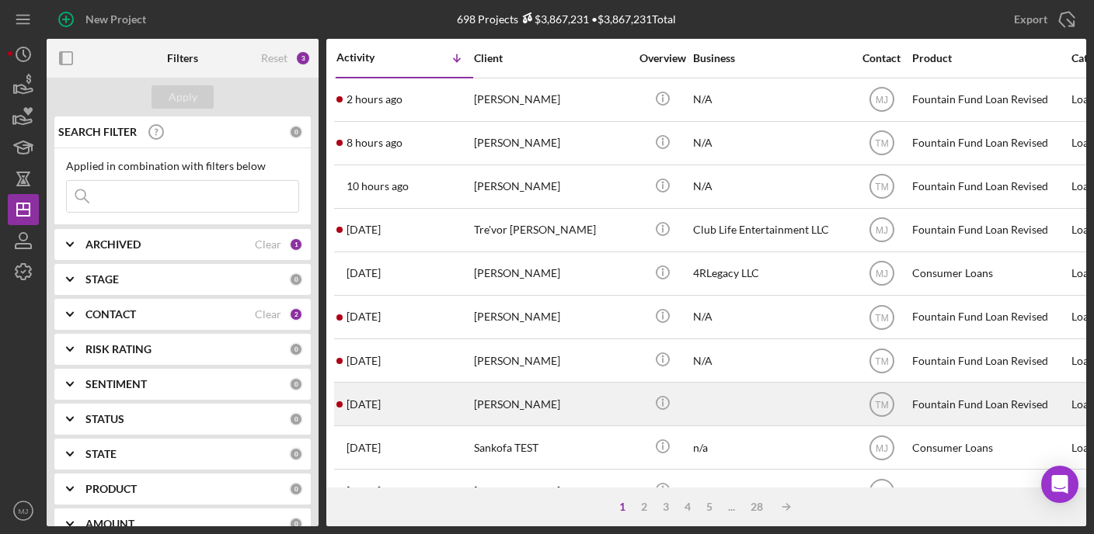
click at [526, 397] on div "[PERSON_NAME]" at bounding box center [551, 404] width 155 height 41
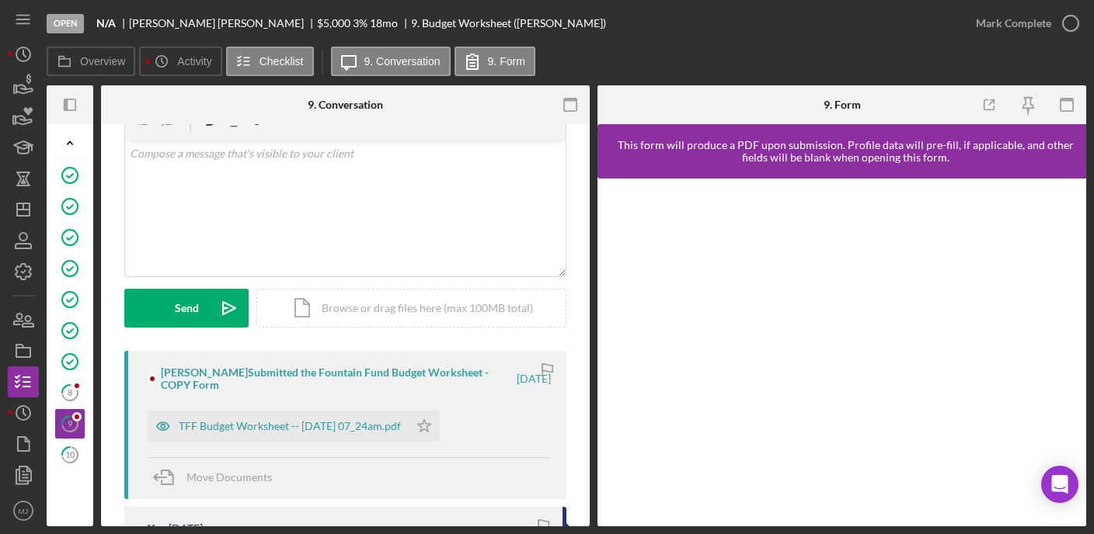
scroll to position [155, 0]
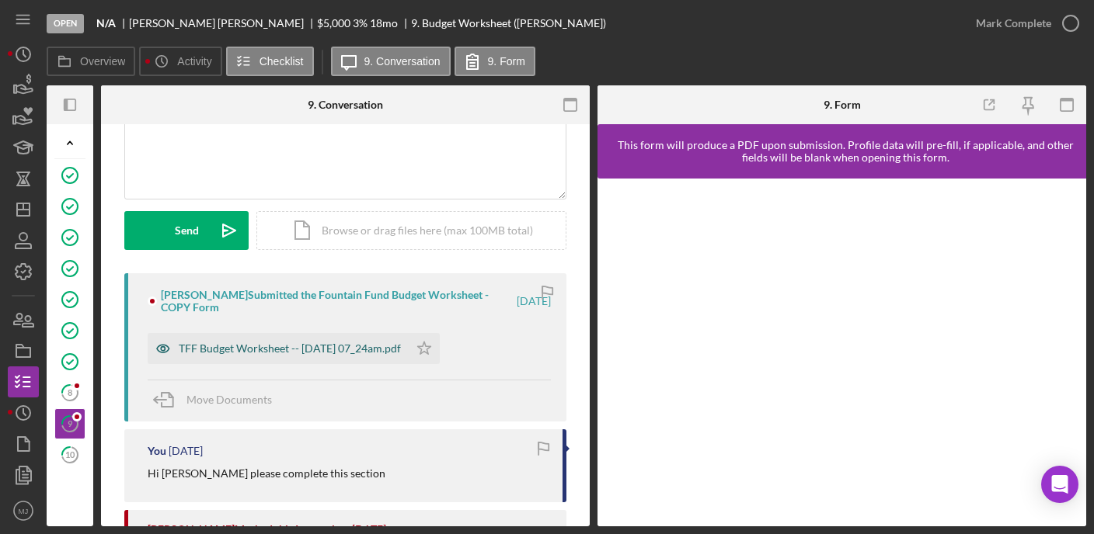
click at [305, 355] on div "TFF Budget Worksheet -- [DATE] 07_24am.pdf" at bounding box center [278, 348] width 261 height 31
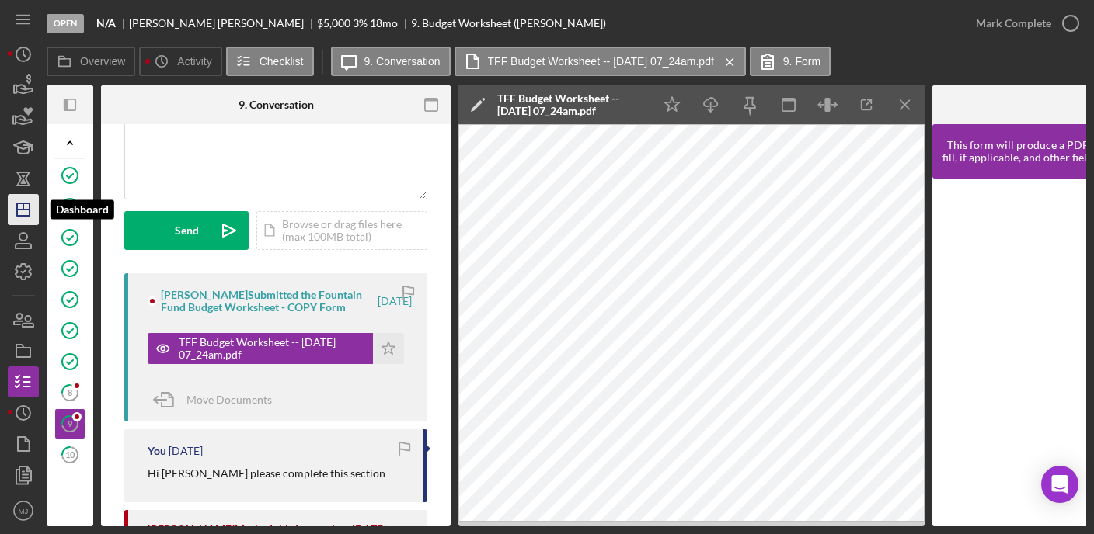
click at [25, 204] on icon "Icon/Dashboard" at bounding box center [23, 209] width 39 height 39
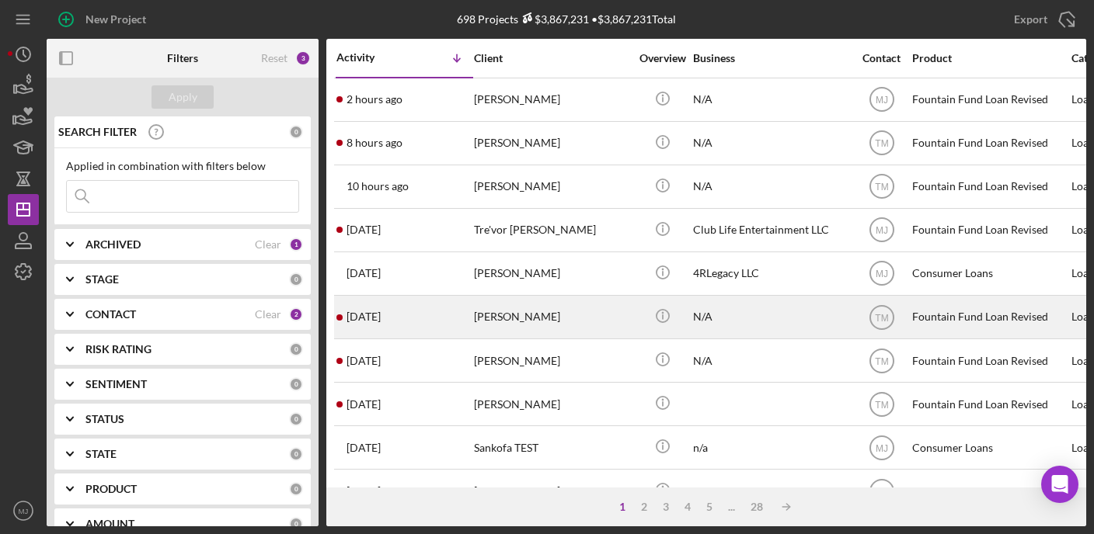
click at [443, 322] on div "[DATE] [PERSON_NAME]" at bounding box center [404, 317] width 136 height 41
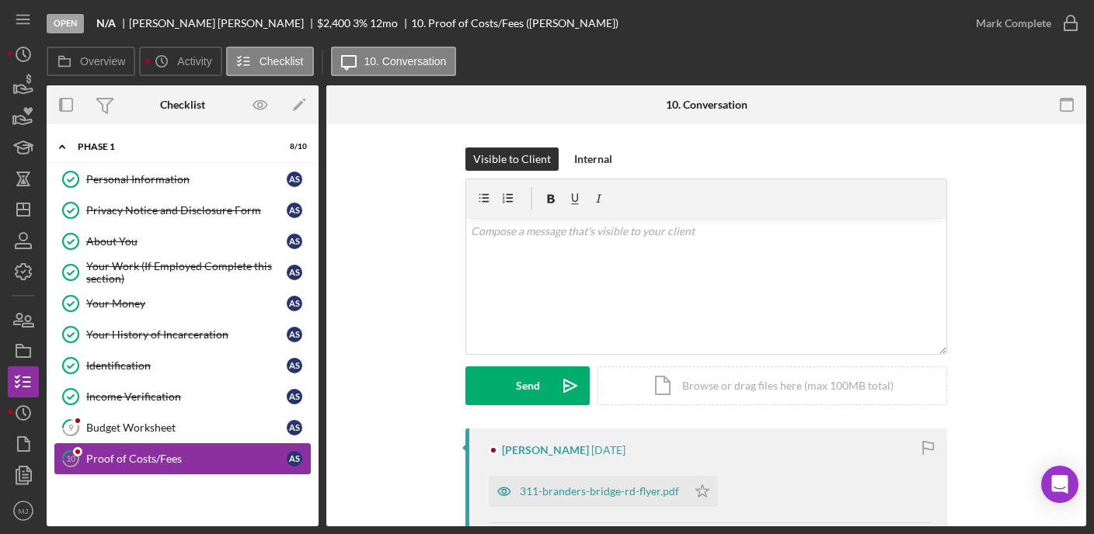
click at [146, 453] on div "Proof of Costs/Fees" at bounding box center [186, 459] width 200 height 12
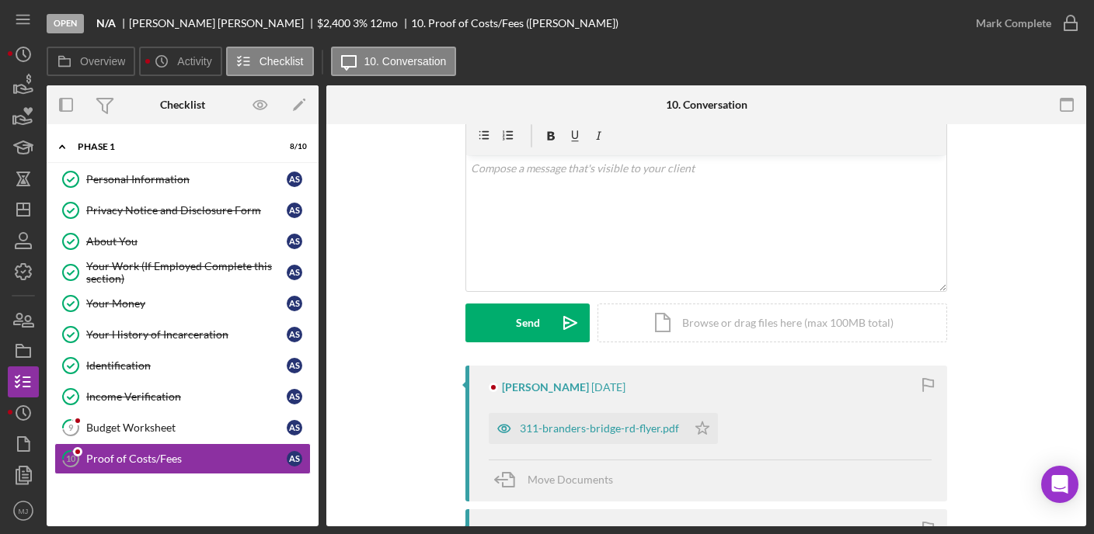
scroll to position [155, 0]
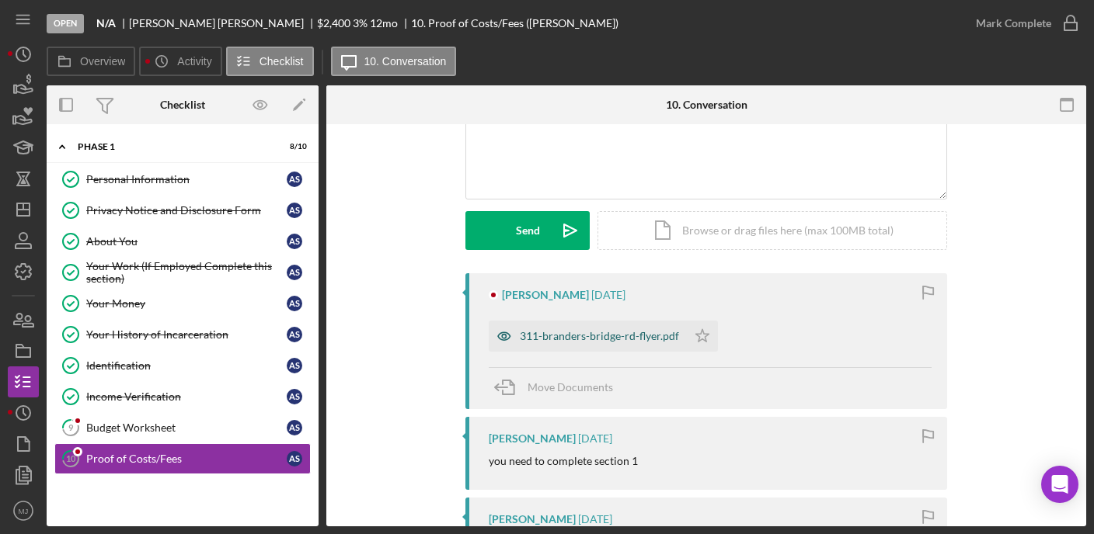
click at [547, 340] on div "311-branders-bridge-rd-flyer.pdf" at bounding box center [599, 336] width 159 height 12
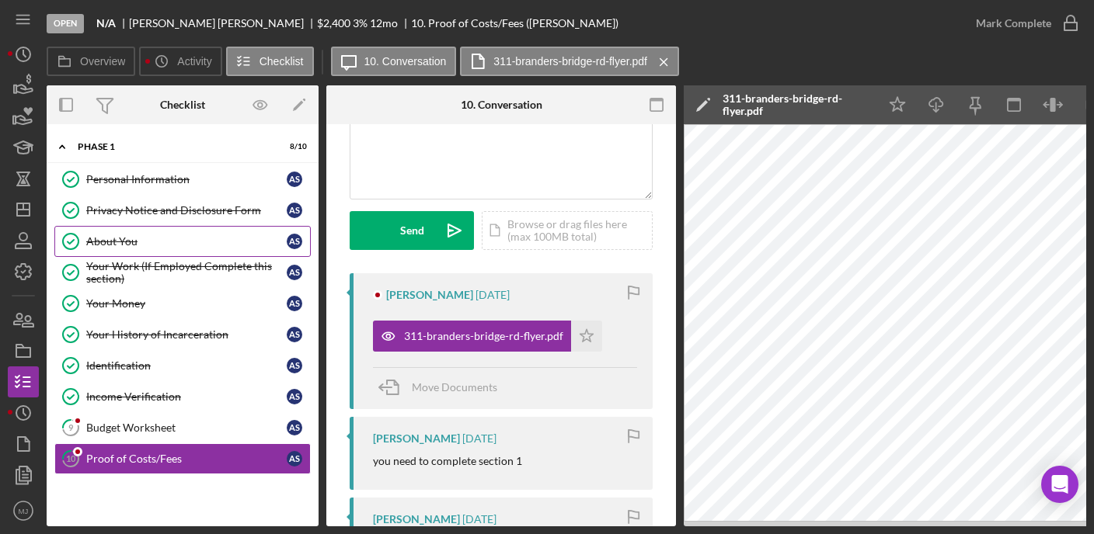
click at [91, 245] on div "About You" at bounding box center [186, 241] width 200 height 12
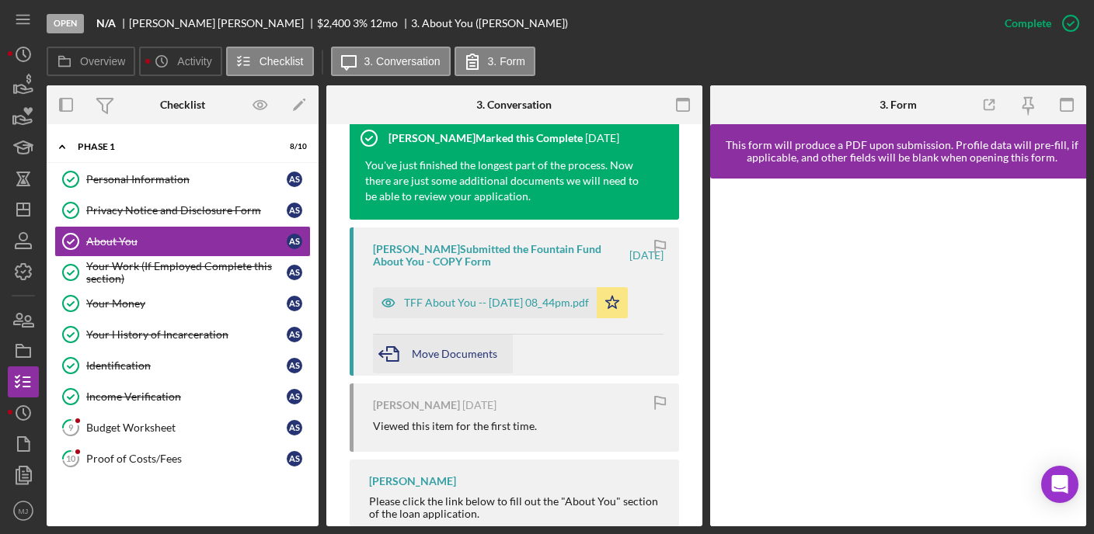
scroll to position [544, 0]
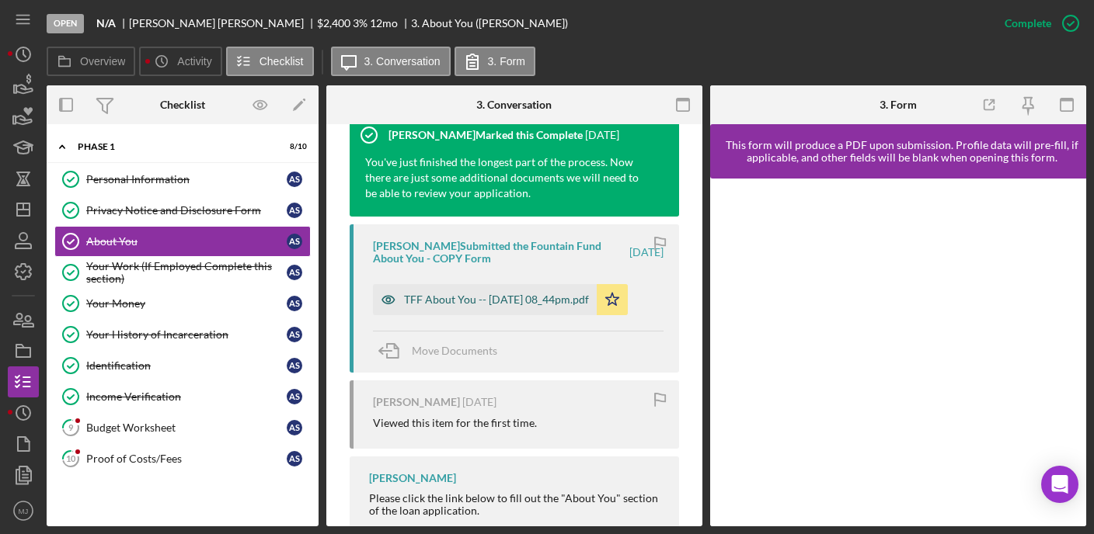
click at [483, 297] on div "TFF About You -- [DATE] 08_44pm.pdf" at bounding box center [496, 300] width 185 height 12
